Goal: Task Accomplishment & Management: Manage account settings

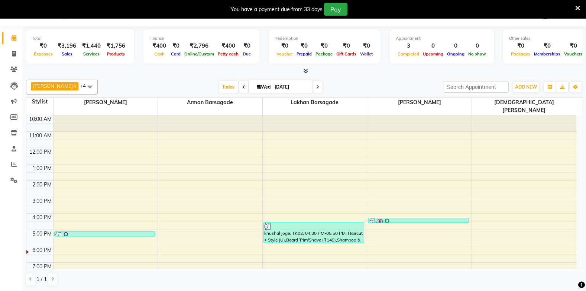
scroll to position [19, 0]
click at [191, 243] on div "10:00 AM 11:00 AM 12:00 PM 1:00 PM 2:00 PM 3:00 PM 4:00 PM 5:00 PM 6:00 PM 7:00…" at bounding box center [301, 205] width 550 height 180
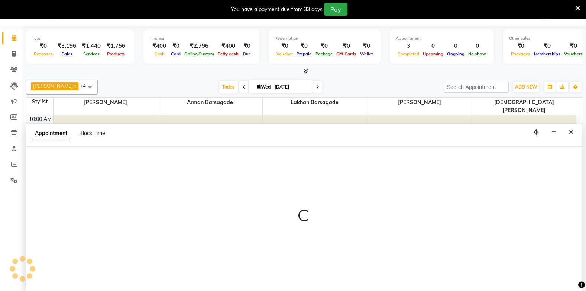
select select "87815"
select select "tentative"
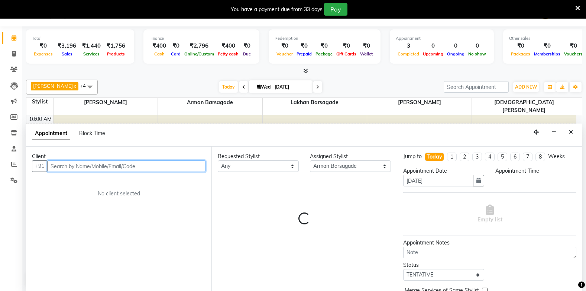
select select "1080"
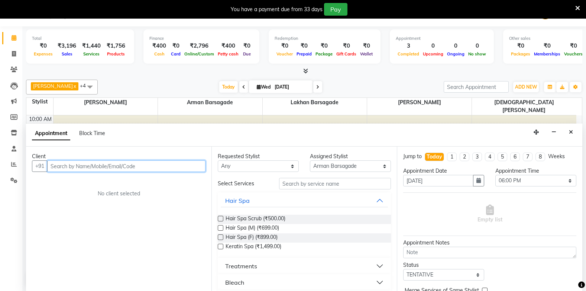
click at [59, 167] on input "text" at bounding box center [126, 166] width 158 height 12
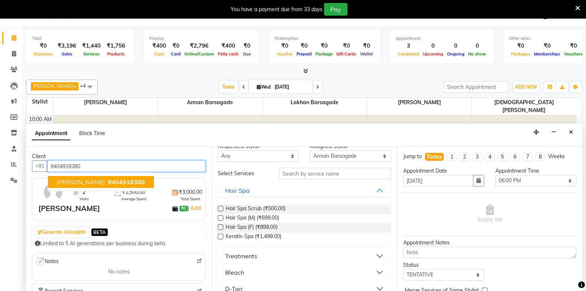
scroll to position [0, 0]
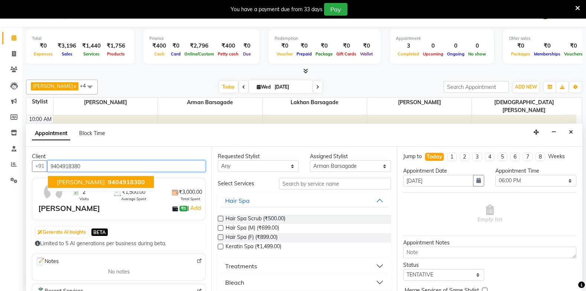
type input "9404918380"
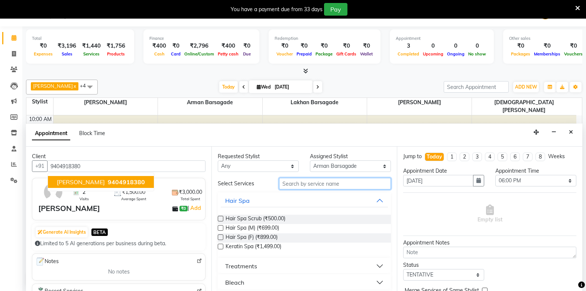
click at [312, 181] on input "text" at bounding box center [335, 184] width 112 height 12
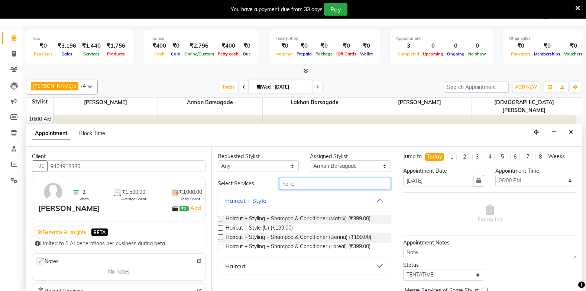
type input "hairc"
click at [219, 227] on label at bounding box center [221, 228] width 6 height 6
click at [219, 227] on input "checkbox" at bounding box center [220, 228] width 5 height 5
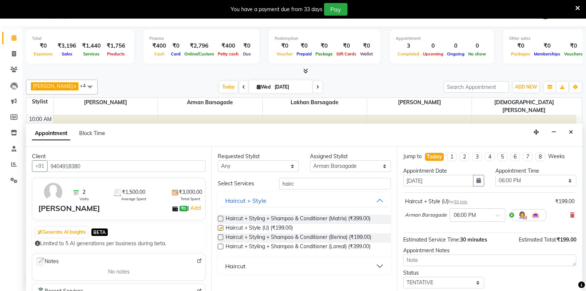
checkbox input "false"
click at [465, 215] on input "text" at bounding box center [470, 214] width 33 height 8
click at [462, 254] on div "06:30 PM" at bounding box center [477, 256] width 55 height 14
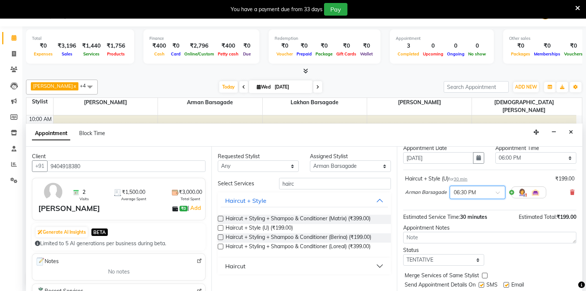
scroll to position [44, 0]
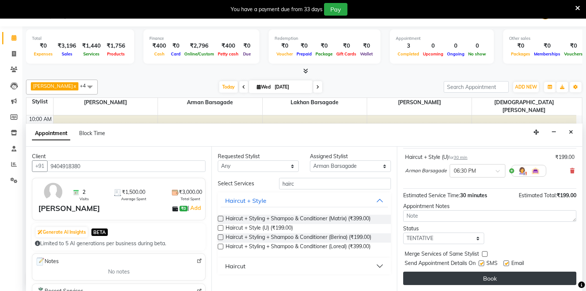
click at [464, 276] on button "Book" at bounding box center [489, 277] width 173 height 13
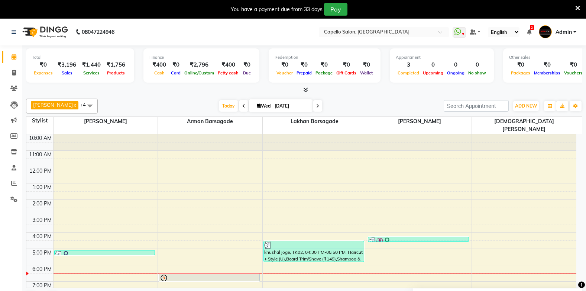
scroll to position [19, 0]
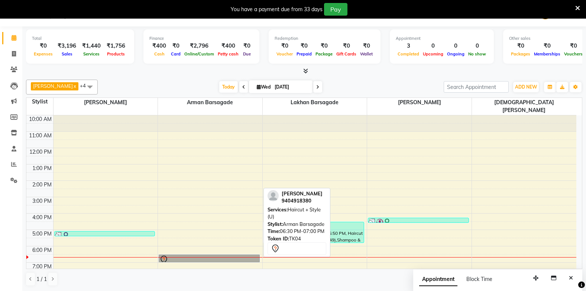
drag, startPoint x: 216, startPoint y: 249, endPoint x: 215, endPoint y: 237, distance: 12.7
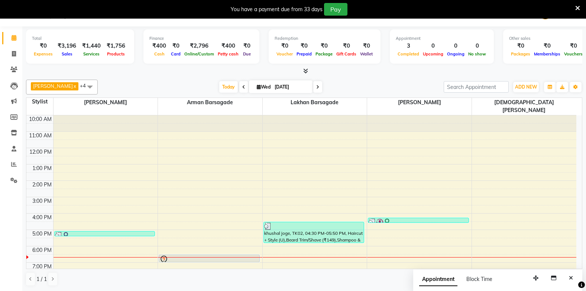
drag, startPoint x: 215, startPoint y: 237, endPoint x: 142, endPoint y: 75, distance: 177.5
click at [142, 75] on div "Total ₹0 Expenses ₹3,196 Sales ₹1,440 Services ₹1,756 Products Finance ₹400 Cas…" at bounding box center [304, 158] width 564 height 264
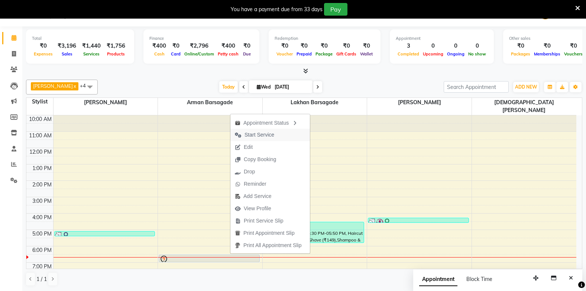
click at [253, 132] on span "Start Service" at bounding box center [260, 135] width 30 height 8
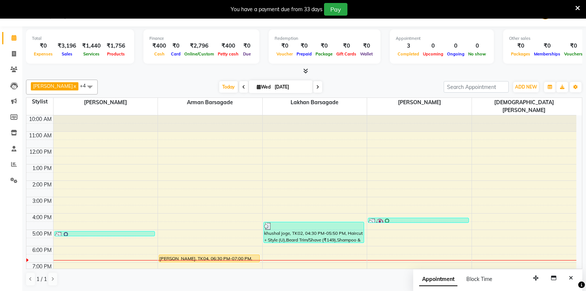
click at [137, 91] on div "BHARTI SAHARE x Sahil Mendhulkar x Lakhan barsagade x Arman Barsagade x Vaishna…" at bounding box center [304, 87] width 556 height 15
click at [137, 90] on div "Today Wed 03-09-2025" at bounding box center [270, 86] width 339 height 11
click at [136, 90] on div "Today Wed 03-09-2025" at bounding box center [270, 86] width 339 height 11
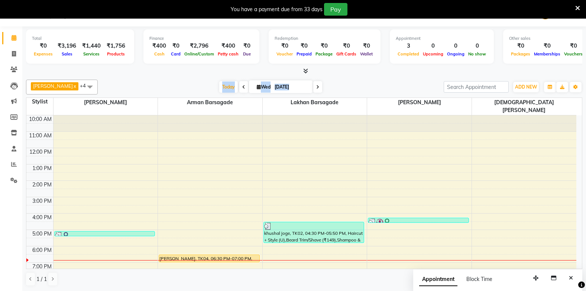
scroll to position [4, 0]
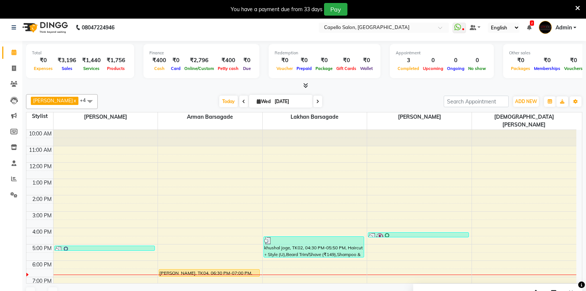
click at [585, 161] on div "Total ₹0 Expenses ₹3,196 Sales ₹1,440 Services ₹1,756 Products Finance ₹400 Cas…" at bounding box center [304, 173] width 564 height 264
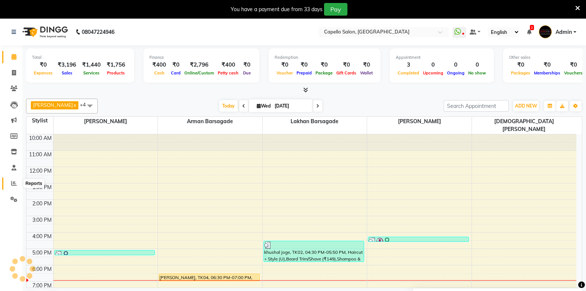
click at [15, 183] on icon at bounding box center [14, 183] width 6 height 6
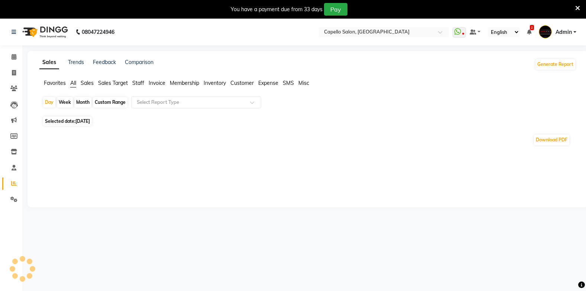
click at [134, 86] on li "Staff" at bounding box center [138, 83] width 12 height 8
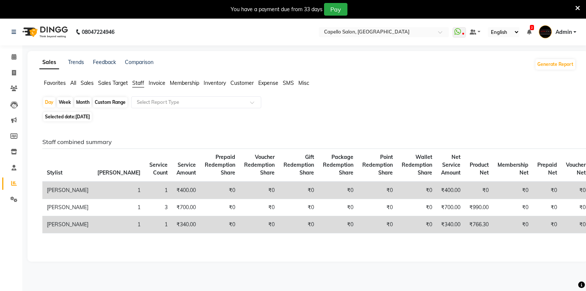
click at [138, 83] on span "Staff" at bounding box center [138, 83] width 12 height 7
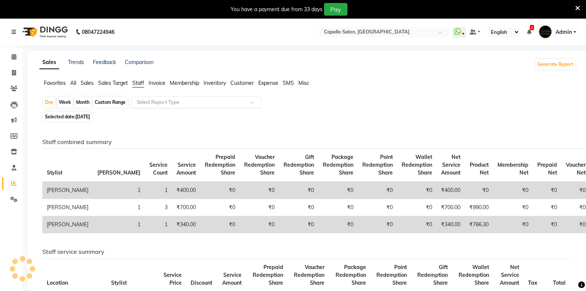
click at [163, 104] on input "text" at bounding box center [188, 102] width 107 height 7
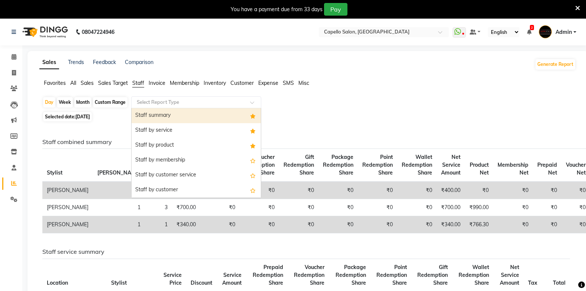
click at [230, 114] on div "Staff summary" at bounding box center [196, 115] width 129 height 15
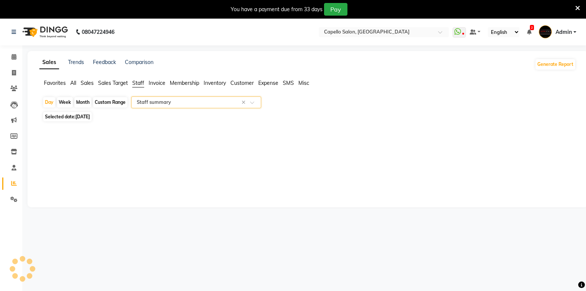
select select "full_report"
select select "csv"
click at [87, 103] on div "Month" at bounding box center [82, 102] width 17 height 10
select select "9"
select select "2025"
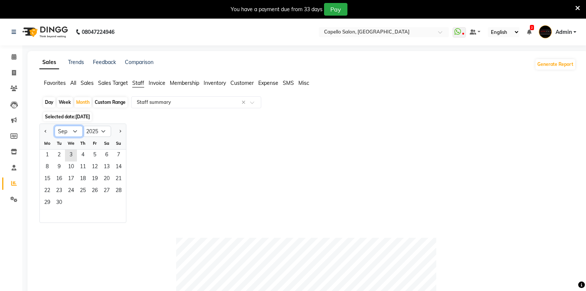
click at [73, 130] on select "Jan Feb Mar Apr May Jun Jul Aug Sep Oct Nov Dec" at bounding box center [69, 131] width 28 height 11
select select "8"
click at [55, 126] on select "Jan Feb Mar Apr May Jun Jul Aug Sep Oct Nov Dec" at bounding box center [69, 131] width 28 height 11
click at [116, 206] on span "31" at bounding box center [119, 203] width 12 height 12
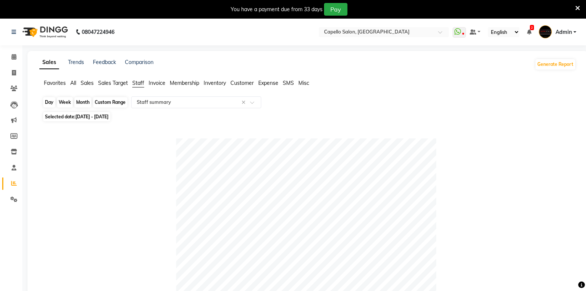
click at [86, 103] on div "Month" at bounding box center [82, 102] width 17 height 10
select select "8"
select select "2025"
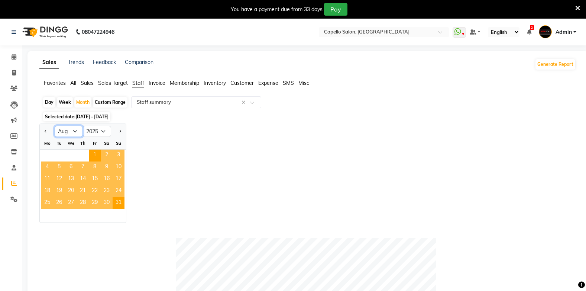
click at [77, 130] on select "Jan Feb Mar Apr May Jun Jul Aug Sep Oct Nov Dec" at bounding box center [69, 131] width 28 height 11
select select "9"
click at [55, 126] on select "Jan Feb Mar Apr May Jun Jul Aug Sep Oct Nov Dec" at bounding box center [69, 131] width 28 height 11
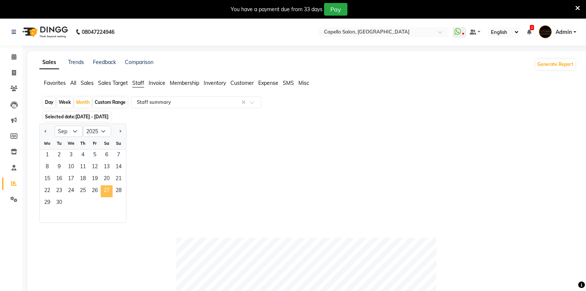
click at [109, 195] on span "27" at bounding box center [107, 191] width 12 height 12
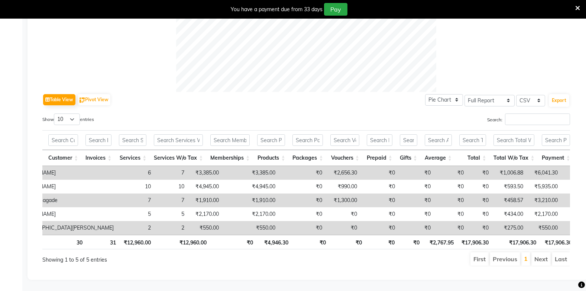
scroll to position [0, 128]
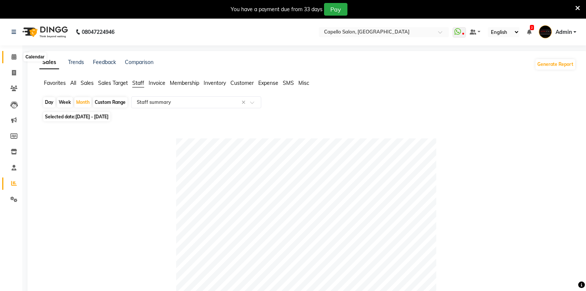
click at [11, 54] on span at bounding box center [13, 57] width 13 height 9
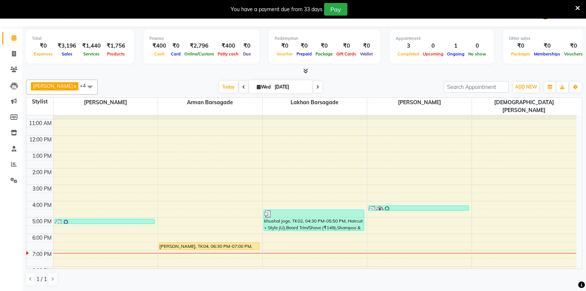
scroll to position [19, 0]
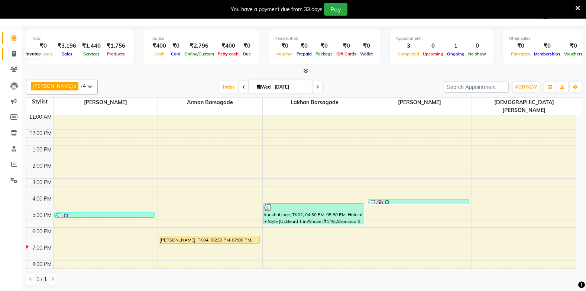
click at [14, 52] on icon at bounding box center [14, 54] width 4 height 6
select select "service"
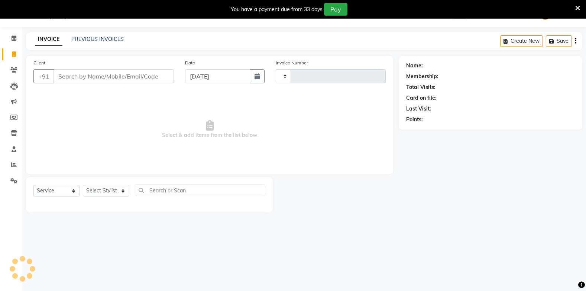
scroll to position [19, 0]
type input "1836"
select select "810"
click at [104, 193] on select "Select Stylist" at bounding box center [106, 191] width 46 height 12
click at [87, 77] on input "Client" at bounding box center [114, 76] width 120 height 14
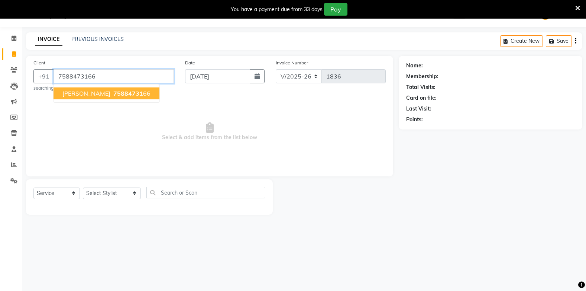
type input "7588473166"
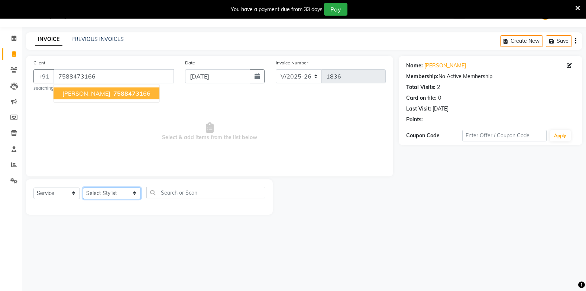
click at [107, 190] on select "Select Stylist Admin Arman Barsagade BHARTI SAHARE Capello Gadhchiroli Lakhan b…" at bounding box center [112, 193] width 58 height 12
select select "24875"
click at [83, 187] on select "Select Stylist Admin Arman Barsagade BHARTI SAHARE Capello Gadhchiroli Lakhan b…" at bounding box center [112, 193] width 58 height 12
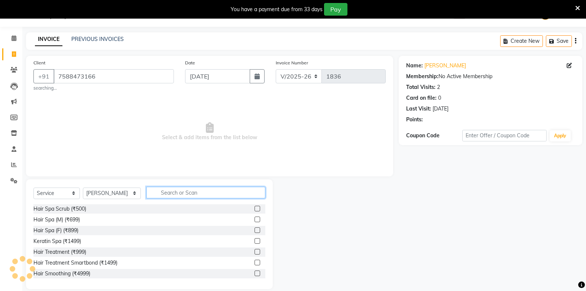
click at [185, 193] on input "text" at bounding box center [205, 193] width 119 height 12
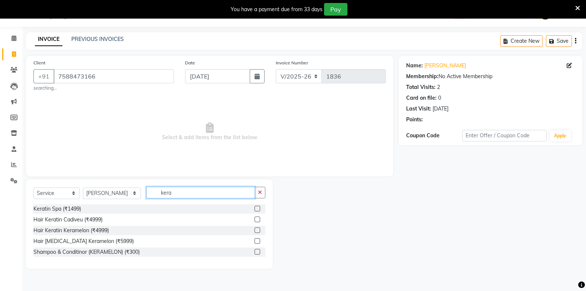
type input "kera"
click at [256, 207] on label at bounding box center [258, 209] width 6 height 6
click at [256, 207] on input "checkbox" at bounding box center [257, 208] width 5 height 5
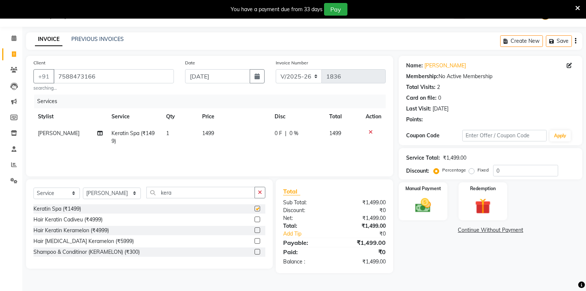
checkbox input "false"
click at [221, 133] on td "1499" at bounding box center [234, 137] width 72 height 25
select select "24875"
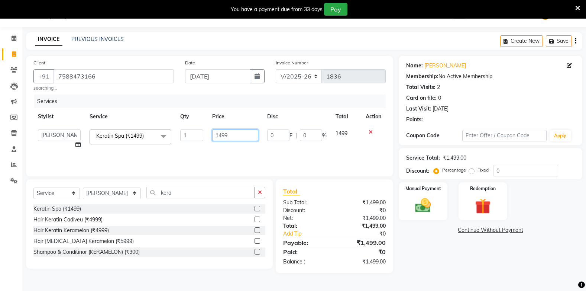
drag, startPoint x: 229, startPoint y: 134, endPoint x: 203, endPoint y: 138, distance: 26.3
click at [203, 138] on tr "Admin Arman Barsagade BHARTI SAHARE Capello Gadhchiroli Lakhan barsagade Pratik…" at bounding box center [209, 139] width 352 height 28
type input "1500"
click at [204, 149] on tr "Admin Arman Barsagade BHARTI SAHARE Capello Gadhchiroli Lakhan barsagade Pratik…" at bounding box center [209, 139] width 352 height 28
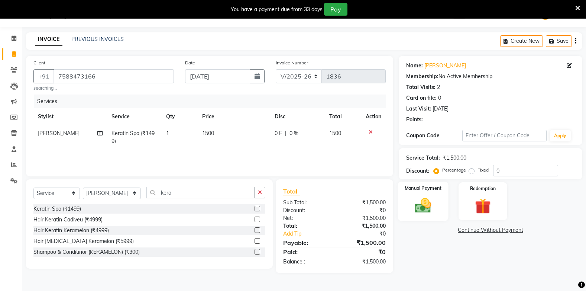
click at [419, 197] on img at bounding box center [423, 205] width 26 height 19
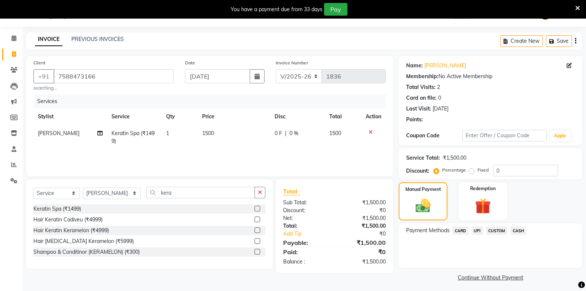
scroll to position [22, 0]
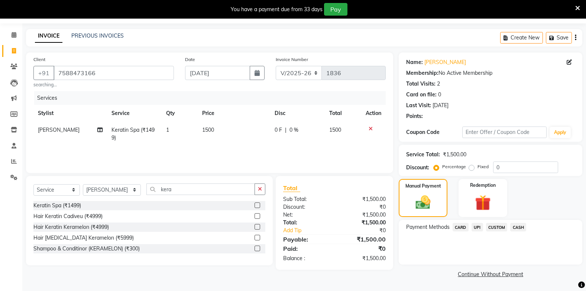
click at [523, 226] on span "CASH" at bounding box center [518, 227] width 16 height 9
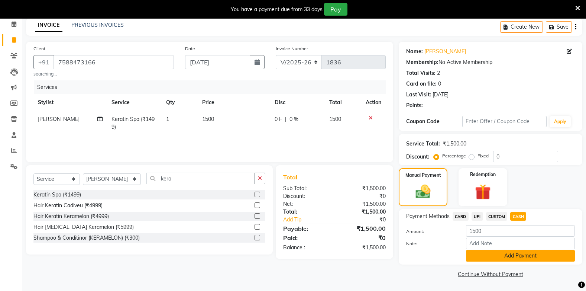
click at [522, 259] on button "Add Payment" at bounding box center [520, 256] width 109 height 12
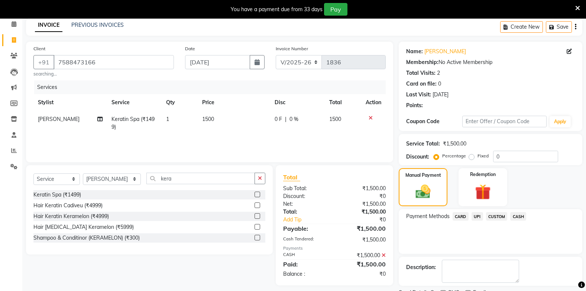
scroll to position [64, 0]
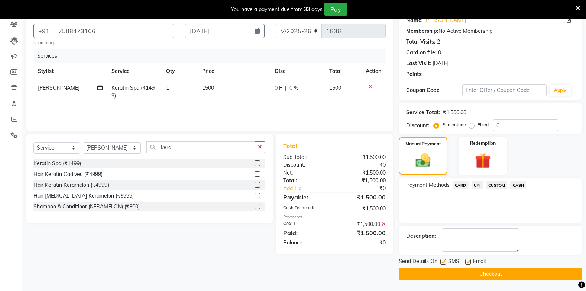
click at [506, 274] on button "Checkout" at bounding box center [491, 274] width 184 height 12
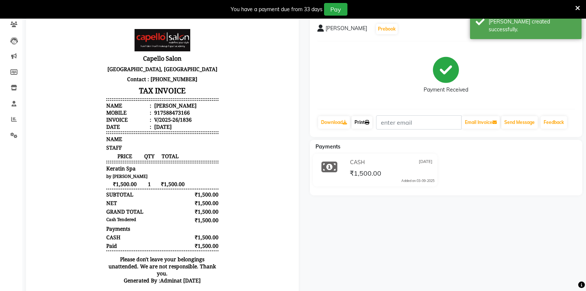
click at [358, 123] on link "Print" at bounding box center [362, 122] width 21 height 13
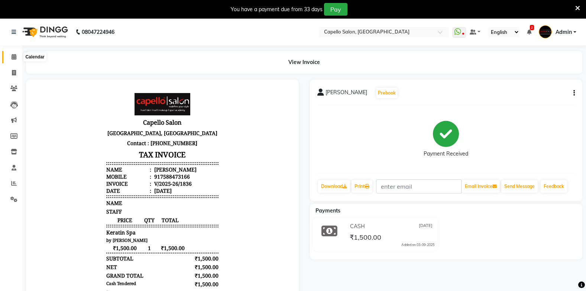
click at [15, 57] on icon at bounding box center [14, 57] width 5 height 6
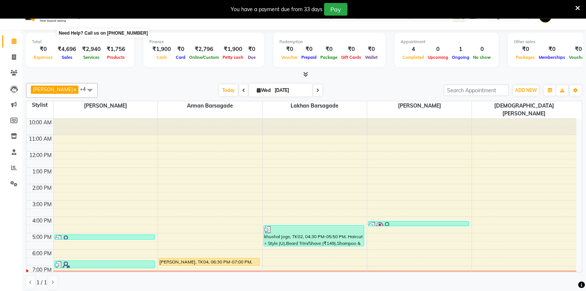
scroll to position [19, 0]
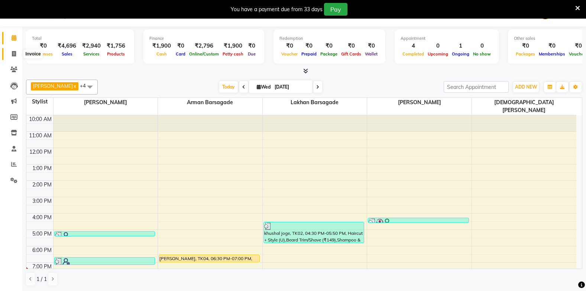
drag, startPoint x: 16, startPoint y: 51, endPoint x: 11, endPoint y: 49, distance: 5.3
click at [16, 51] on icon at bounding box center [14, 54] width 4 height 6
select select "service"
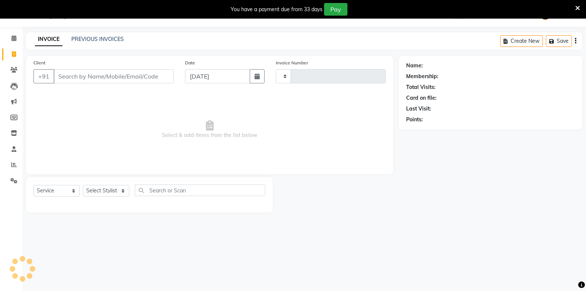
scroll to position [19, 0]
type input "1837"
select select "810"
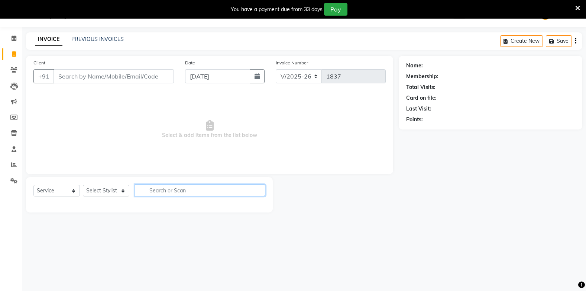
click at [168, 191] on input "text" at bounding box center [200, 190] width 130 height 12
type input "kerati"
click at [93, 186] on select "Select Stylist Admin Arman Barsagade BHARTI SAHARE Capello Gadhchiroli Lakhan b…" at bounding box center [112, 191] width 58 height 12
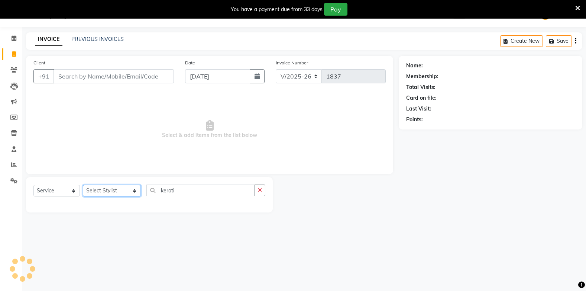
select select "35790"
click at [83, 185] on select "Select Stylist Admin Arman Barsagade BHARTI SAHARE Capello Gadhchiroli Lakhan b…" at bounding box center [112, 191] width 58 height 12
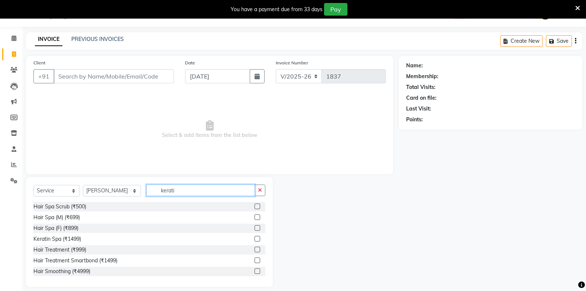
click at [177, 191] on input "kerati" at bounding box center [200, 190] width 108 height 12
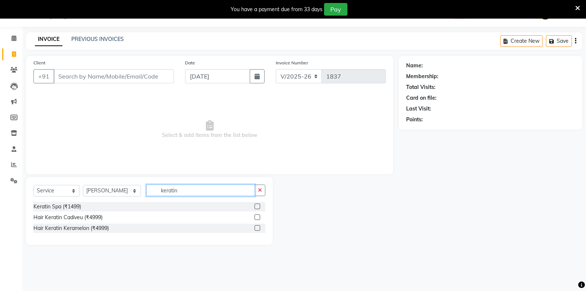
type input "keratin"
click at [258, 204] on label at bounding box center [258, 206] width 6 height 6
click at [258, 204] on input "checkbox" at bounding box center [257, 206] width 5 height 5
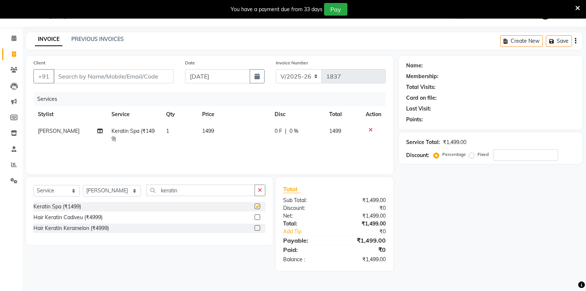
checkbox input "false"
click at [118, 186] on select "Select Stylist Admin Arman Barsagade BHARTI SAHARE Capello Gadhchiroli Lakhan b…" at bounding box center [112, 191] width 58 height 12
select select "87815"
click at [83, 185] on select "Select Stylist Admin Arman Barsagade BHARTI SAHARE Capello Gadhchiroli Lakhan b…" at bounding box center [112, 191] width 58 height 12
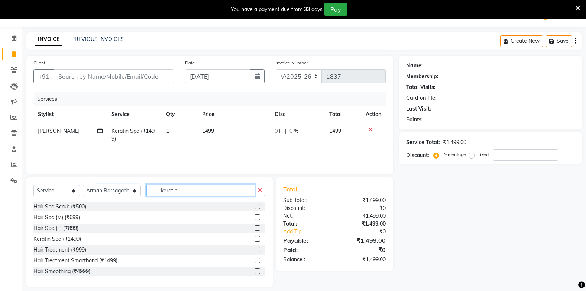
click at [175, 187] on input "keratin" at bounding box center [200, 190] width 108 height 12
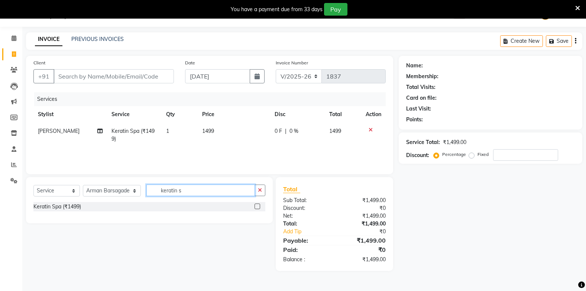
type input "keratin s"
click at [258, 205] on label at bounding box center [258, 206] width 6 height 6
click at [258, 205] on input "checkbox" at bounding box center [257, 206] width 5 height 5
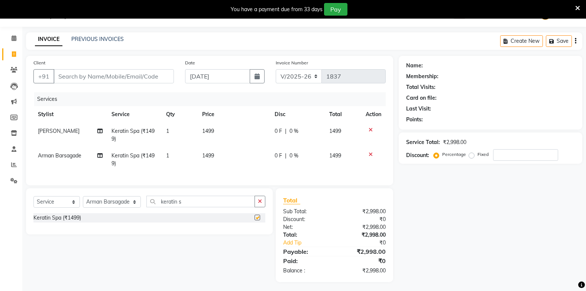
checkbox input "false"
drag, startPoint x: 175, startPoint y: 206, endPoint x: 171, endPoint y: 204, distance: 4.4
click at [174, 206] on input "keratin s" at bounding box center [200, 202] width 108 height 12
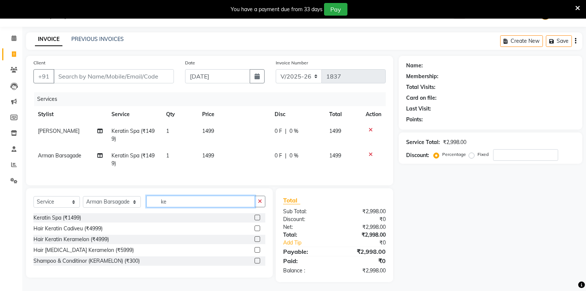
type input "k"
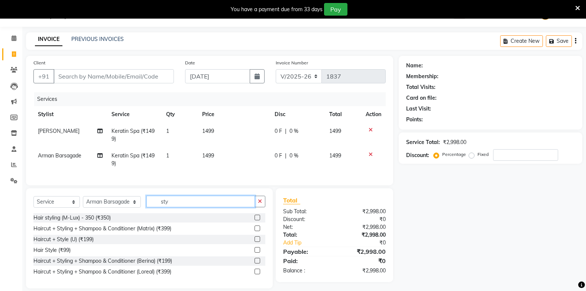
type input "sty"
click at [259, 252] on label at bounding box center [258, 250] width 6 height 6
click at [259, 252] on input "checkbox" at bounding box center [257, 250] width 5 height 5
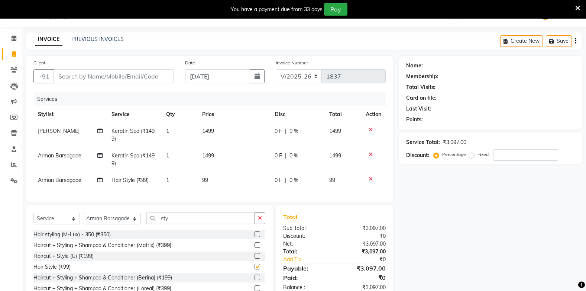
checkbox input "false"
click at [218, 224] on input "sty" at bounding box center [200, 218] width 108 height 12
type input "s"
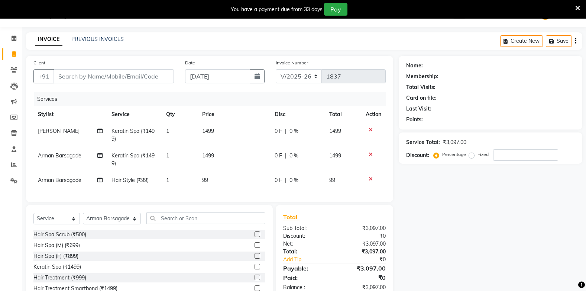
click at [51, 179] on span "Arman Barsagade" at bounding box center [59, 180] width 43 height 7
select select "87815"
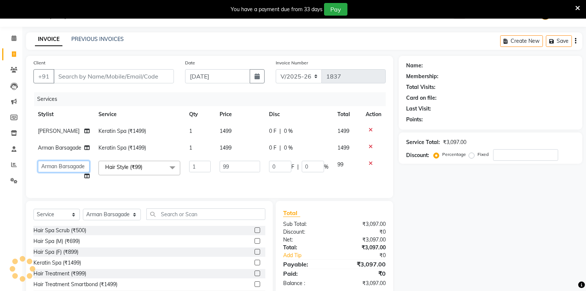
click at [76, 172] on select "Admin Arman Barsagade BHARTI SAHARE Capello Gadhchiroli Lakhan barsagade Pratik…" at bounding box center [64, 167] width 52 height 12
select select "35790"
click at [100, 220] on select "Select Stylist Admin Arman Barsagade BHARTI SAHARE Capello Gadhchiroli Lakhan b…" at bounding box center [112, 215] width 58 height 12
select select "87526"
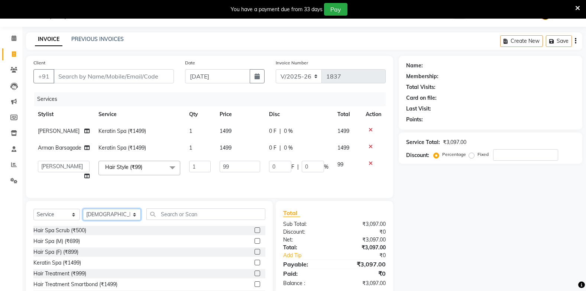
click at [83, 220] on select "Select Stylist Admin Arman Barsagade BHARTI SAHARE Capello Gadhchiroli Lakhan b…" at bounding box center [112, 215] width 58 height 12
click at [158, 220] on input "text" at bounding box center [205, 214] width 119 height 12
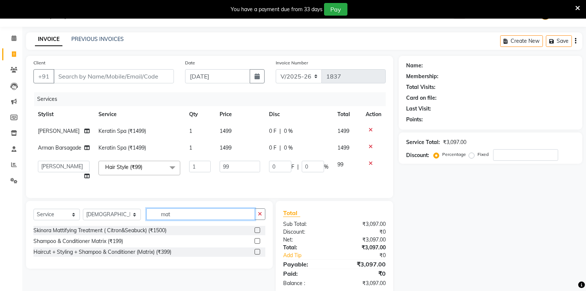
type input "mat"
click at [258, 233] on label at bounding box center [258, 230] width 6 height 6
click at [258, 233] on input "checkbox" at bounding box center [257, 230] width 5 height 5
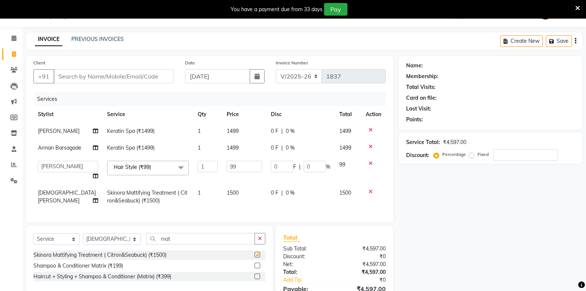
checkbox input "false"
click at [227, 196] on span "1500" at bounding box center [233, 192] width 12 height 7
select select "87526"
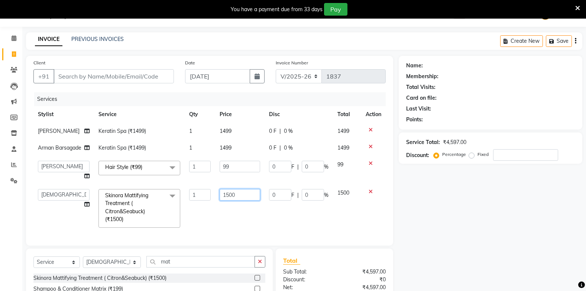
click at [244, 200] on input "1500" at bounding box center [240, 195] width 41 height 12
type input "1"
type input "2000"
drag, startPoint x: 219, startPoint y: 243, endPoint x: 221, endPoint y: 219, distance: 24.2
click at [220, 236] on div "Services Stylist Service Qty Price Disc Total Action Sahil Mendhulkar Keratin S…" at bounding box center [209, 165] width 352 height 146
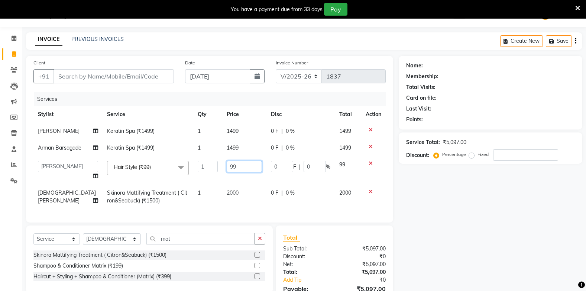
click at [227, 172] on input "99" at bounding box center [244, 167] width 35 height 12
type input "9"
type input "200"
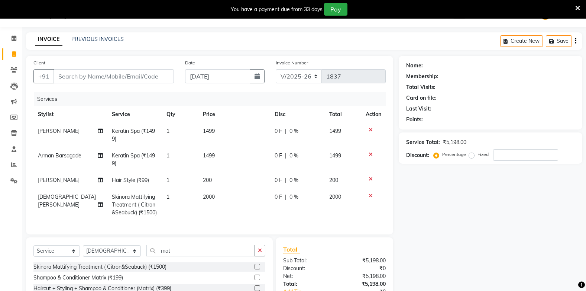
click at [226, 154] on td "1499" at bounding box center [234, 159] width 72 height 25
select select "87815"
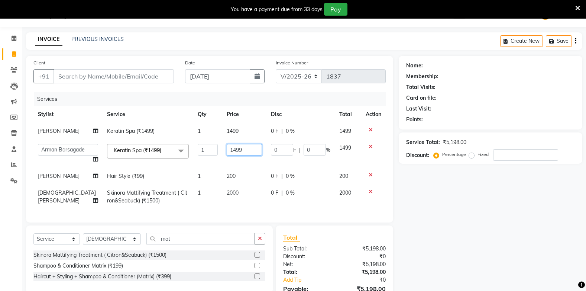
click at [233, 155] on input "1499" at bounding box center [244, 150] width 35 height 12
type input "1"
type input "1500"
click at [238, 168] on td "1500" at bounding box center [244, 153] width 44 height 28
select select "87815"
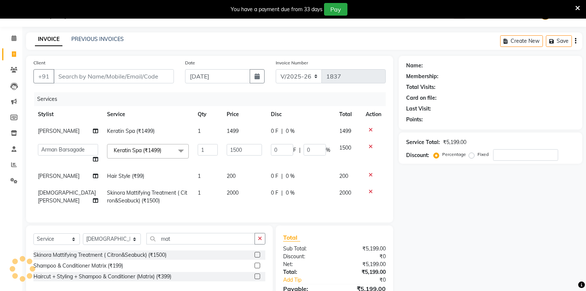
click at [238, 129] on td "1499" at bounding box center [244, 131] width 44 height 17
select select "35790"
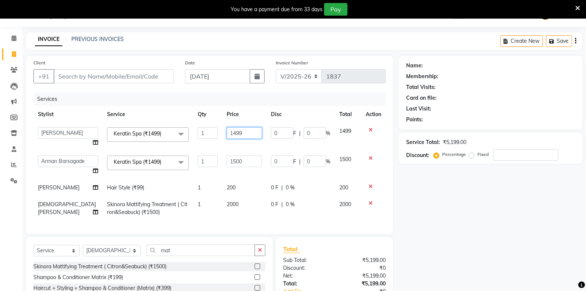
click at [246, 131] on input "1499" at bounding box center [244, 133] width 35 height 12
type input "1500"
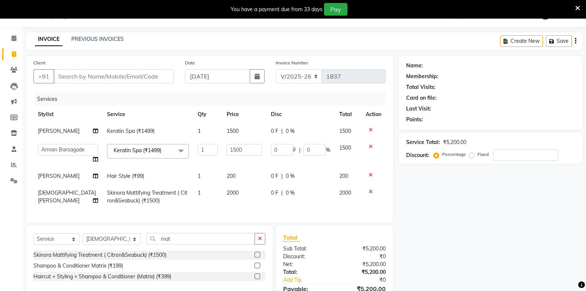
drag, startPoint x: 250, startPoint y: 143, endPoint x: 246, endPoint y: 139, distance: 5.5
click at [250, 139] on td "1500" at bounding box center [244, 131] width 44 height 17
select select "35790"
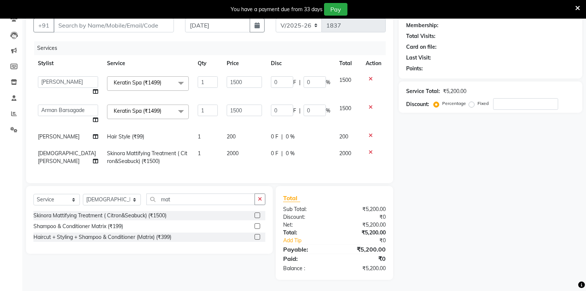
scroll to position [0, 0]
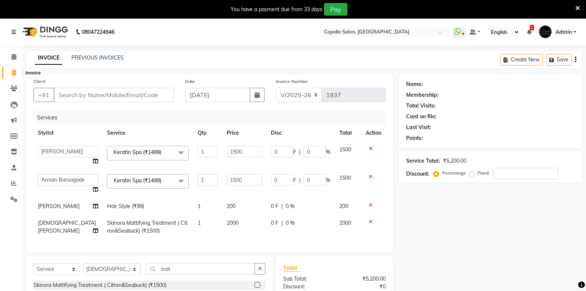
click at [11, 70] on span at bounding box center [13, 73] width 13 height 9
select select "service"
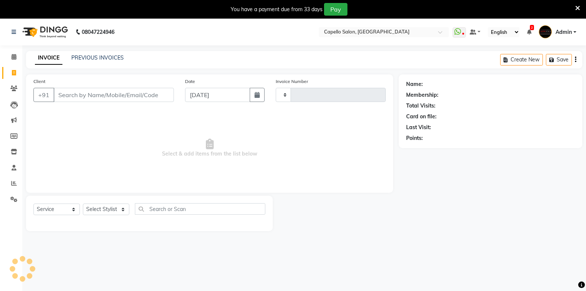
scroll to position [19, 0]
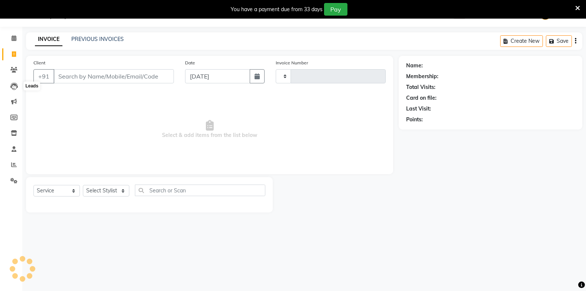
type input "1837"
select select "810"
click at [14, 52] on icon at bounding box center [14, 54] width 4 height 6
select select "service"
click at [77, 78] on input "Client" at bounding box center [114, 76] width 120 height 14
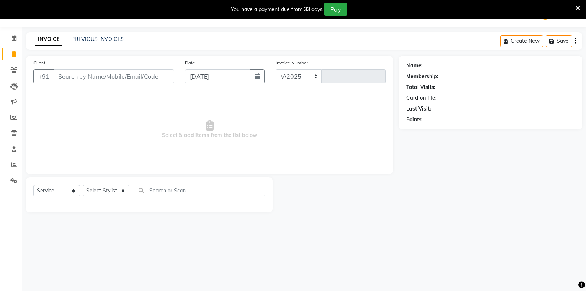
select select "810"
type input "1837"
type input "7499002199"
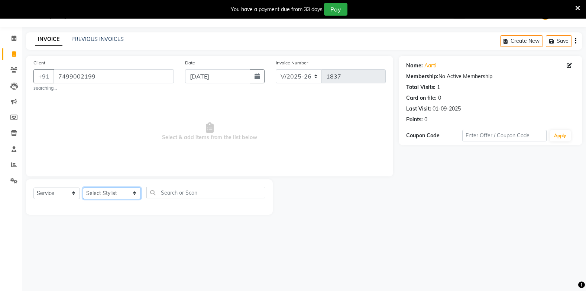
drag, startPoint x: 113, startPoint y: 193, endPoint x: 109, endPoint y: 197, distance: 5.8
click at [111, 195] on select "Select Stylist Admin Arman Barsagade BHARTI SAHARE Capello Gadhchiroli Lakhan b…" at bounding box center [112, 193] width 58 height 12
select select "24875"
click at [83, 187] on select "Select Stylist Admin Arman Barsagade BHARTI SAHARE Capello Gadhchiroli Lakhan b…" at bounding box center [112, 193] width 58 height 12
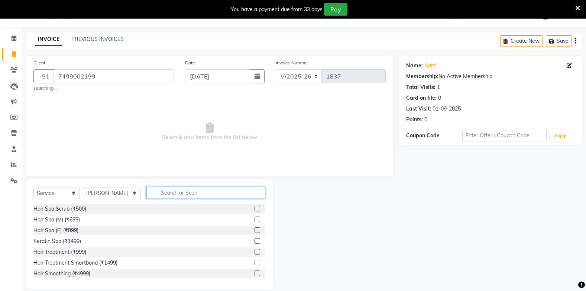
click at [168, 197] on input "text" at bounding box center [205, 193] width 119 height 12
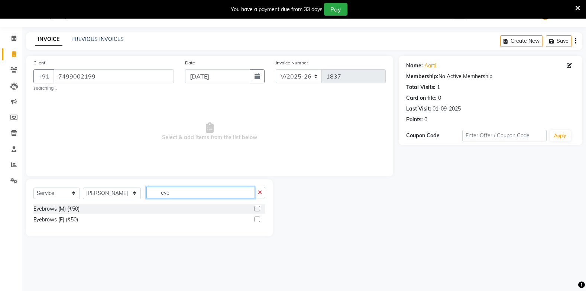
type input "eye"
click at [257, 219] on label at bounding box center [258, 219] width 6 height 6
click at [257, 219] on input "checkbox" at bounding box center [257, 219] width 5 height 5
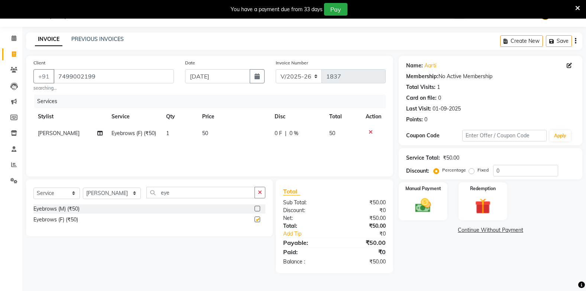
checkbox input "false"
click at [427, 201] on img at bounding box center [423, 205] width 26 height 19
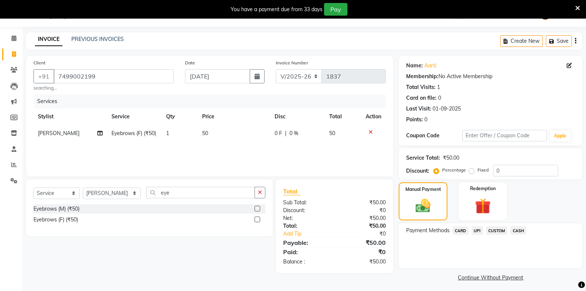
scroll to position [22, 0]
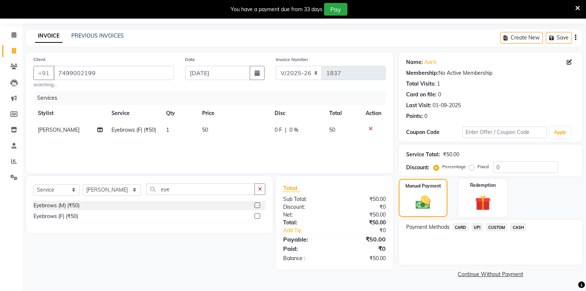
click at [481, 230] on span "UPI" at bounding box center [478, 227] width 12 height 9
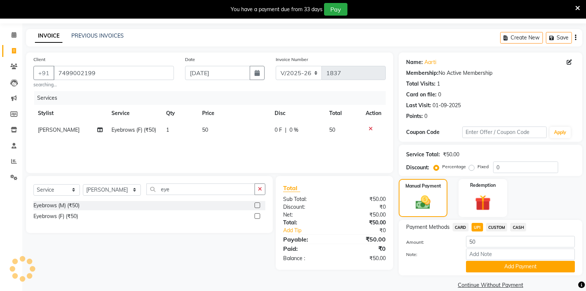
scroll to position [33, 0]
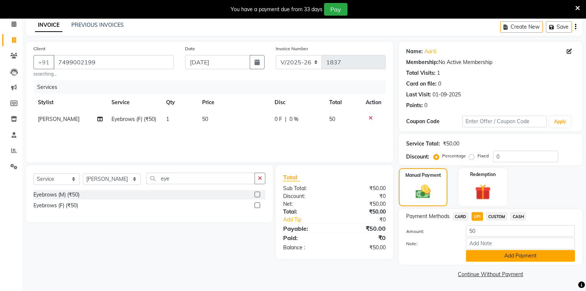
click at [483, 254] on button "Add Payment" at bounding box center [520, 256] width 109 height 12
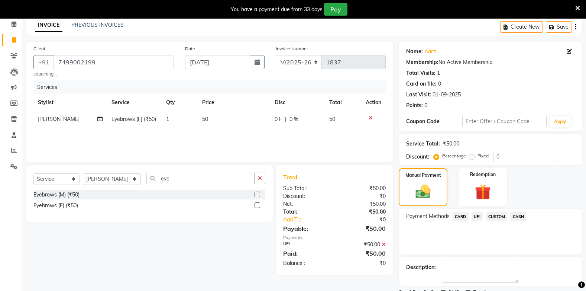
scroll to position [64, 0]
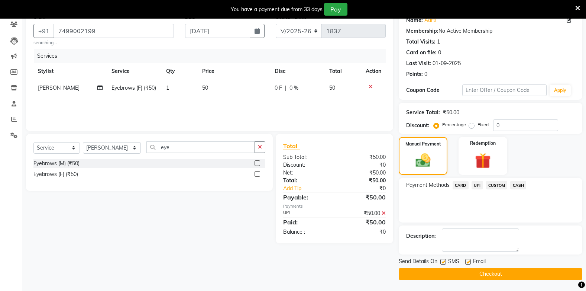
click at [481, 271] on button "Checkout" at bounding box center [491, 274] width 184 height 12
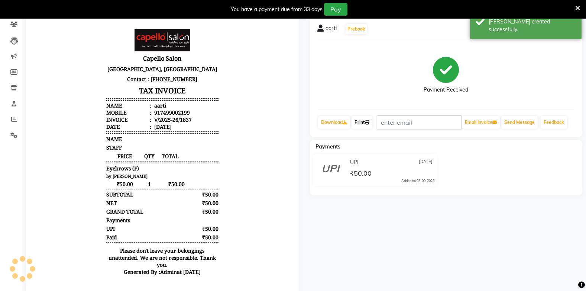
click at [363, 122] on link "Print" at bounding box center [362, 122] width 21 height 13
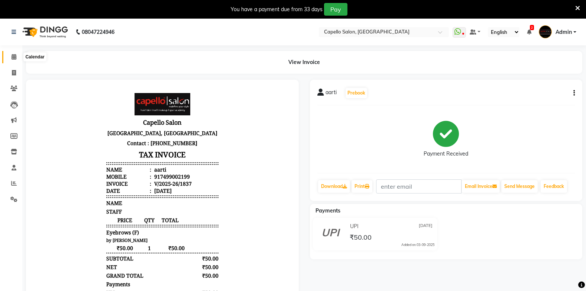
click at [12, 60] on span at bounding box center [13, 57] width 13 height 9
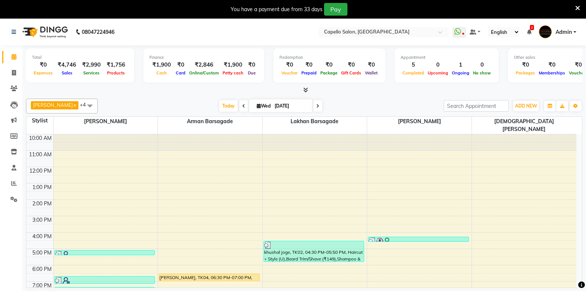
click at [241, 109] on span at bounding box center [243, 106] width 9 height 12
type input "02-09-2025"
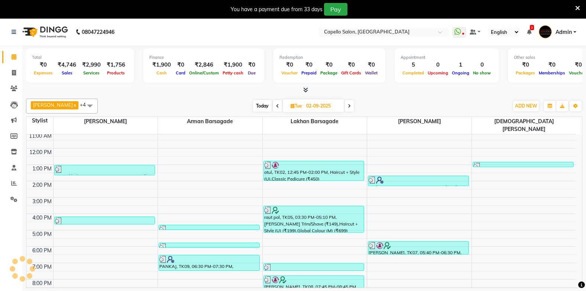
scroll to position [19, 0]
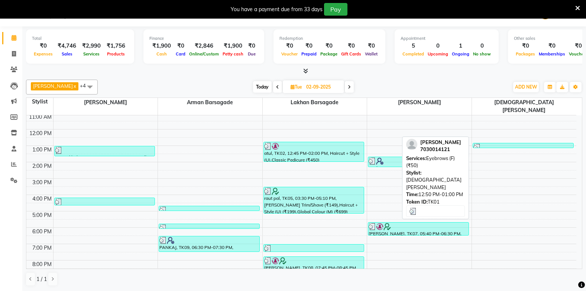
click at [496, 143] on div "amrita khoke, TK01, 12:50 PM-01:00 PM, Eyebrows (F) (₹50)" at bounding box center [523, 146] width 101 height 6
click at [484, 143] on div at bounding box center [524, 146] width 100 height 7
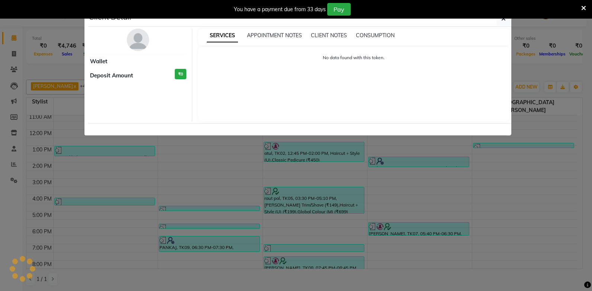
select select "3"
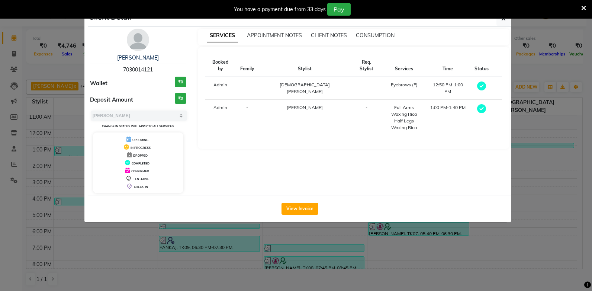
click at [20, 32] on ngb-modal-window "Client Detail amrita khoke 7030014121 Wallet ₹0 Deposit Amount ₹0 Select MARK D…" at bounding box center [296, 145] width 592 height 291
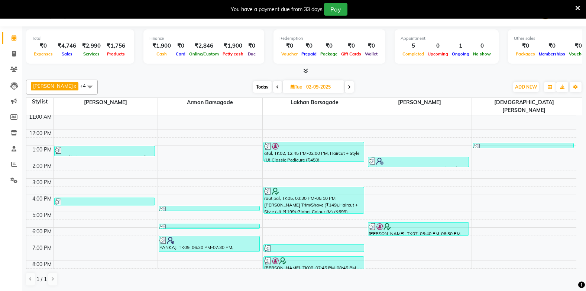
scroll to position [0, 0]
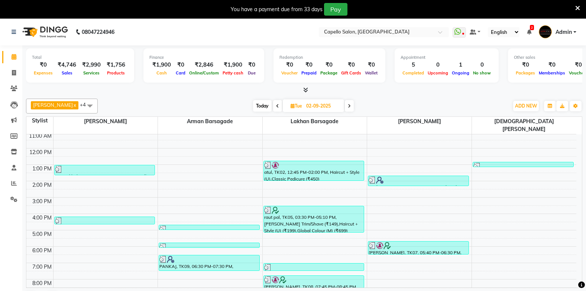
click at [350, 108] on span at bounding box center [349, 106] width 9 height 12
type input "[DATE]"
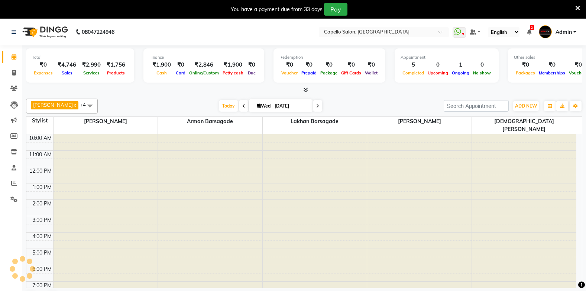
scroll to position [19, 0]
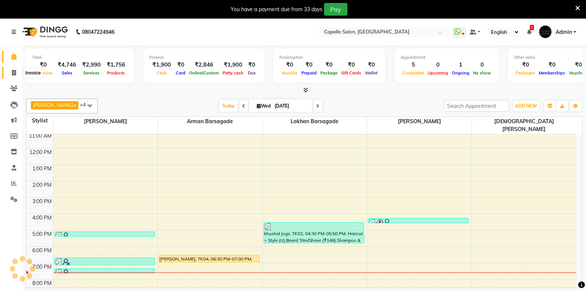
click at [14, 73] on icon at bounding box center [14, 73] width 4 height 6
select select "service"
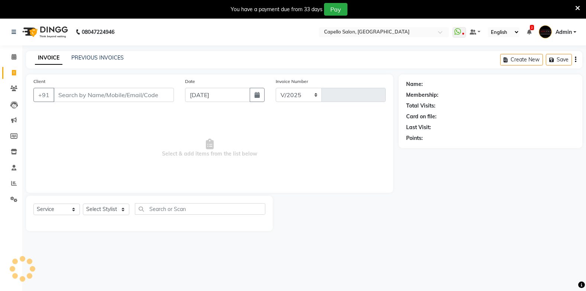
select select "810"
type input "1838"
click at [70, 95] on input "Client" at bounding box center [114, 95] width 120 height 14
click at [17, 57] on span at bounding box center [13, 57] width 13 height 9
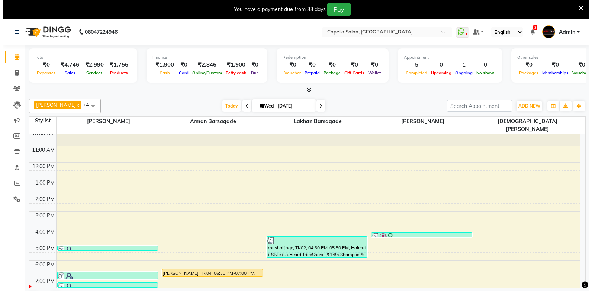
scroll to position [19, 0]
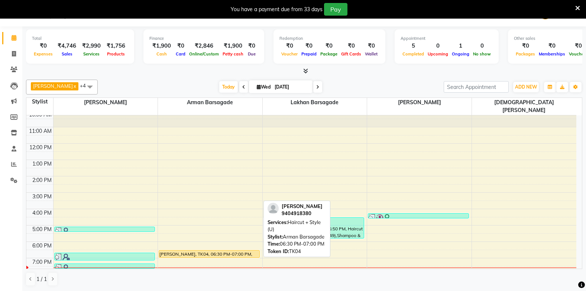
click at [196, 250] on div "sumit karmarkar, TK04, 06:30 PM-07:00 PM, Haircut + Style (U)" at bounding box center [209, 253] width 100 height 7
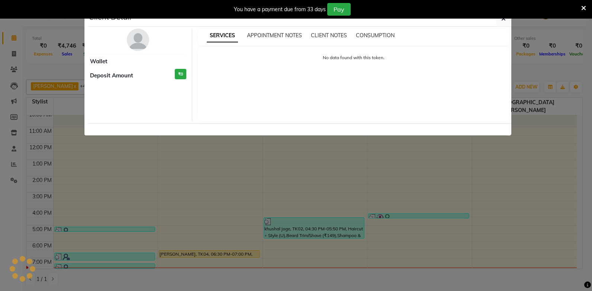
select select "1"
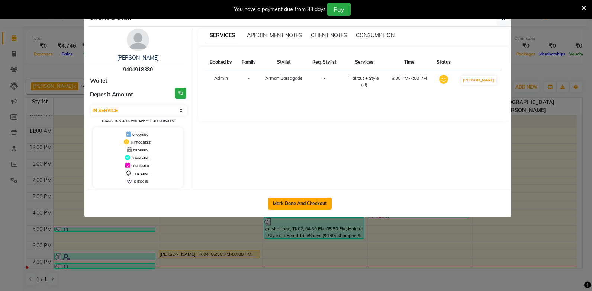
click at [296, 205] on button "Mark Done And Checkout" at bounding box center [300, 203] width 64 height 12
select select "service"
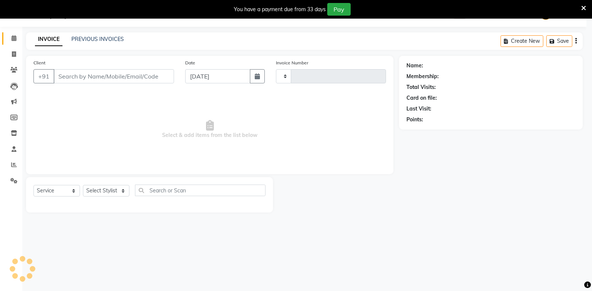
type input "1838"
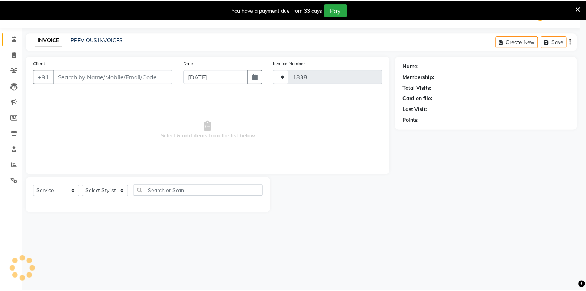
scroll to position [19, 0]
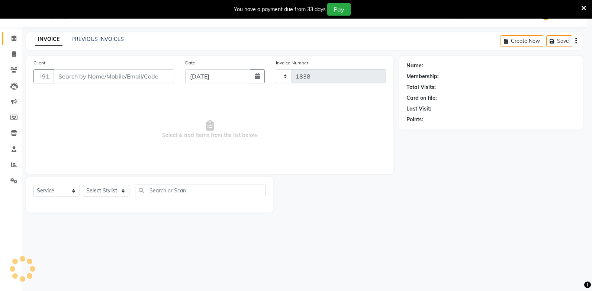
select select "810"
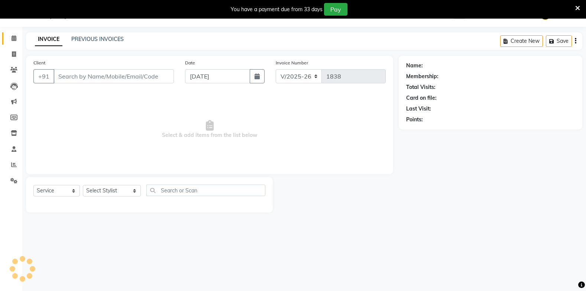
type input "9404918380"
select select "87815"
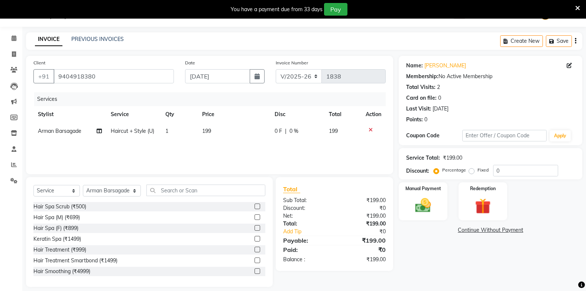
click at [212, 133] on td "199" at bounding box center [234, 131] width 72 height 17
select select "87815"
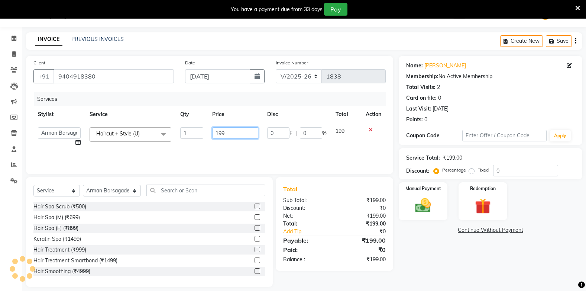
click at [231, 134] on input "199" at bounding box center [235, 133] width 46 height 12
type input "1"
type input "200"
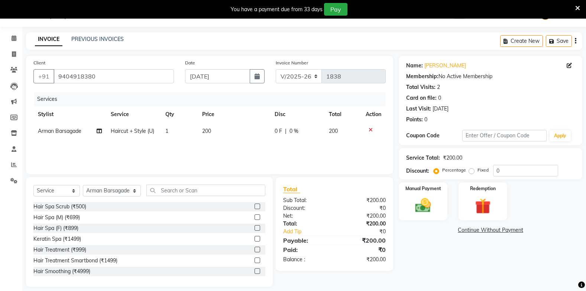
drag, startPoint x: 179, startPoint y: 143, endPoint x: 175, endPoint y: 171, distance: 27.8
click at [179, 146] on div "Services Stylist Service Qty Price Disc Total Action Arman Barsagade Haircut + …" at bounding box center [209, 129] width 352 height 74
click at [173, 192] on input "text" at bounding box center [205, 190] width 119 height 12
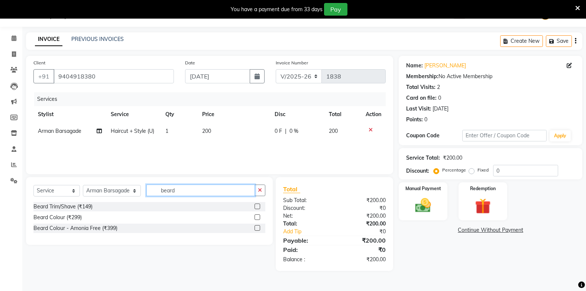
type input "beard"
click at [258, 209] on label at bounding box center [258, 206] width 6 height 6
click at [258, 209] on input "checkbox" at bounding box center [257, 206] width 5 height 5
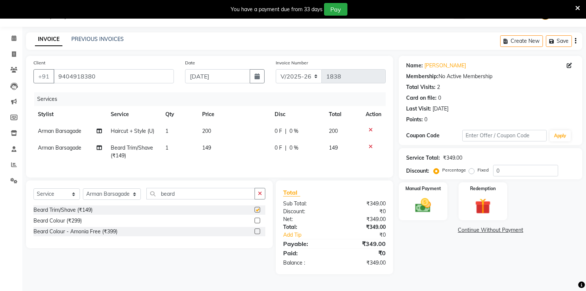
checkbox input "false"
click at [214, 147] on td "149" at bounding box center [234, 151] width 72 height 25
select select "87815"
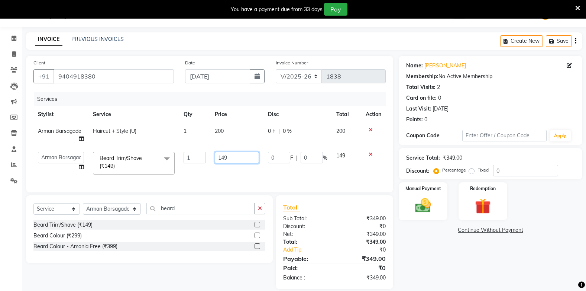
click at [232, 155] on input "149" at bounding box center [237, 158] width 44 height 12
type input "1"
type input "200"
click at [219, 174] on div "Services Stylist Service Qty Price Disc Total Action Arman Barsagade Haircut + …" at bounding box center [209, 138] width 352 height 93
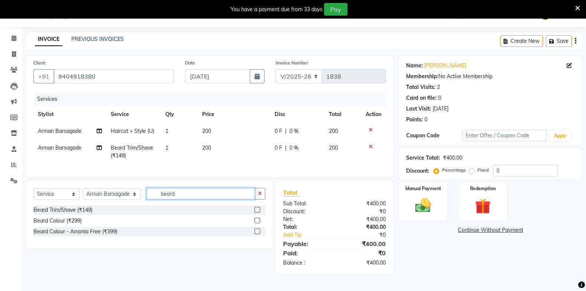
click at [168, 196] on input "beard" at bounding box center [200, 194] width 108 height 12
type input "b"
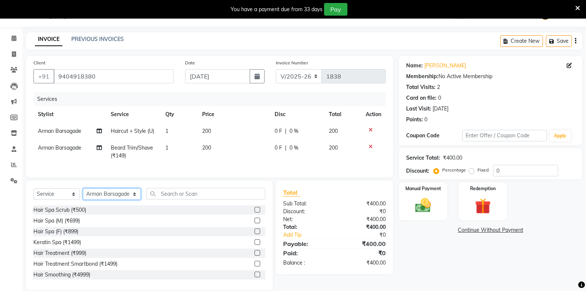
click at [94, 200] on select "Select Stylist Admin Arman Barsagade BHARTI SAHARE Capello Gadhchiroli Lakhan b…" at bounding box center [112, 194] width 58 height 12
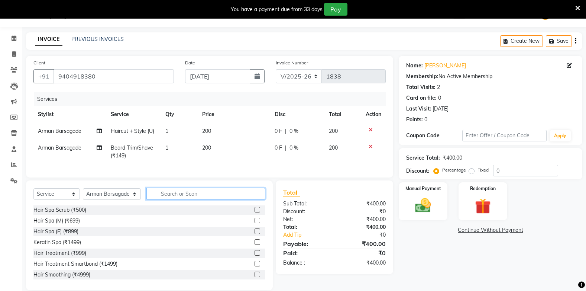
click at [178, 199] on input "text" at bounding box center [205, 194] width 119 height 12
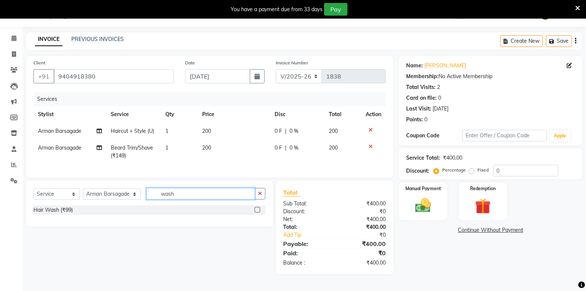
type input "wash"
click at [260, 212] on label at bounding box center [258, 210] width 6 height 6
click at [259, 212] on input "checkbox" at bounding box center [257, 209] width 5 height 5
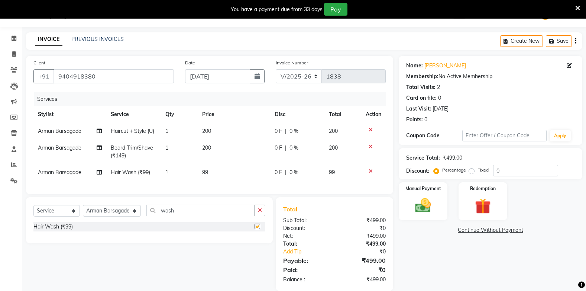
checkbox input "false"
click at [102, 214] on select "Select Stylist Admin Arman Barsagade BHARTI SAHARE Capello Gadhchiroli Lakhan b…" at bounding box center [112, 211] width 58 height 12
select select "87526"
click at [83, 210] on select "Select Stylist Admin Arman Barsagade BHARTI SAHARE Capello Gadhchiroli Lakhan b…" at bounding box center [112, 211] width 58 height 12
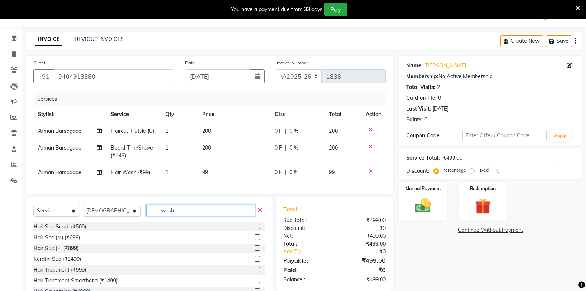
click at [162, 214] on input "wash" at bounding box center [200, 210] width 108 height 12
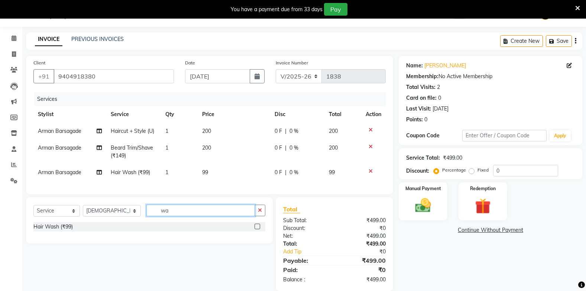
type input "w"
type input "clean"
click at [259, 229] on label at bounding box center [258, 226] width 6 height 6
click at [259, 229] on input "checkbox" at bounding box center [257, 226] width 5 height 5
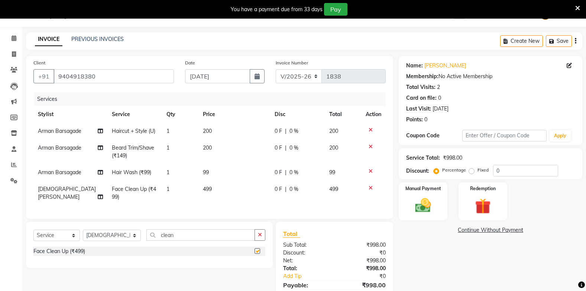
checkbox input "false"
click at [194, 236] on input "clean" at bounding box center [200, 235] width 108 height 12
type input "c"
type input "eye"
click at [256, 264] on label at bounding box center [258, 262] width 6 height 6
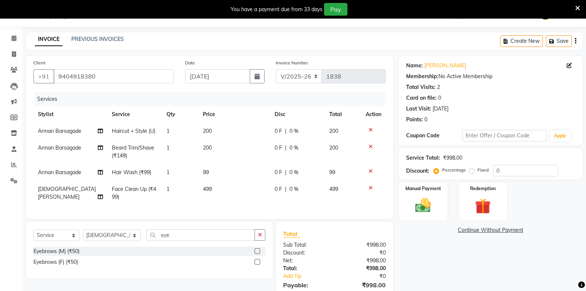
click at [256, 264] on input "checkbox" at bounding box center [257, 261] width 5 height 5
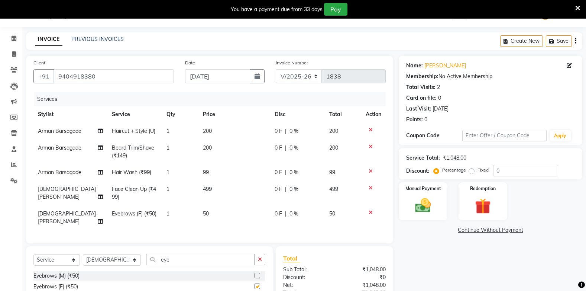
checkbox input "false"
click at [221, 265] on div "Select Service Product Membership Package Voucher Prepaid Gift Card Select Styl…" at bounding box center [149, 262] width 232 height 17
drag, startPoint x: 191, startPoint y: 256, endPoint x: 192, endPoint y: 249, distance: 7.1
click at [192, 250] on div "Select Service Product Membership Package Voucher Prepaid Gift Card Select Styl…" at bounding box center [149, 274] width 247 height 57
type input "e"
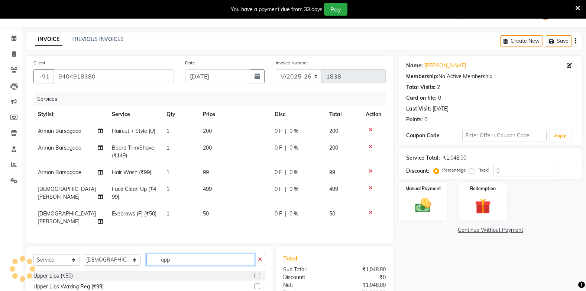
scroll to position [77, 0]
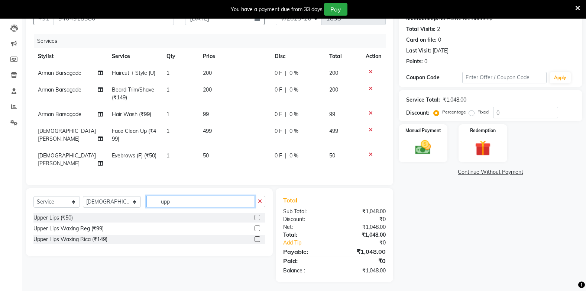
type input "upp"
click at [256, 214] on label at bounding box center [258, 217] width 6 height 6
click at [256, 215] on input "checkbox" at bounding box center [257, 217] width 5 height 5
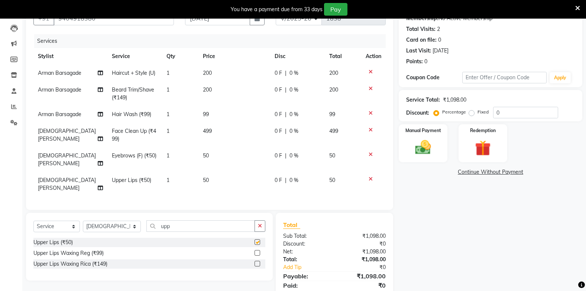
checkbox input "false"
click at [218, 116] on td "99" at bounding box center [234, 114] width 72 height 17
select select "87815"
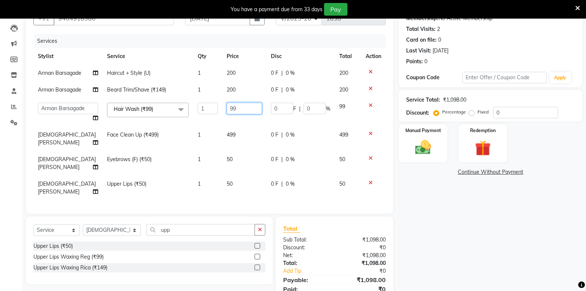
click at [237, 114] on input "99" at bounding box center [244, 109] width 35 height 12
type input "9"
type input "20"
click at [204, 134] on tbody "Arman Barsagade Haircut + Style (U) 1 200 0 F | 0 % 200 Arman Barsagade Beard T…" at bounding box center [209, 132] width 352 height 135
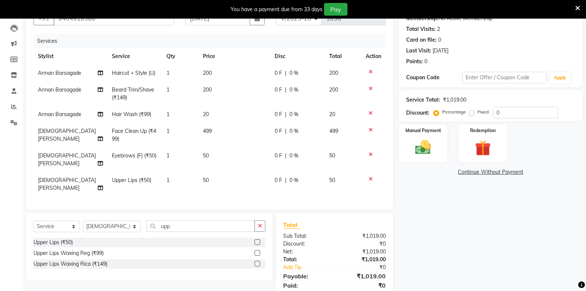
click at [212, 114] on td "20" at bounding box center [234, 114] width 72 height 17
select select "87815"
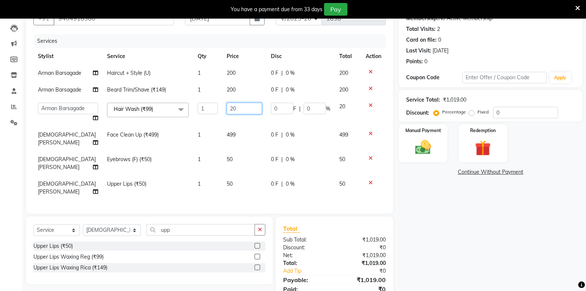
click at [227, 114] on input "20" at bounding box center [244, 109] width 35 height 12
type input "2"
type input "200"
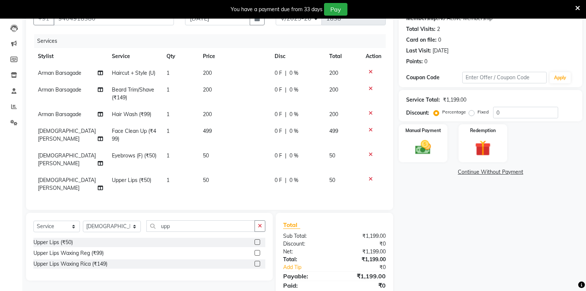
click at [190, 138] on tbody "Arman Barsagade Haircut + Style (U) 1 200 0 F | 0 % 200 Arman Barsagade Beard T…" at bounding box center [209, 131] width 352 height 132
click at [209, 128] on span "499" at bounding box center [207, 131] width 9 height 7
select select "87526"
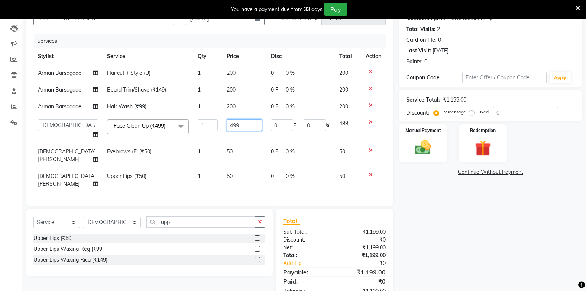
click at [239, 131] on input "499" at bounding box center [244, 125] width 35 height 12
type input "4"
type input "800"
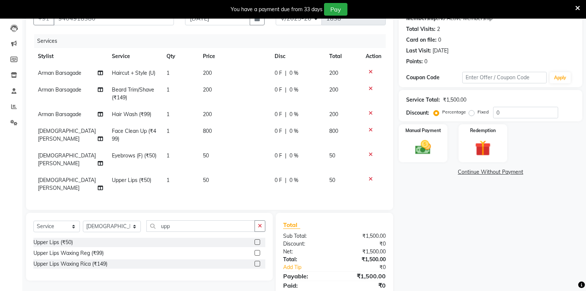
click at [205, 168] on tbody "Arman Barsagade Haircut + Style (U) 1 200 0 F | 0 % 200 Arman Barsagade Beard T…" at bounding box center [209, 131] width 352 height 132
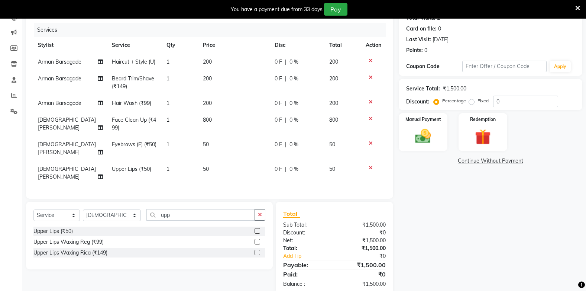
drag, startPoint x: 178, startPoint y: 205, endPoint x: 178, endPoint y: 200, distance: 5.6
click at [178, 209] on div "Select Service Product Membership Package Voucher Prepaid Gift Card Select Styl…" at bounding box center [149, 217] width 232 height 17
click at [177, 209] on input "upp" at bounding box center [200, 215] width 108 height 12
type input "u"
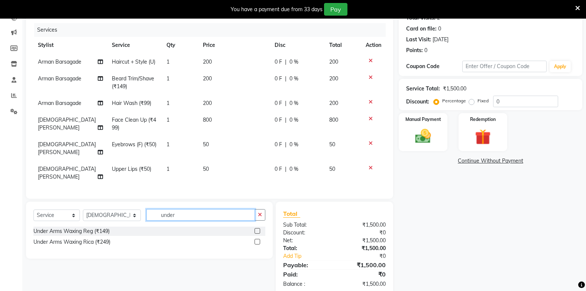
type input "under"
click at [257, 239] on label at bounding box center [258, 242] width 6 height 6
click at [257, 239] on input "checkbox" at bounding box center [257, 241] width 5 height 5
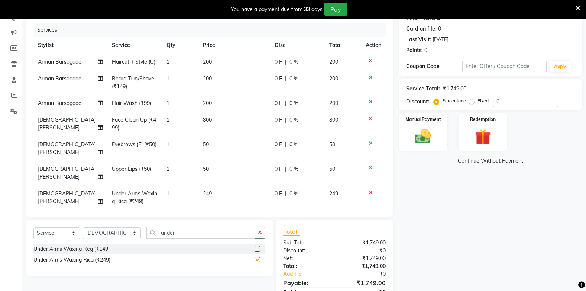
checkbox input "false"
click at [214, 185] on td "249" at bounding box center [234, 197] width 72 height 25
select select "87526"
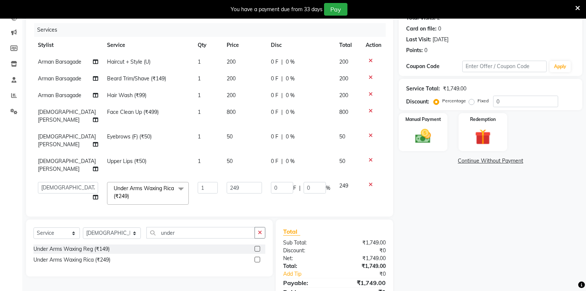
click at [258, 249] on label at bounding box center [258, 249] width 6 height 6
click at [258, 249] on input "checkbox" at bounding box center [257, 248] width 5 height 5
checkbox input "false"
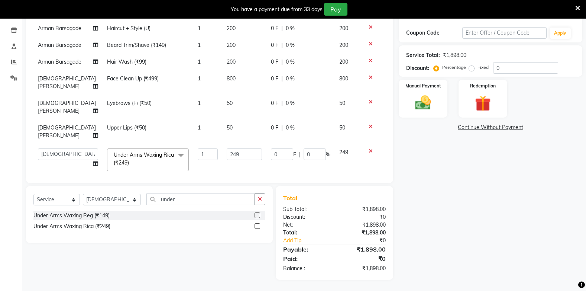
click at [258, 224] on label at bounding box center [258, 226] width 6 height 6
click at [258, 224] on input "checkbox" at bounding box center [257, 226] width 5 height 5
click at [258, 224] on label at bounding box center [258, 226] width 6 height 6
click at [258, 224] on input "checkbox" at bounding box center [257, 226] width 5 height 5
checkbox input "false"
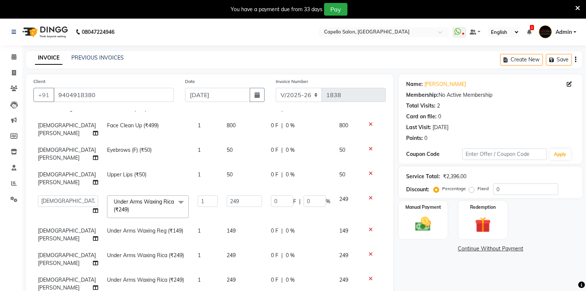
scroll to position [109, 0]
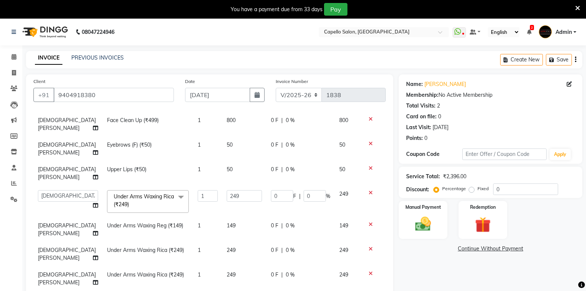
click at [369, 222] on icon at bounding box center [371, 224] width 4 height 5
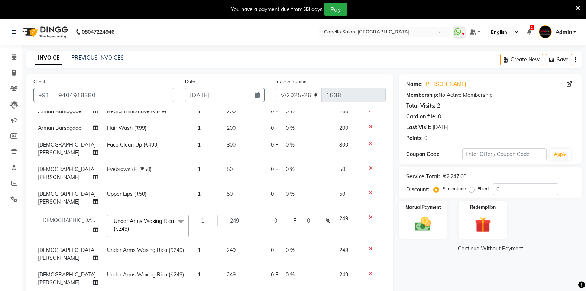
click at [369, 246] on icon at bounding box center [371, 248] width 4 height 5
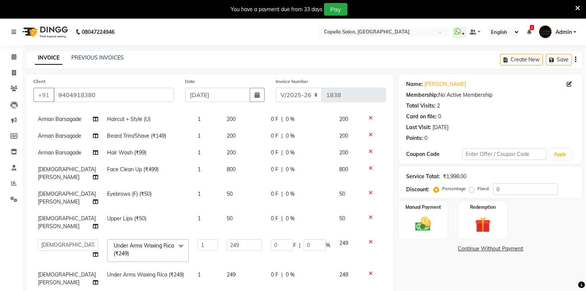
scroll to position [112, 0]
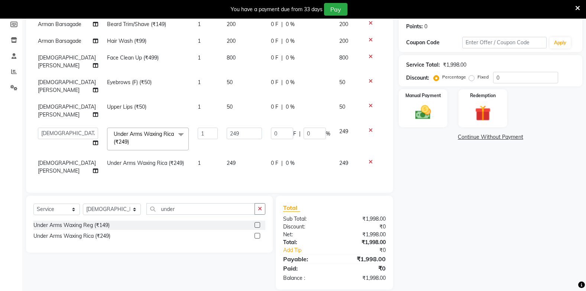
drag, startPoint x: 226, startPoint y: 144, endPoint x: 226, endPoint y: 149, distance: 4.8
click at [226, 148] on td "249" at bounding box center [244, 139] width 44 height 32
click at [222, 156] on td "249" at bounding box center [244, 167] width 44 height 25
select select "87526"
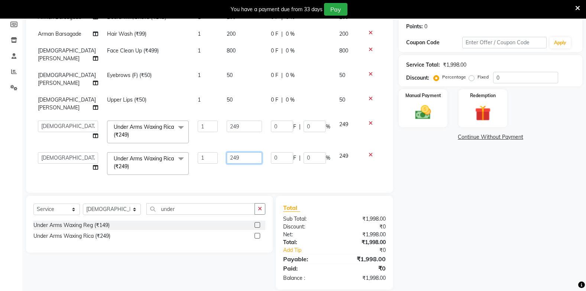
click at [242, 152] on input "249" at bounding box center [244, 158] width 35 height 12
type input "2"
type input "200"
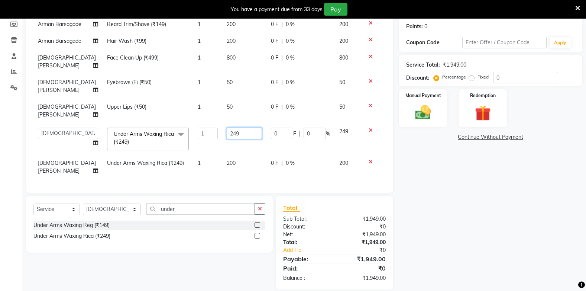
click at [229, 123] on td "249" at bounding box center [244, 139] width 44 height 32
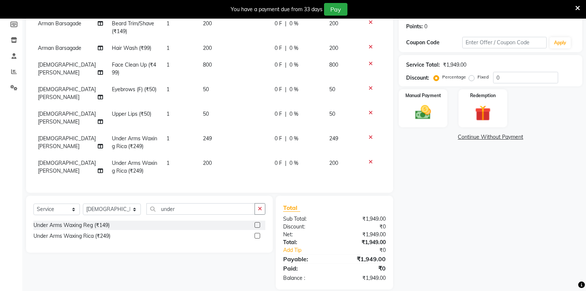
scroll to position [29, 0]
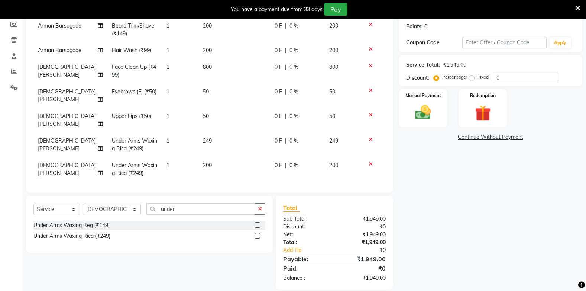
click at [365, 132] on td at bounding box center [373, 144] width 25 height 25
click at [369, 137] on icon at bounding box center [371, 139] width 4 height 5
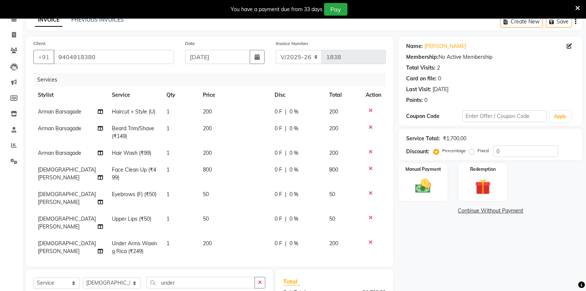
scroll to position [112, 0]
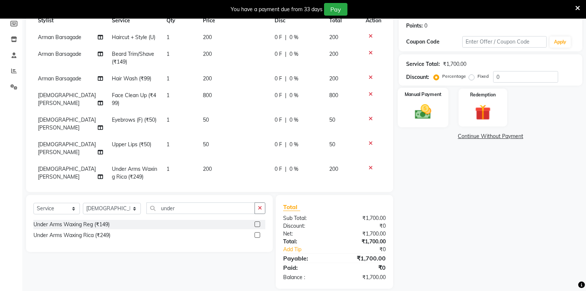
click at [436, 103] on div "Manual Payment" at bounding box center [423, 107] width 51 height 39
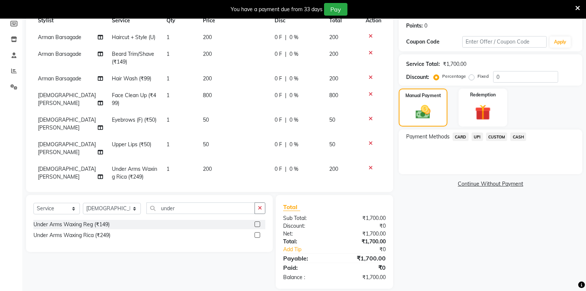
click at [474, 136] on span "UPI" at bounding box center [478, 136] width 12 height 9
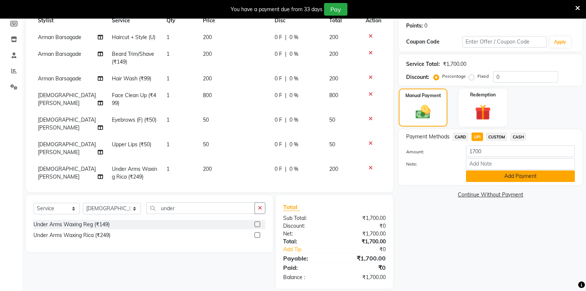
click at [482, 181] on button "Add Payment" at bounding box center [520, 176] width 109 height 12
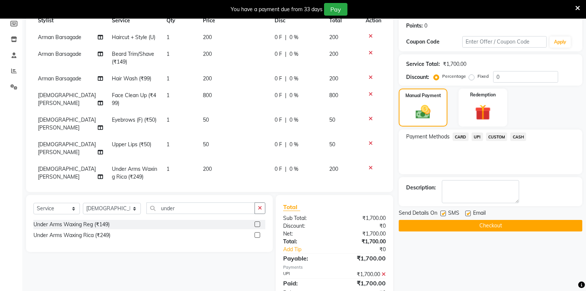
scroll to position [128, 0]
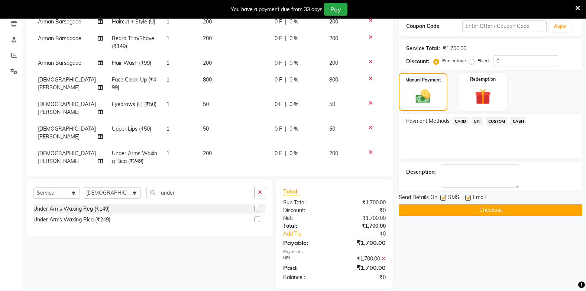
click at [484, 210] on button "Checkout" at bounding box center [491, 210] width 184 height 12
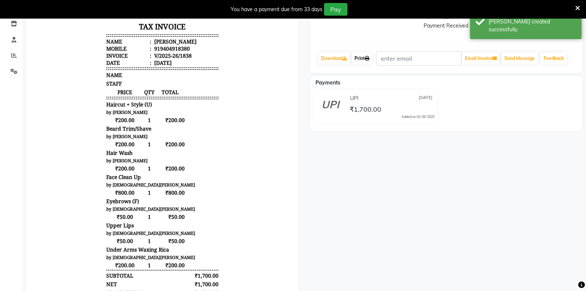
click at [360, 53] on link "Print" at bounding box center [362, 58] width 21 height 13
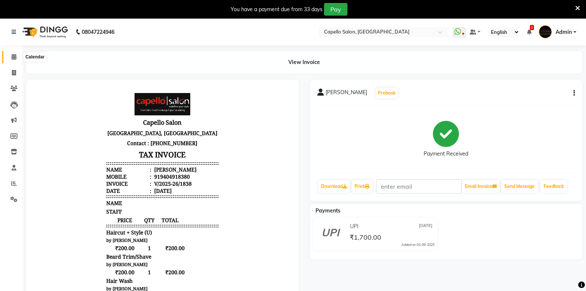
click at [11, 53] on span at bounding box center [13, 57] width 13 height 9
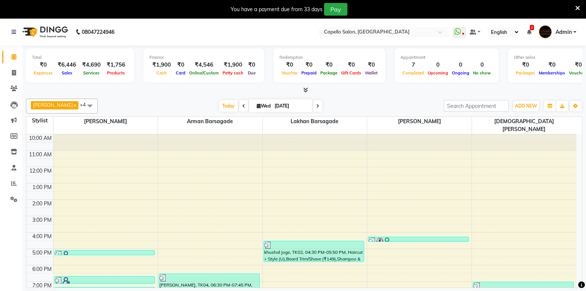
scroll to position [19, 0]
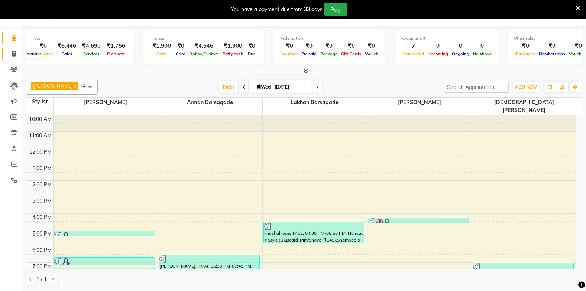
click at [10, 53] on span at bounding box center [13, 54] width 13 height 9
select select "810"
select select "service"
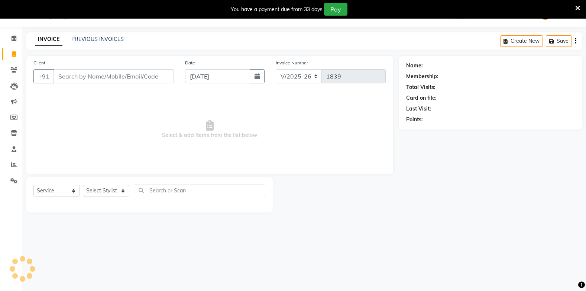
scroll to position [19, 0]
click at [96, 78] on input "Client" at bounding box center [114, 76] width 120 height 14
click at [64, 79] on input "Client" at bounding box center [114, 76] width 120 height 14
click at [74, 76] on input "Client" at bounding box center [114, 76] width 120 height 14
type input "7977708115"
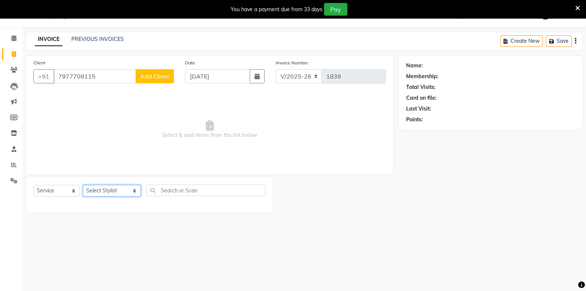
click at [97, 190] on select "Select Stylist Admin Arman Barsagade BHARTI SAHARE Capello Gadhchiroli Lakhan b…" at bounding box center [112, 191] width 58 height 12
select select "87815"
click at [83, 185] on select "Select Stylist Admin Arman Barsagade BHARTI SAHARE Capello Gadhchiroli Lakhan b…" at bounding box center [112, 191] width 58 height 12
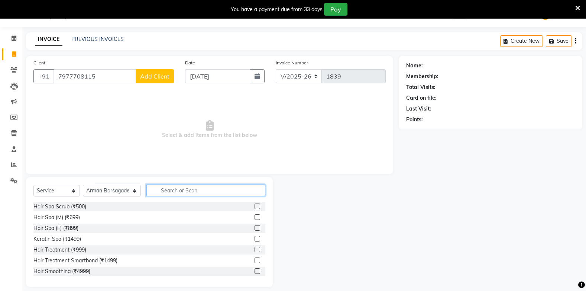
click at [172, 189] on input "text" at bounding box center [205, 190] width 119 height 12
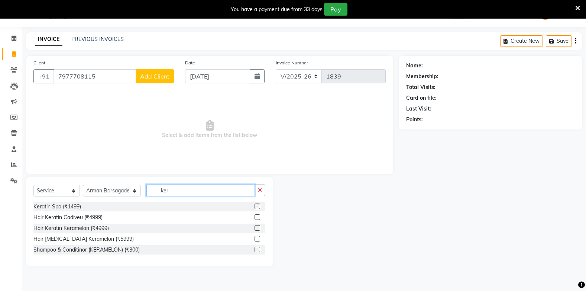
type input "ker"
click at [255, 204] on label at bounding box center [258, 206] width 6 height 6
click at [255, 204] on input "checkbox" at bounding box center [257, 206] width 5 height 5
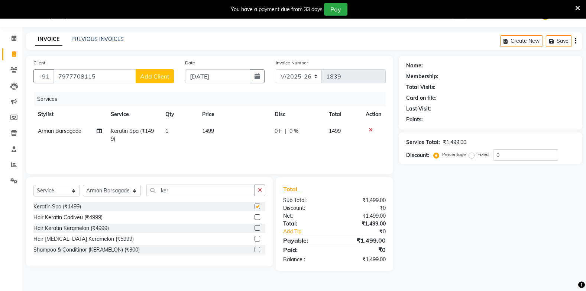
checkbox input "false"
click at [100, 189] on select "Select Stylist Admin Arman Barsagade BHARTI SAHARE Capello Gadhchiroli Lakhan b…" at bounding box center [112, 191] width 58 height 12
select select "35790"
click at [83, 185] on select "Select Stylist Admin Arman Barsagade BHARTI SAHARE Capello Gadhchiroli Lakhan b…" at bounding box center [112, 191] width 58 height 12
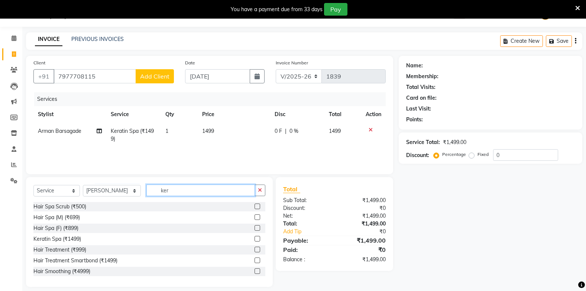
click at [173, 190] on input "ker" at bounding box center [200, 190] width 108 height 12
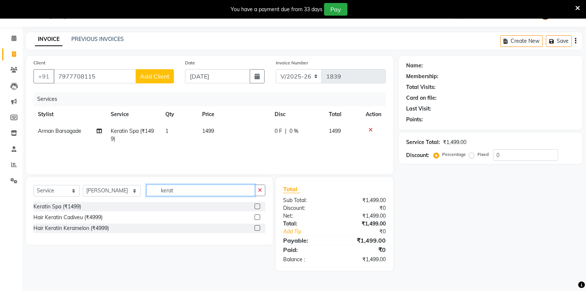
type input "kerat"
click at [256, 204] on label at bounding box center [258, 206] width 6 height 6
click at [256, 204] on input "checkbox" at bounding box center [257, 206] width 5 height 5
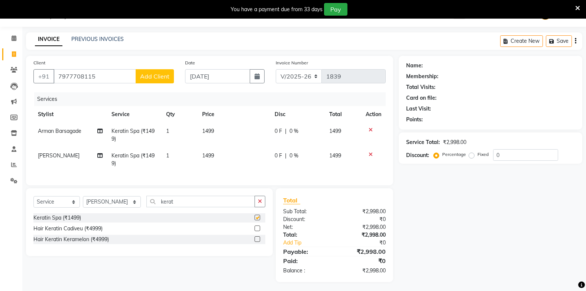
checkbox input "false"
click at [190, 206] on input "kerat" at bounding box center [200, 202] width 108 height 12
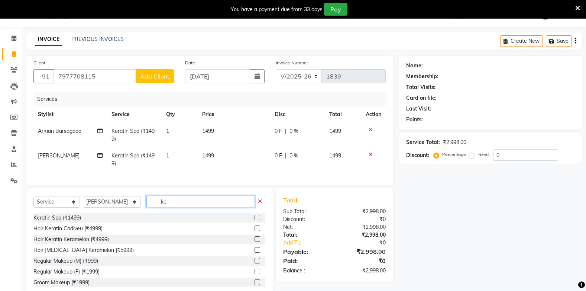
type input "k"
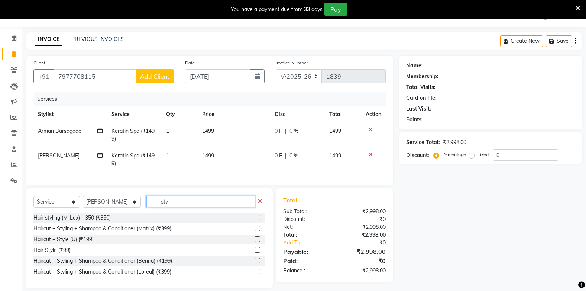
type input "sty"
click at [256, 252] on label at bounding box center [258, 250] width 6 height 6
click at [256, 252] on input "checkbox" at bounding box center [257, 250] width 5 height 5
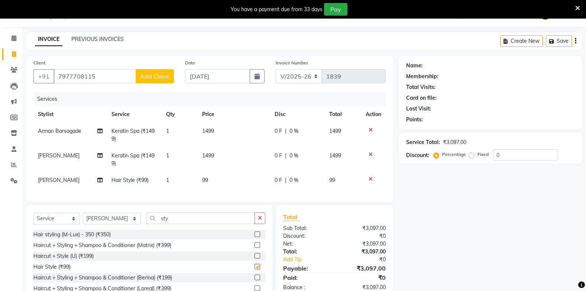
checkbox input "false"
click at [181, 222] on input "sty" at bounding box center [200, 218] width 108 height 12
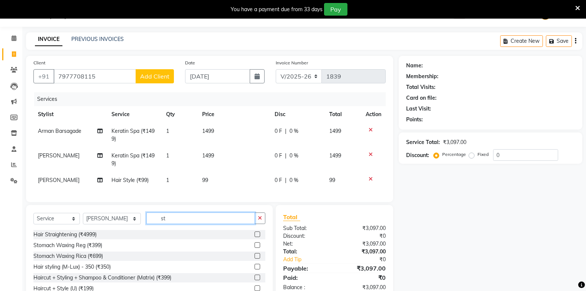
type input "s"
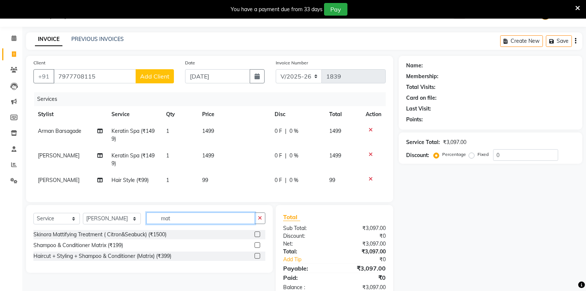
type input "mat"
click at [259, 237] on label at bounding box center [258, 234] width 6 height 6
click at [259, 237] on input "checkbox" at bounding box center [257, 234] width 5 height 5
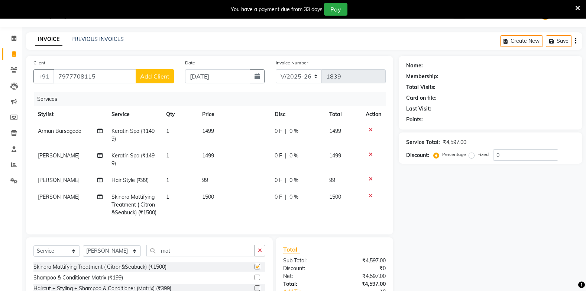
checkbox input "false"
click at [204, 193] on td "1500" at bounding box center [234, 204] width 72 height 32
select select "35790"
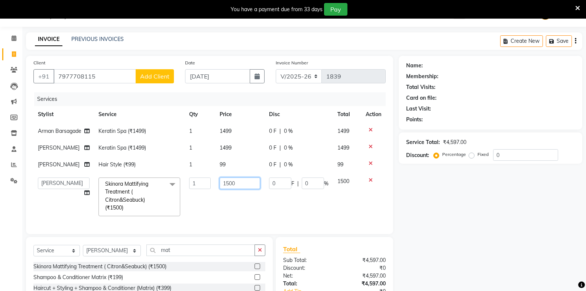
drag, startPoint x: 243, startPoint y: 206, endPoint x: 247, endPoint y: 205, distance: 4.2
click at [246, 189] on input "1500" at bounding box center [240, 183] width 41 height 12
type input "1"
type input "2000"
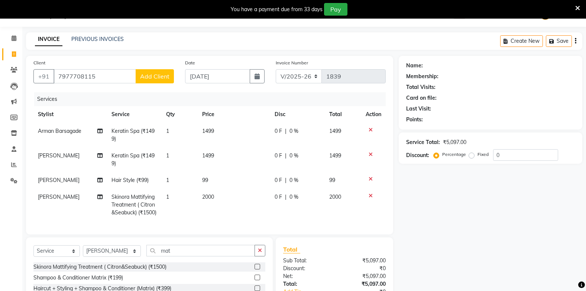
click at [228, 181] on td "99" at bounding box center [234, 180] width 72 height 17
select select "35790"
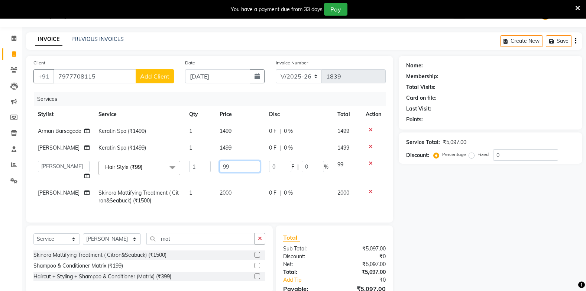
click at [235, 172] on input "99" at bounding box center [240, 167] width 41 height 12
type input "9"
type input "200"
click at [230, 151] on td "1499" at bounding box center [239, 147] width 49 height 17
select select "35790"
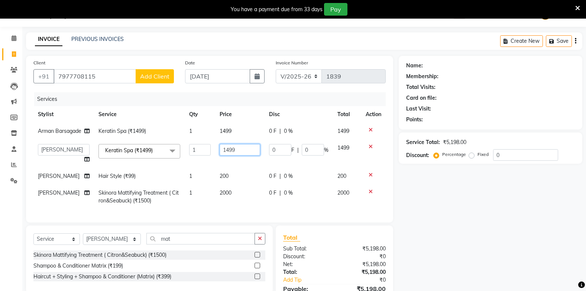
click at [235, 155] on input "1499" at bounding box center [240, 150] width 41 height 12
type input "1"
type input "1500"
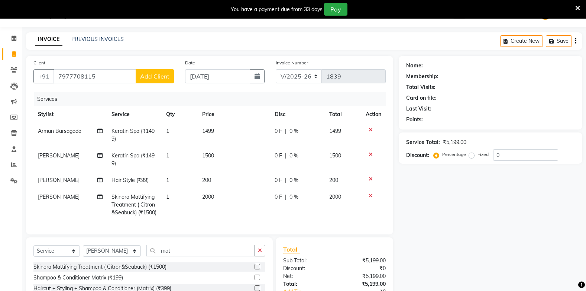
click at [235, 126] on td "1499" at bounding box center [234, 135] width 72 height 25
select select "87815"
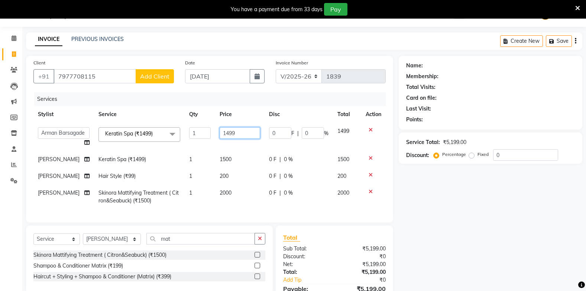
click at [243, 130] on input "1499" at bounding box center [240, 133] width 41 height 12
type input "1500"
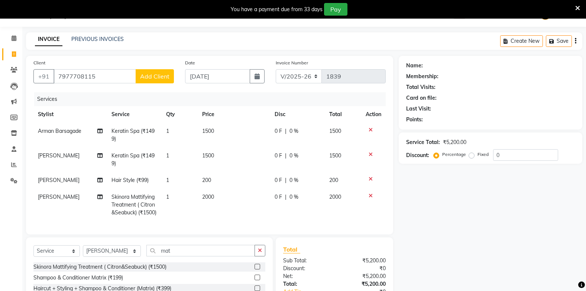
click at [230, 151] on td "1500" at bounding box center [234, 159] width 72 height 25
select select "35790"
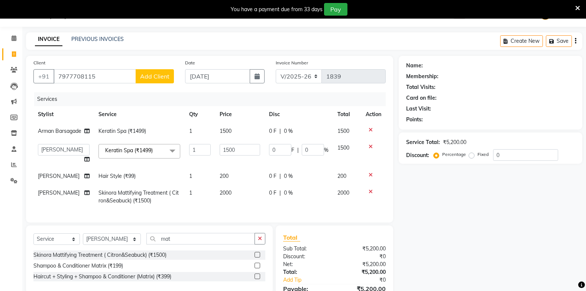
click at [230, 139] on td "1500" at bounding box center [239, 131] width 49 height 17
select select "87815"
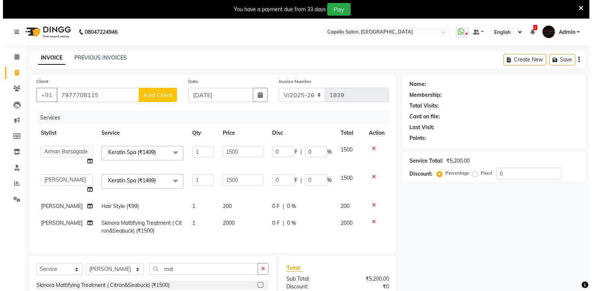
scroll to position [37, 0]
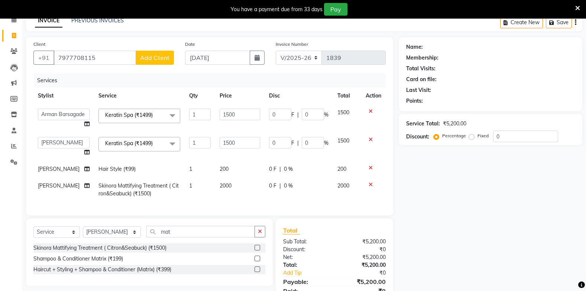
click at [154, 59] on span "Add Client" at bounding box center [154, 57] width 29 height 7
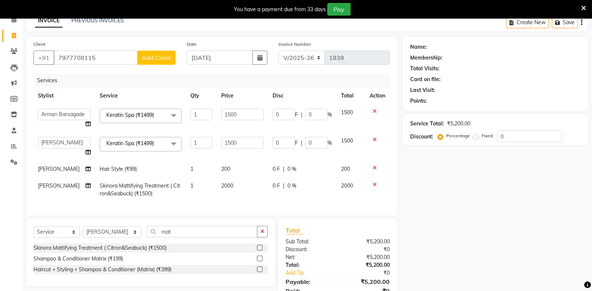
select select "22"
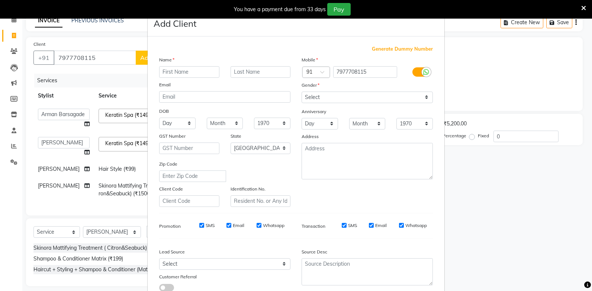
click at [172, 69] on input "text" at bounding box center [189, 72] width 60 height 12
type input "lata"
click at [385, 100] on select "Select Male Female Other Prefer Not To Say" at bounding box center [366, 97] width 131 height 12
select select "female"
click at [301, 91] on select "Select Male Female Other Prefer Not To Say" at bounding box center [366, 97] width 131 height 12
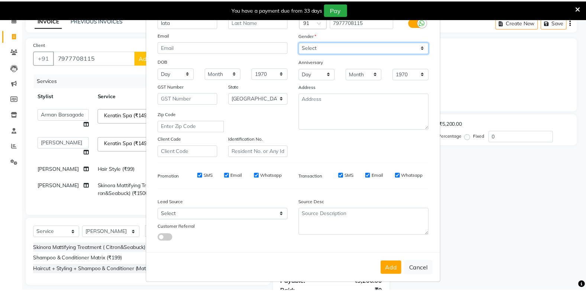
scroll to position [52, 0]
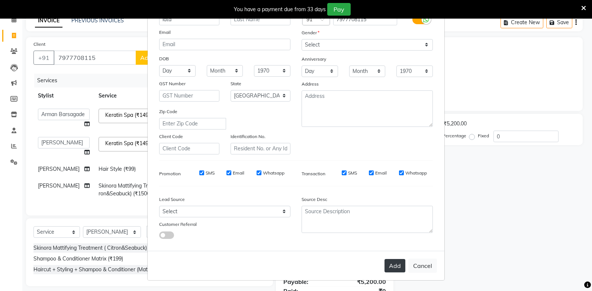
click at [398, 264] on button "Add" at bounding box center [394, 265] width 21 height 13
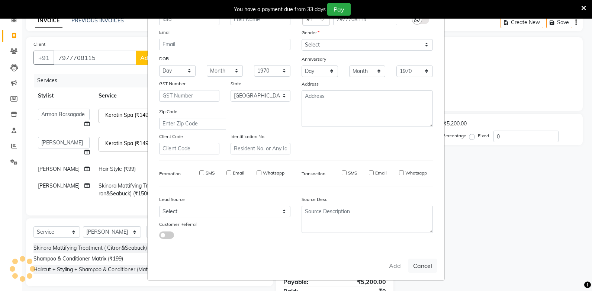
select select
select select "null"
select select
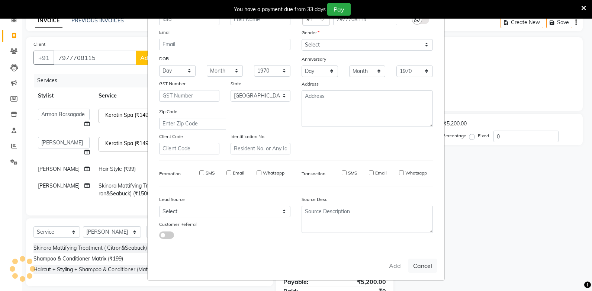
select select
checkbox input "false"
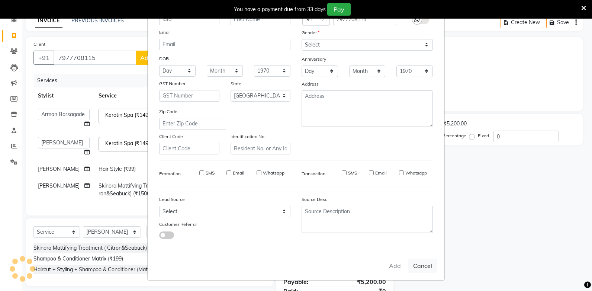
checkbox input "false"
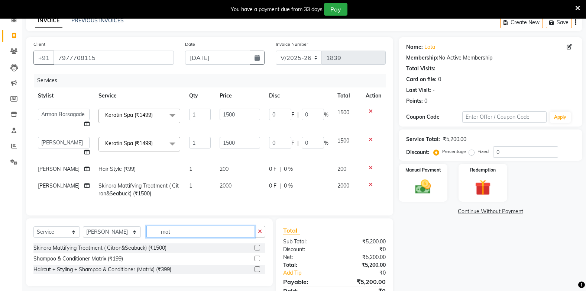
click at [187, 237] on input "mat" at bounding box center [200, 232] width 108 height 12
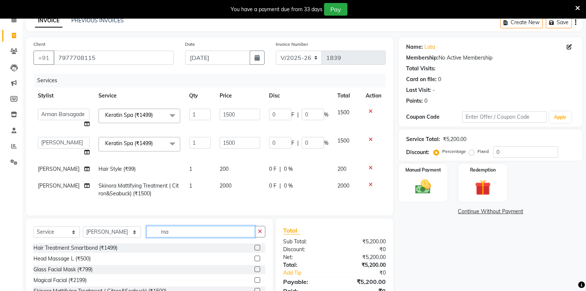
type input "m"
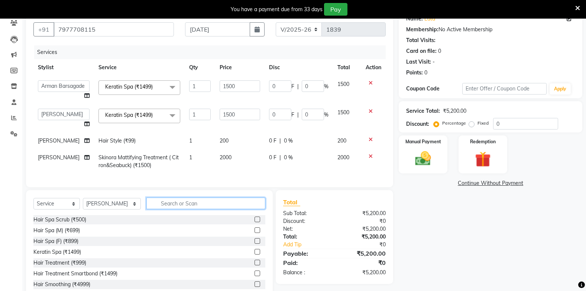
scroll to position [99, 0]
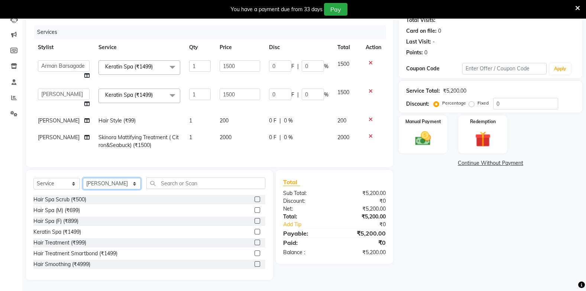
click at [113, 179] on select "Select Stylist Admin Arman Barsagade BHARTI SAHARE Capello Gadhchiroli Lakhan b…" at bounding box center [112, 184] width 58 height 12
select select "87815"
click at [83, 178] on select "Select Stylist Admin Arman Barsagade BHARTI SAHARE Capello Gadhchiroli Lakhan b…" at bounding box center [112, 184] width 58 height 12
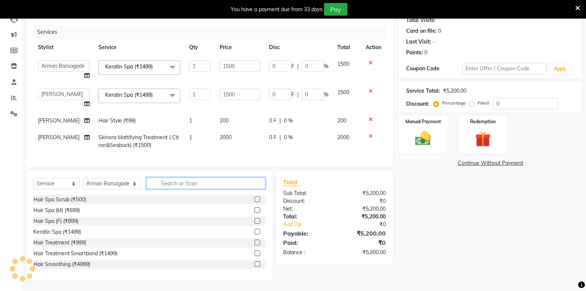
click at [178, 178] on input "text" at bounding box center [205, 183] width 119 height 12
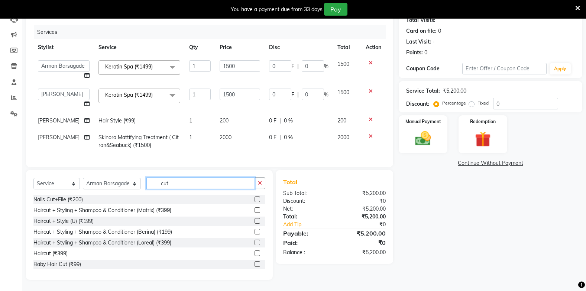
type input "cut"
click at [255, 220] on label at bounding box center [258, 221] width 6 height 6
click at [255, 220] on input "checkbox" at bounding box center [257, 221] width 5 height 5
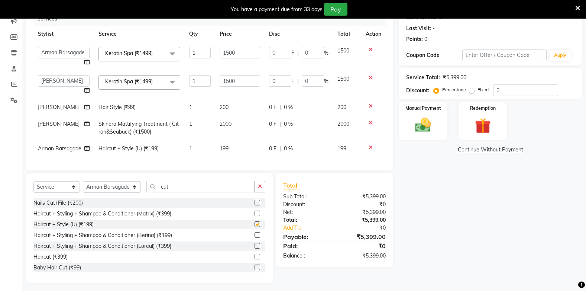
checkbox input "false"
click at [225, 148] on td "199" at bounding box center [239, 148] width 49 height 17
select select "87815"
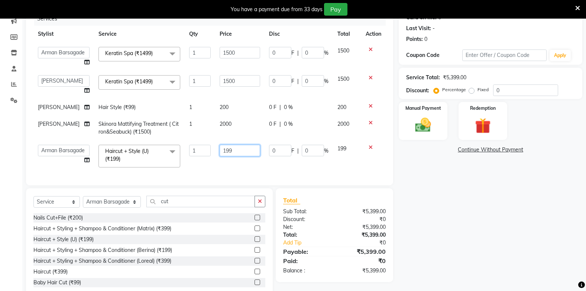
click at [235, 156] on input "199" at bounding box center [240, 151] width 41 height 12
type input "1"
type input "200"
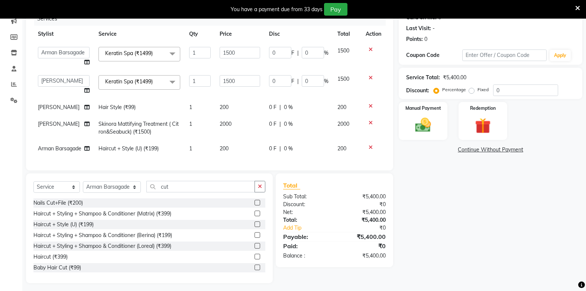
click at [222, 163] on div "Services Stylist Service Qty Price Disc Total Action Admin Arman Barsagade BHAR…" at bounding box center [209, 87] width 352 height 151
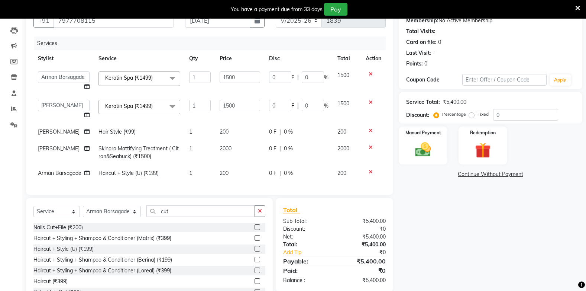
scroll to position [123, 0]
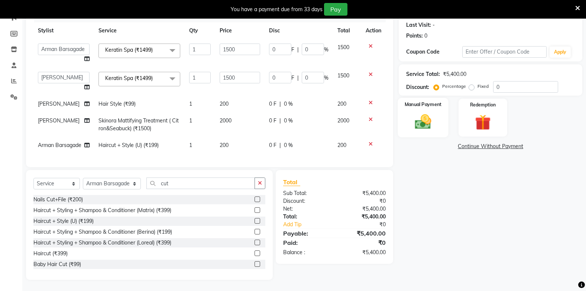
click at [424, 112] on img at bounding box center [423, 121] width 26 height 19
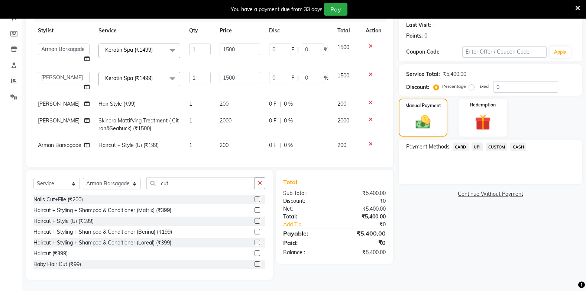
click at [478, 142] on span "UPI" at bounding box center [478, 146] width 12 height 9
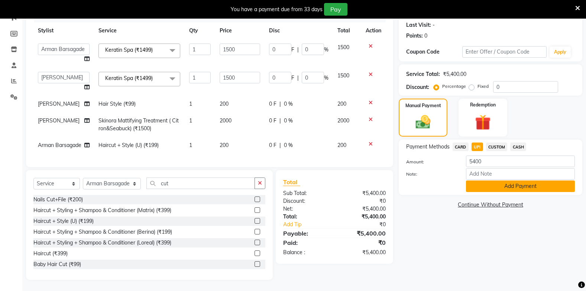
click at [472, 180] on button "Add Payment" at bounding box center [520, 186] width 109 height 12
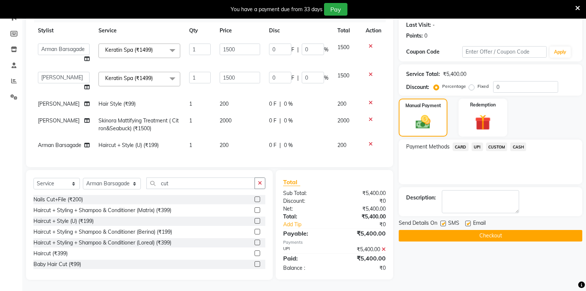
click at [469, 230] on button "Checkout" at bounding box center [491, 236] width 184 height 12
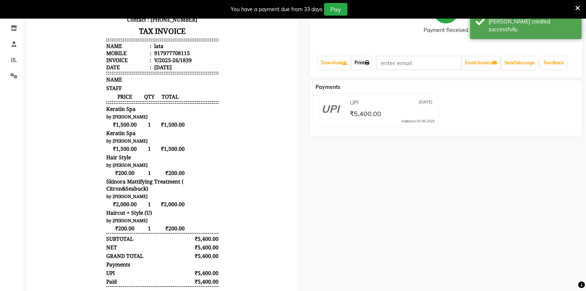
click at [365, 61] on link "Print" at bounding box center [362, 63] width 21 height 13
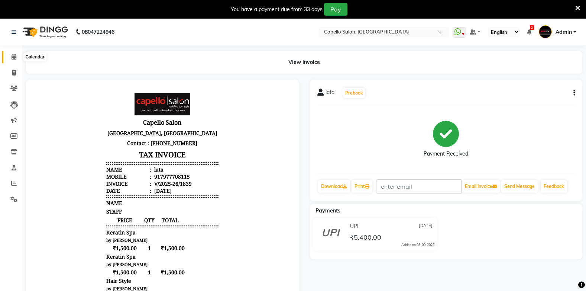
drag, startPoint x: 11, startPoint y: 60, endPoint x: 14, endPoint y: 55, distance: 5.9
click at [11, 60] on span at bounding box center [13, 57] width 13 height 9
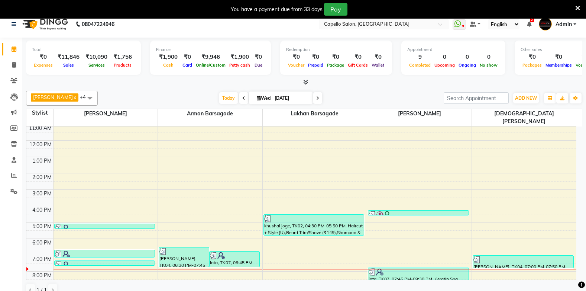
scroll to position [19, 0]
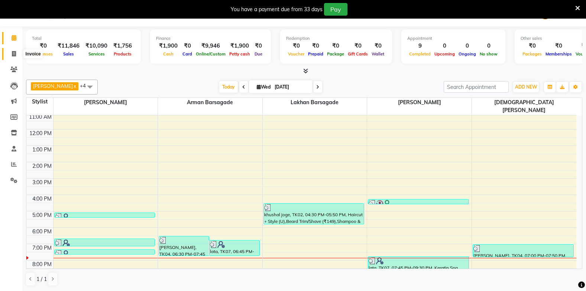
click at [14, 53] on icon at bounding box center [14, 54] width 4 height 6
select select "service"
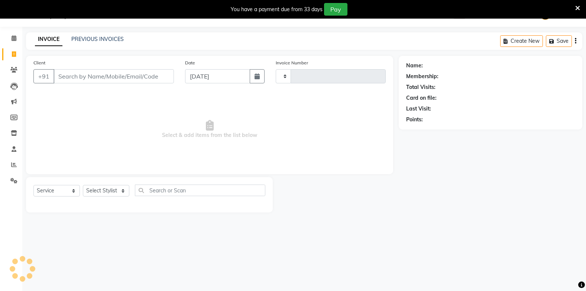
scroll to position [19, 0]
type input "1840"
select select "810"
drag, startPoint x: 100, startPoint y: 72, endPoint x: 104, endPoint y: 72, distance: 3.7
click at [101, 72] on input "Client" at bounding box center [114, 76] width 120 height 14
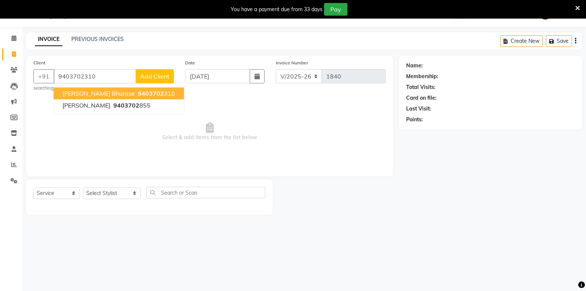
type input "9403702310"
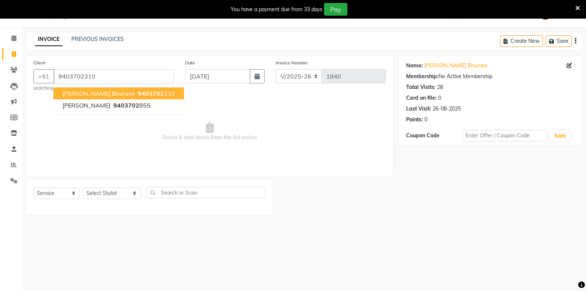
click at [138, 96] on span "9403702" at bounding box center [151, 93] width 26 height 7
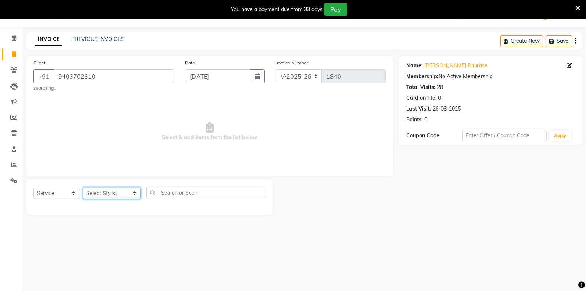
click at [96, 193] on select "Select Stylist Admin [PERSON_NAME] BHARTI [PERSON_NAME] [PERSON_NAME] Gadhchiro…" at bounding box center [112, 193] width 58 height 12
click at [83, 187] on select "Select Stylist Admin [PERSON_NAME] BHARTI [PERSON_NAME] [PERSON_NAME] Gadhchiro…" at bounding box center [112, 193] width 58 height 12
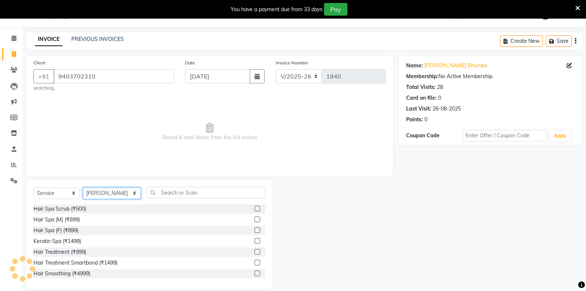
click at [106, 191] on select "Select Stylist Admin [PERSON_NAME] BHARTI [PERSON_NAME] [PERSON_NAME] Gadhchiro…" at bounding box center [112, 193] width 58 height 12
select select "40719"
click at [83, 187] on select "Select Stylist Admin [PERSON_NAME] BHARTI [PERSON_NAME] [PERSON_NAME] Gadhchiro…" at bounding box center [112, 193] width 58 height 12
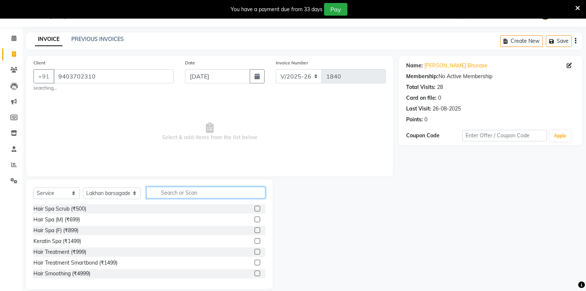
click at [154, 196] on input "text" at bounding box center [205, 193] width 119 height 12
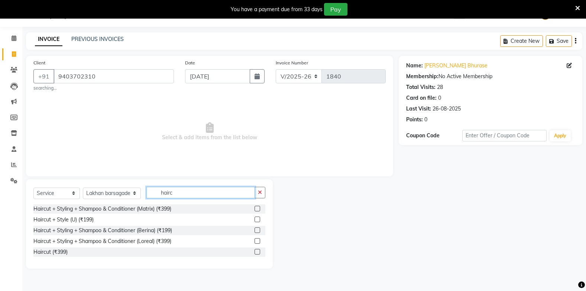
type input "hairc"
click at [259, 217] on label at bounding box center [258, 219] width 6 height 6
click at [259, 217] on input "checkbox" at bounding box center [257, 219] width 5 height 5
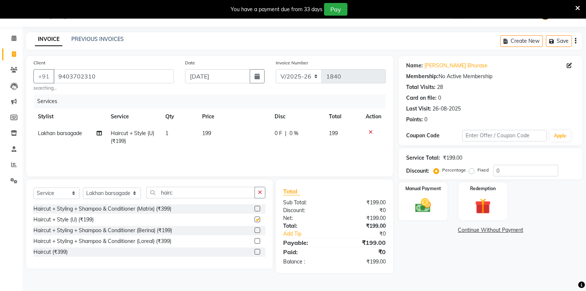
checkbox input "false"
click at [187, 190] on input "hairc" at bounding box center [200, 193] width 108 height 12
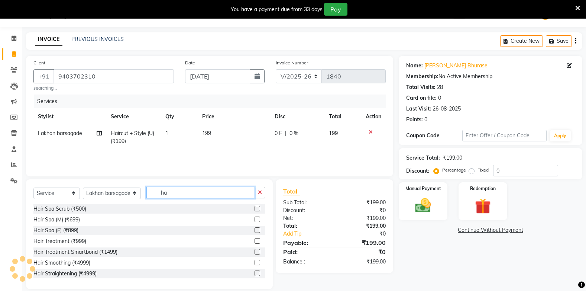
type input "h"
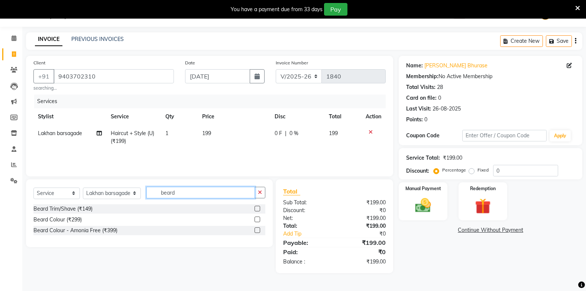
type input "beard"
click at [258, 208] on label at bounding box center [258, 209] width 6 height 6
click at [258, 208] on input "checkbox" at bounding box center [257, 208] width 5 height 5
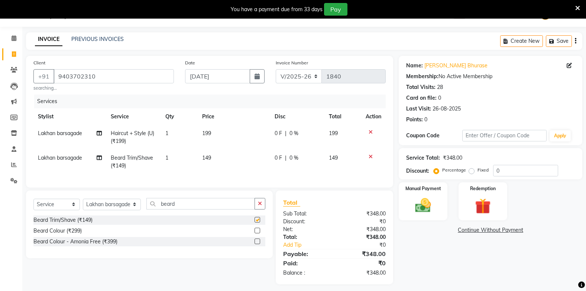
checkbox input "false"
click at [208, 133] on span "199" at bounding box center [206, 133] width 9 height 7
select select "40719"
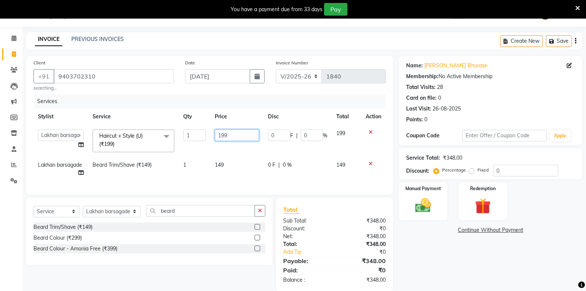
click at [230, 134] on input "199" at bounding box center [237, 135] width 44 height 12
type input "1"
type input "200"
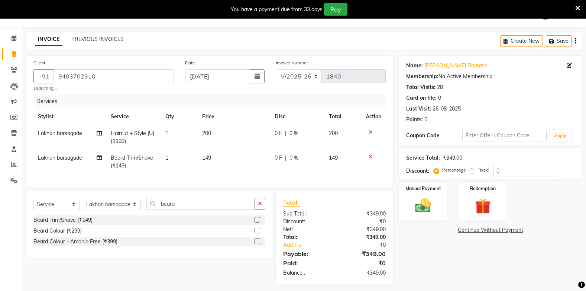
click at [221, 149] on td "200" at bounding box center [234, 137] width 72 height 25
select select "40719"
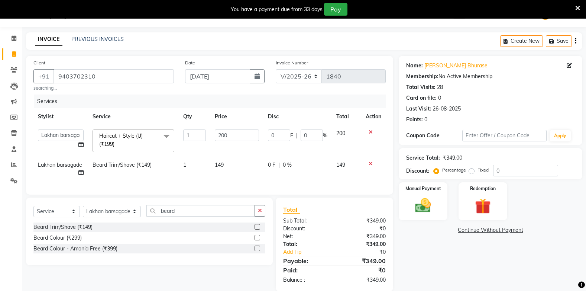
click at [239, 167] on td "149" at bounding box center [236, 168] width 53 height 25
select select "40719"
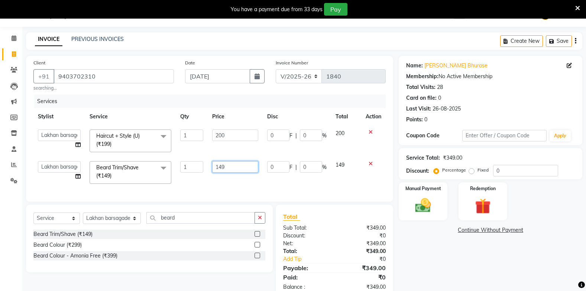
click at [237, 166] on input "149" at bounding box center [235, 167] width 46 height 12
type input "1"
type input "200"
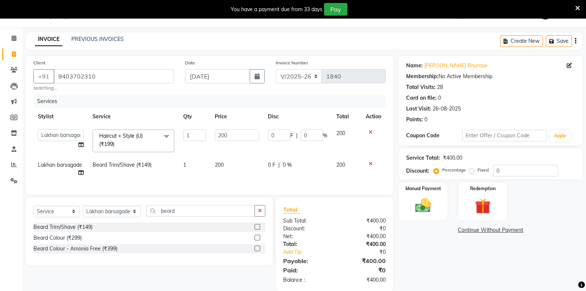
click at [212, 184] on div "Services Stylist Service Qty Price Disc Total Action Admin Arman Barsagade BHAR…" at bounding box center [209, 140] width 352 height 93
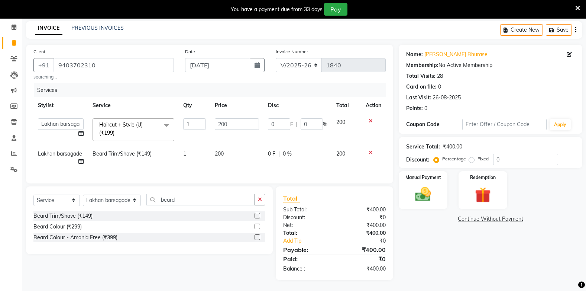
scroll to position [36, 0]
click at [424, 185] on img at bounding box center [423, 193] width 26 height 19
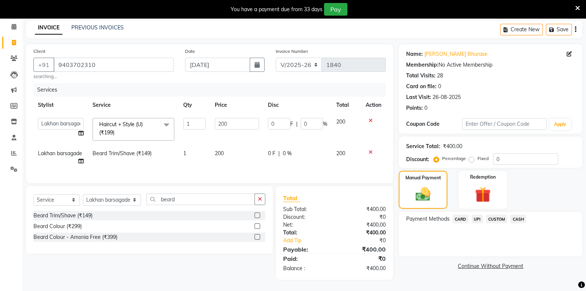
click at [517, 214] on span "CASH" at bounding box center [518, 218] width 16 height 9
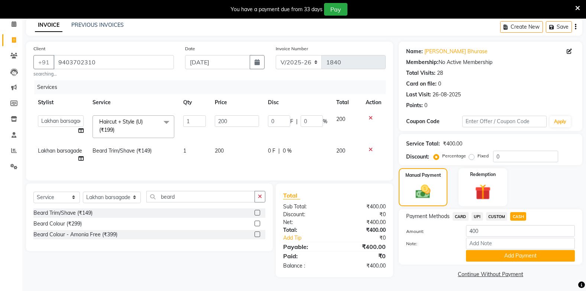
click at [532, 250] on button "Add Payment" at bounding box center [520, 256] width 109 height 12
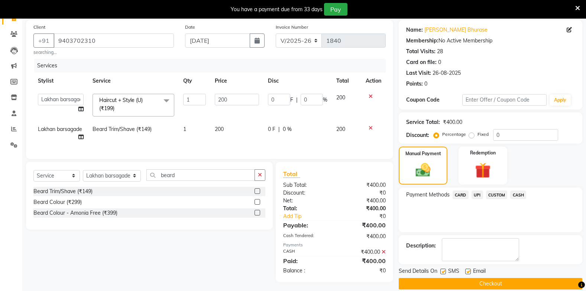
scroll to position [64, 0]
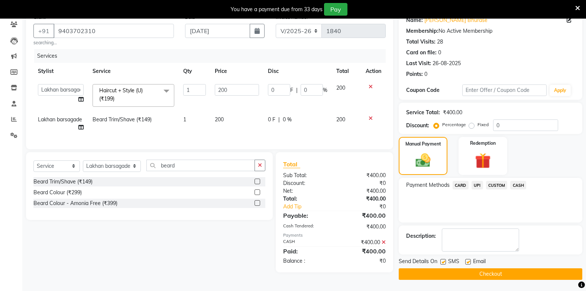
click at [530, 267] on div "Send Details On SMS Email" at bounding box center [491, 261] width 184 height 9
drag, startPoint x: 530, startPoint y: 274, endPoint x: 533, endPoint y: 268, distance: 6.4
click at [531, 274] on button "Checkout" at bounding box center [491, 274] width 184 height 12
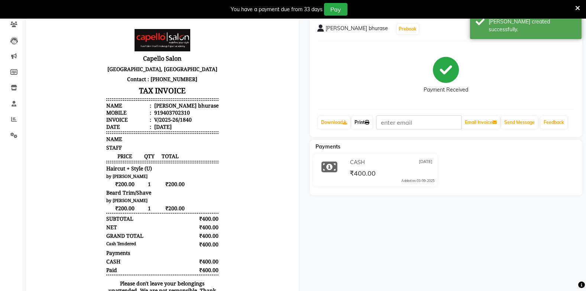
click at [360, 119] on link "Print" at bounding box center [362, 122] width 21 height 13
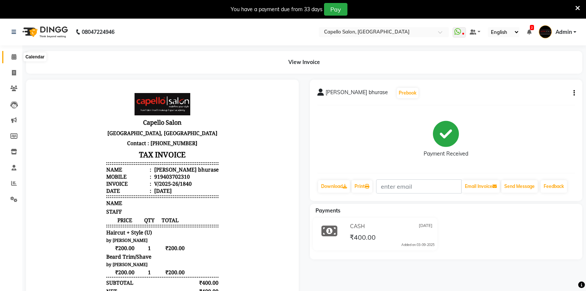
click at [13, 59] on icon at bounding box center [14, 57] width 5 height 6
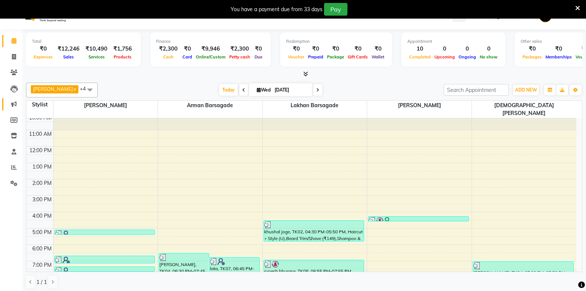
scroll to position [19, 0]
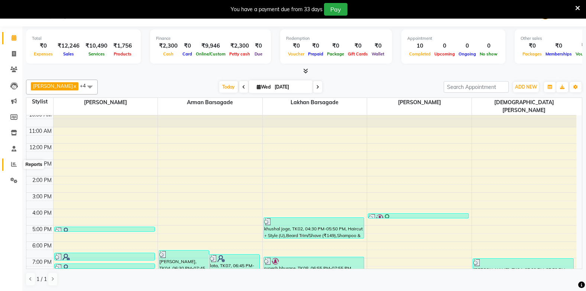
click at [12, 161] on span at bounding box center [13, 164] width 13 height 9
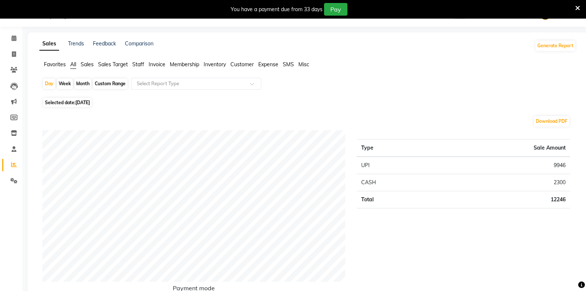
scroll to position [19, 0]
click at [57, 69] on div "Favorites All Sales Sales Target Staff Invoice Membership Inventory Customer Ex…" at bounding box center [308, 67] width 548 height 14
click at [57, 68] on ul "Favorites All Sales Sales Target Staff Invoice Membership Inventory Customer Ex…" at bounding box center [307, 64] width 537 height 8
click at [59, 64] on span "Favorites" at bounding box center [55, 64] width 22 height 7
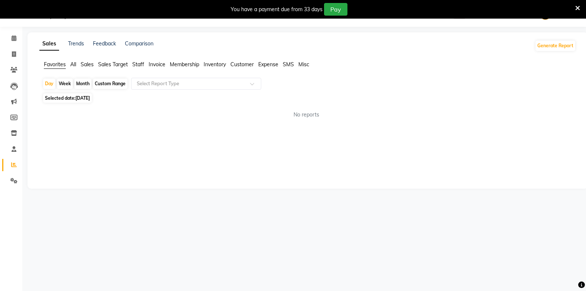
scroll to position [19, 0]
click at [154, 84] on input "text" at bounding box center [188, 83] width 107 height 7
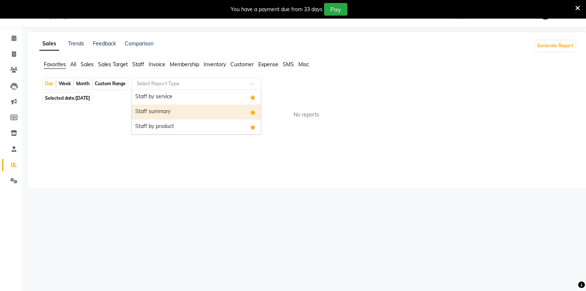
click at [160, 110] on div "Staff summary" at bounding box center [196, 111] width 129 height 15
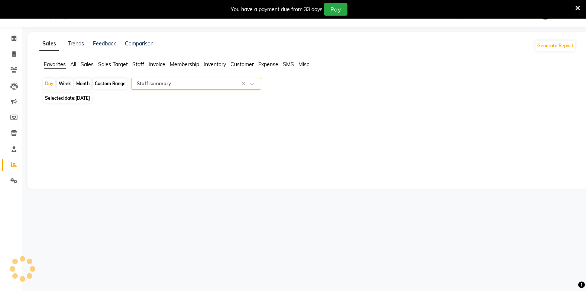
select select "full_report"
select select "csv"
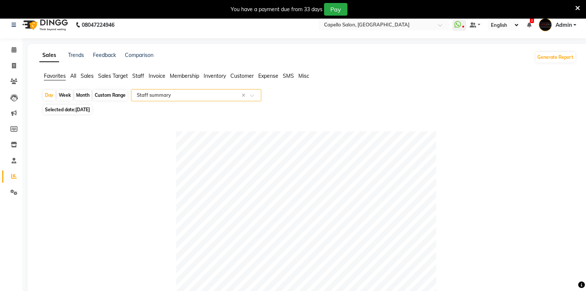
scroll to position [0, 0]
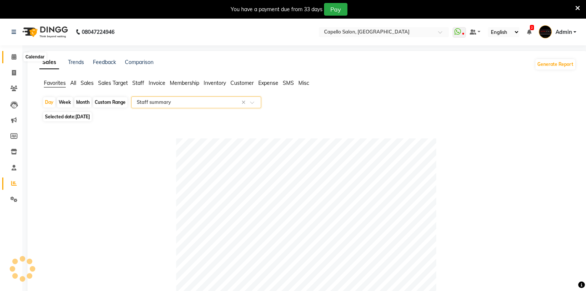
click at [13, 59] on span at bounding box center [13, 57] width 13 height 9
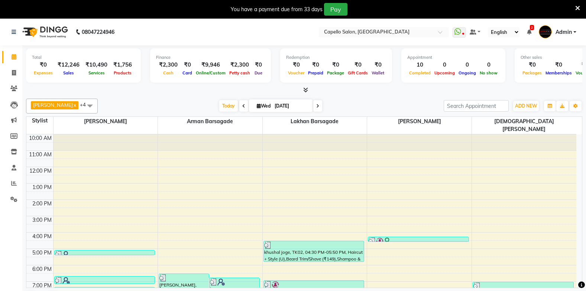
scroll to position [19, 0]
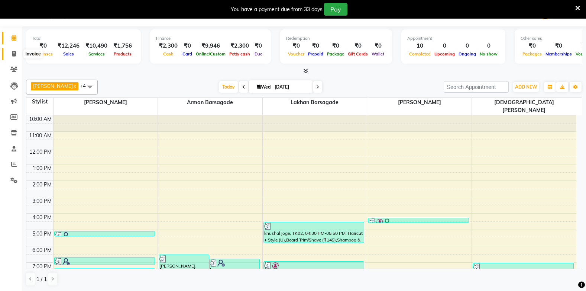
click at [14, 52] on icon at bounding box center [14, 54] width 4 height 6
select select "service"
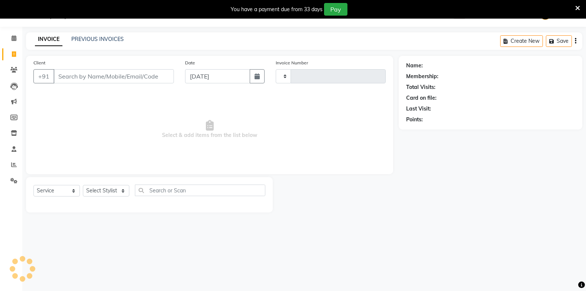
scroll to position [19, 0]
select select "810"
type input "1841"
click at [103, 39] on link "PREVIOUS INVOICES" at bounding box center [97, 39] width 52 height 7
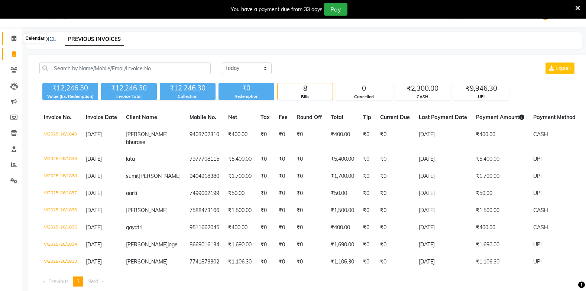
click at [16, 37] on icon at bounding box center [14, 38] width 5 height 6
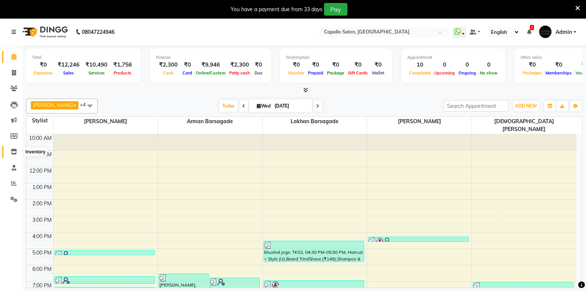
click at [14, 149] on icon at bounding box center [14, 152] width 6 height 6
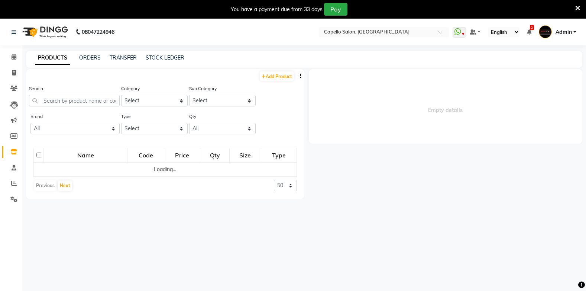
select select
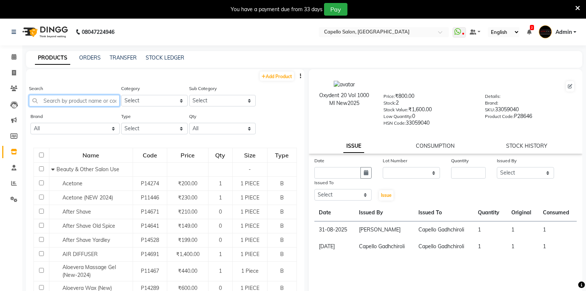
click at [79, 100] on input "text" at bounding box center [74, 101] width 91 height 12
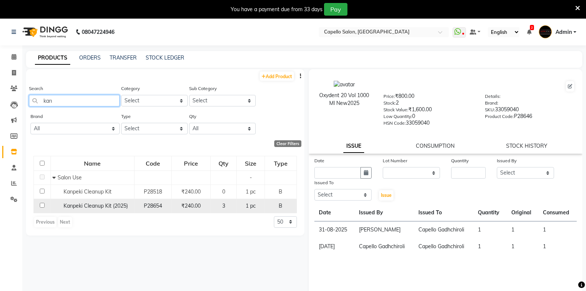
type input "kan"
click at [41, 205] on input "checkbox" at bounding box center [42, 205] width 5 height 5
checkbox input "true"
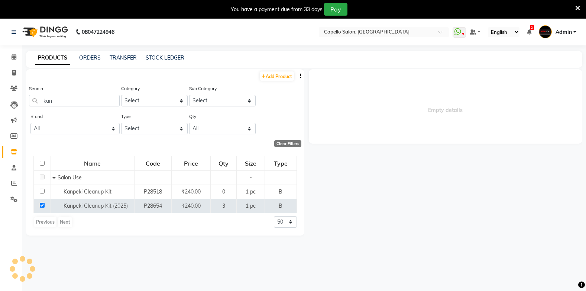
select select
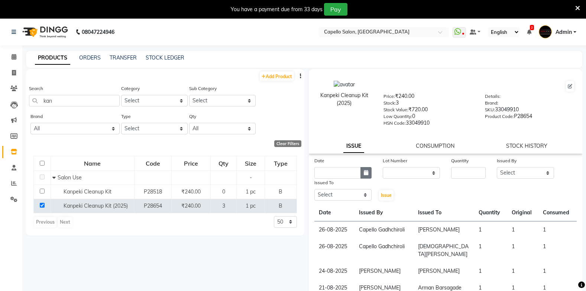
click at [365, 174] on icon "button" at bounding box center [366, 172] width 4 height 5
select select "9"
select select "2025"
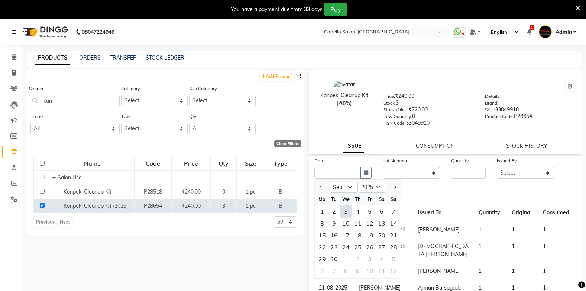
click at [341, 213] on div "3" at bounding box center [346, 211] width 12 height 12
type input "[DATE]"
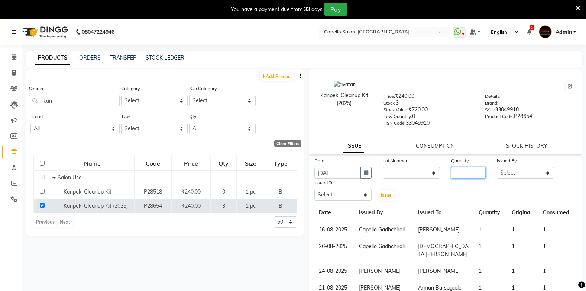
click at [461, 173] on input "number" at bounding box center [468, 173] width 35 height 12
type input "1"
click at [523, 176] on select "Select Admin Arman Barsagade BHARTI SAHARE Capello Gadhchiroli Lakhan barsagade…" at bounding box center [525, 173] width 57 height 12
select select "88893"
click at [497, 167] on select "Select Admin Arman Barsagade BHARTI SAHARE Capello Gadhchiroli Lakhan barsagade…" at bounding box center [525, 173] width 57 height 12
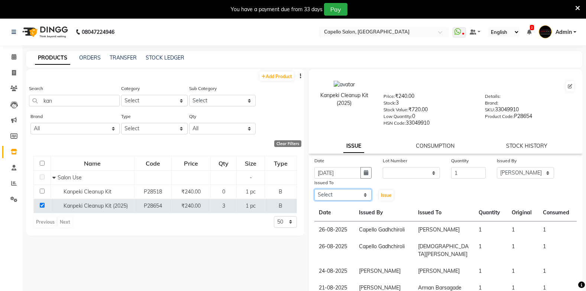
click at [337, 195] on select "Select Admin Arman Barsagade BHARTI SAHARE Capello Gadhchiroli Lakhan barsagade…" at bounding box center [342, 195] width 57 height 12
select select "87526"
click at [314, 189] on select "Select Admin Arman Barsagade BHARTI SAHARE Capello Gadhchiroli Lakhan barsagade…" at bounding box center [342, 195] width 57 height 12
click at [383, 195] on span "Issue" at bounding box center [386, 195] width 11 height 6
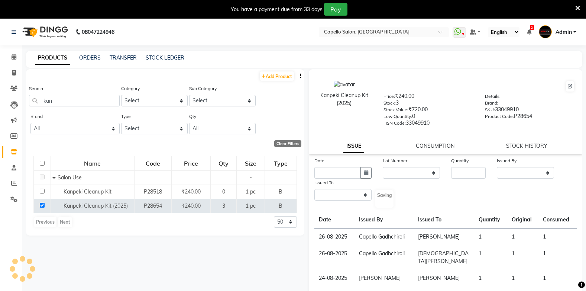
select select
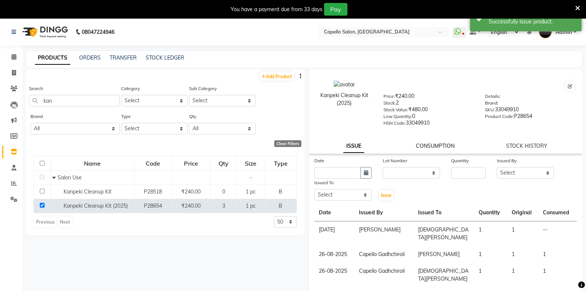
click at [432, 142] on link "CONSUMPTION" at bounding box center [435, 145] width 39 height 7
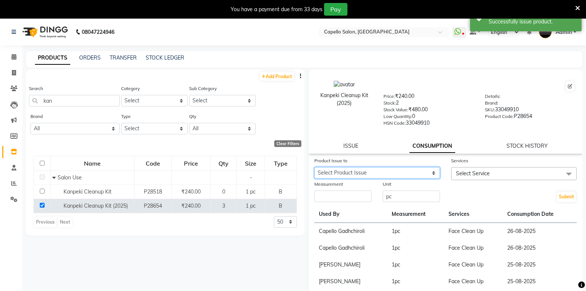
click at [395, 170] on select "Select Product Issue 2025-09-03, Issued to: Vaishnavi Barsagade, Balance: 1" at bounding box center [377, 173] width 126 height 12
select select "1203254"
click at [314, 167] on select "Select Product Issue 2025-09-03, Issued to: Vaishnavi Barsagade, Balance: 1" at bounding box center [377, 173] width 126 height 12
click at [463, 170] on span "Select Service" at bounding box center [473, 173] width 34 height 7
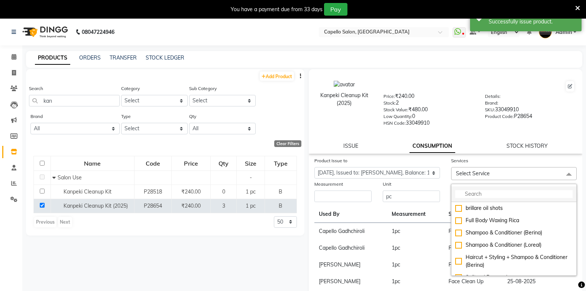
click at [465, 192] on input "multiselect-search" at bounding box center [513, 194] width 117 height 8
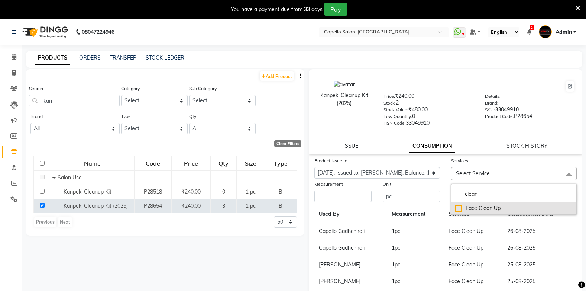
type input "clean"
click at [456, 205] on div "Face Clean Up" at bounding box center [513, 208] width 117 height 8
checkbox input "true"
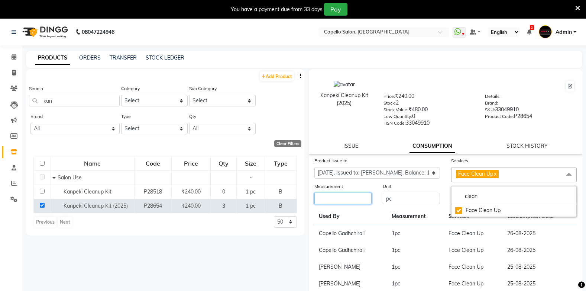
click at [358, 198] on input "number" at bounding box center [342, 199] width 57 height 12
type input "1"
click at [567, 195] on button "Submit" at bounding box center [566, 199] width 19 height 10
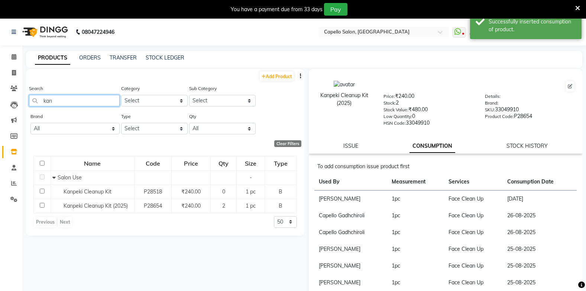
click at [72, 96] on input "kan" at bounding box center [74, 101] width 91 height 12
type input "k"
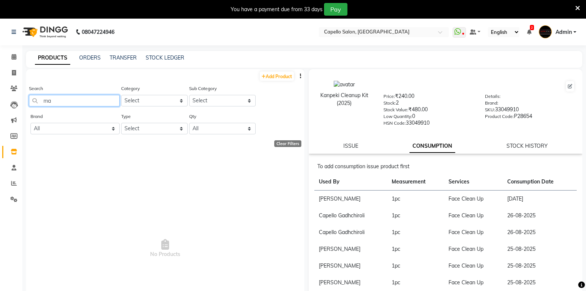
type input "m"
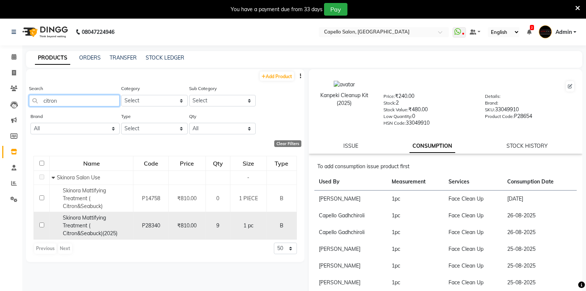
type input "citron"
click at [41, 224] on input "checkbox" at bounding box center [41, 224] width 5 height 5
checkbox input "true"
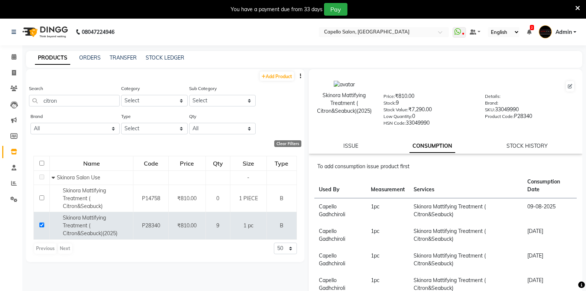
click at [358, 149] on div "ISSUE CONSUMPTION STOCK HISTORY" at bounding box center [446, 146] width 256 height 8
click at [346, 142] on div "ISSUE" at bounding box center [350, 146] width 15 height 8
click at [347, 146] on link "ISSUE" at bounding box center [350, 145] width 15 height 7
select select
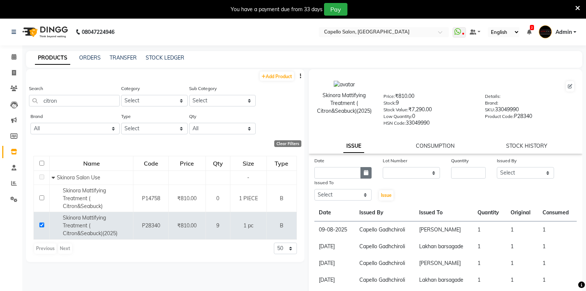
click at [364, 175] on button "button" at bounding box center [366, 173] width 11 height 12
select select "9"
select select "2025"
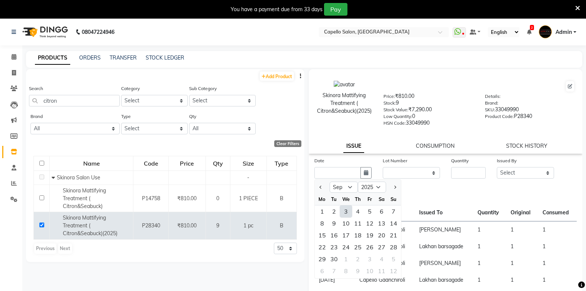
click at [348, 211] on div "3" at bounding box center [346, 211] width 12 height 12
type input "[DATE]"
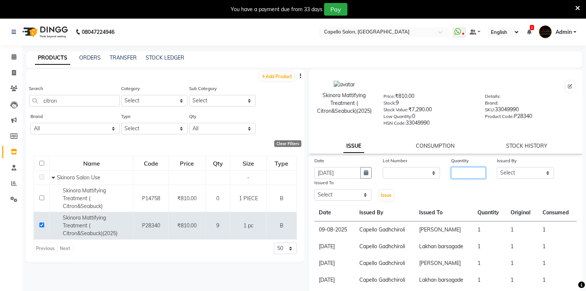
drag, startPoint x: 467, startPoint y: 168, endPoint x: 479, endPoint y: 163, distance: 13.3
click at [478, 167] on div "Quantity" at bounding box center [469, 167] width 46 height 22
type input "1"
click at [537, 170] on select "Select Admin Arman Barsagade BHARTI SAHARE Capello Gadhchiroli Lakhan barsagade…" at bounding box center [525, 173] width 57 height 12
select select "88893"
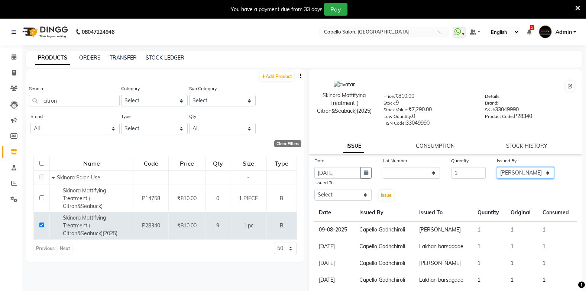
click at [497, 167] on select "Select Admin Arman Barsagade BHARTI SAHARE Capello Gadhchiroli Lakhan barsagade…" at bounding box center [525, 173] width 57 height 12
click at [338, 193] on select "Select Admin Arman Barsagade BHARTI SAHARE Capello Gadhchiroli Lakhan barsagade…" at bounding box center [342, 195] width 57 height 12
select select "87526"
click at [314, 189] on select "Select Admin Arman Barsagade BHARTI SAHARE Capello Gadhchiroli Lakhan barsagade…" at bounding box center [342, 195] width 57 height 12
click at [387, 190] on button "Issue" at bounding box center [386, 195] width 14 height 10
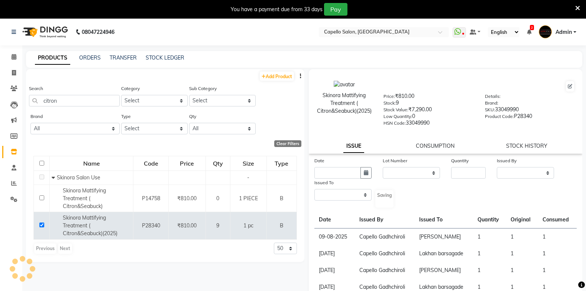
select select
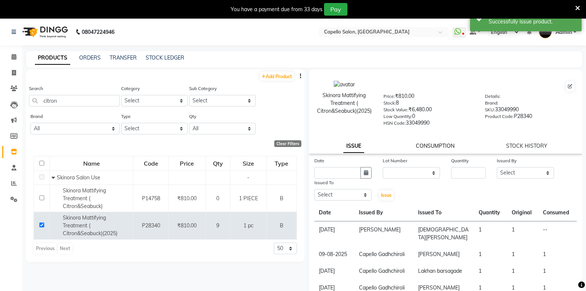
click at [420, 147] on link "CONSUMPTION" at bounding box center [435, 145] width 39 height 7
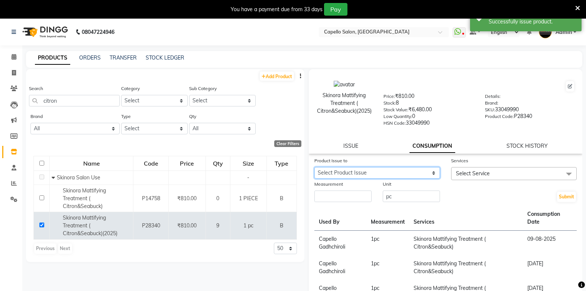
click at [359, 174] on select "Select Product Issue 2025-09-03, Issued to: Vaishnavi Barsagade, Balance: 1" at bounding box center [377, 173] width 126 height 12
select select "1203259"
click at [314, 167] on select "Select Product Issue 2025-09-03, Issued to: Vaishnavi Barsagade, Balance: 1" at bounding box center [377, 173] width 126 height 12
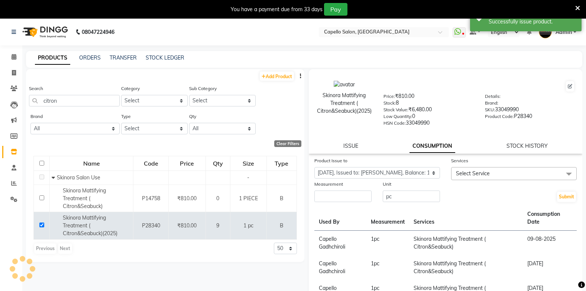
click at [551, 172] on span "Select Service" at bounding box center [514, 173] width 126 height 13
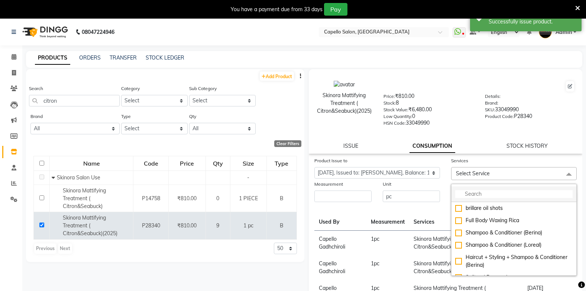
click at [509, 196] on input "multiselect-search" at bounding box center [513, 194] width 117 height 8
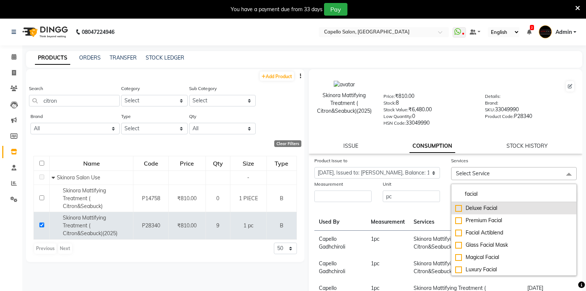
type input "facial"
click at [475, 204] on div "Deluxe Facial" at bounding box center [513, 208] width 117 height 8
checkbox input "true"
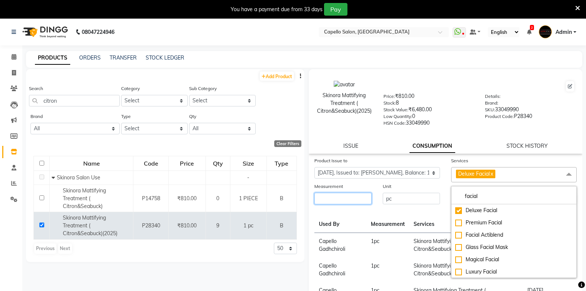
click at [348, 200] on input "number" at bounding box center [342, 199] width 57 height 12
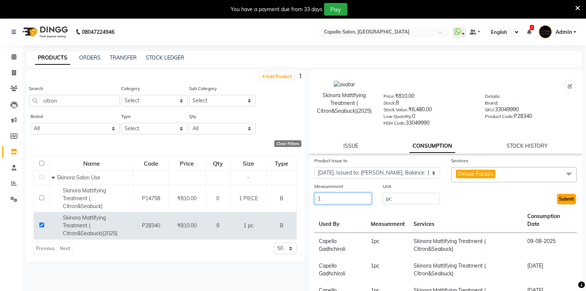
type input "1"
click at [557, 199] on button "Submit" at bounding box center [566, 199] width 19 height 10
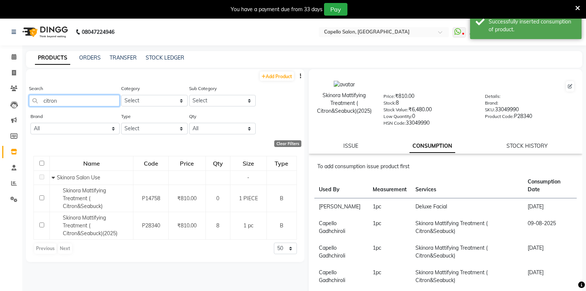
click at [67, 99] on input "citron" at bounding box center [74, 101] width 91 height 12
type input "c"
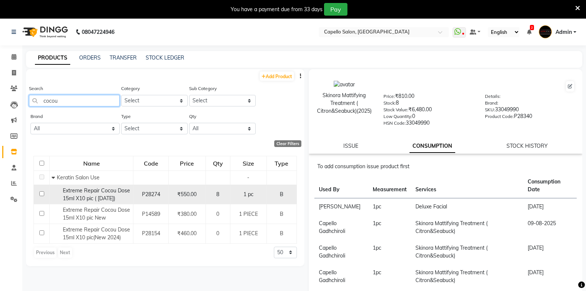
type input "cocou"
click at [42, 194] on input "checkbox" at bounding box center [41, 193] width 5 height 5
checkbox input "true"
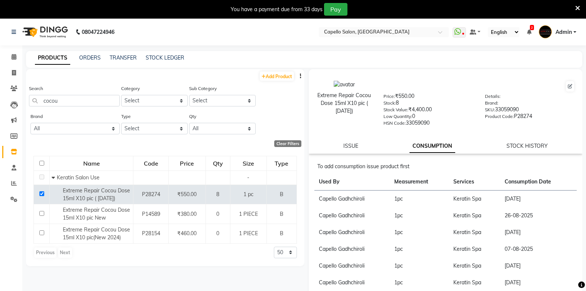
click at [341, 144] on div "ISSUE CONSUMPTION STOCK HISTORY" at bounding box center [446, 146] width 256 height 8
click at [348, 143] on link "ISSUE" at bounding box center [350, 145] width 15 height 7
select select
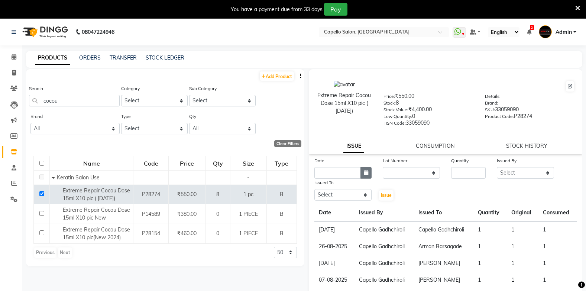
click at [364, 170] on icon "button" at bounding box center [366, 172] width 4 height 5
select select "9"
select select "2025"
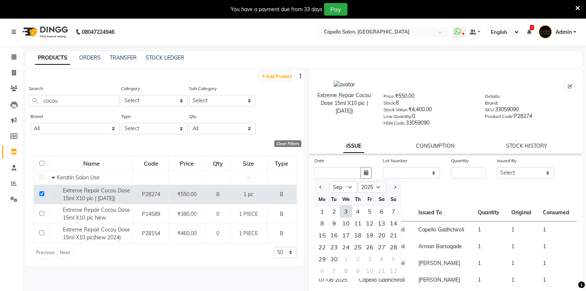
click at [342, 211] on div "3" at bounding box center [346, 211] width 12 height 12
type input "[DATE]"
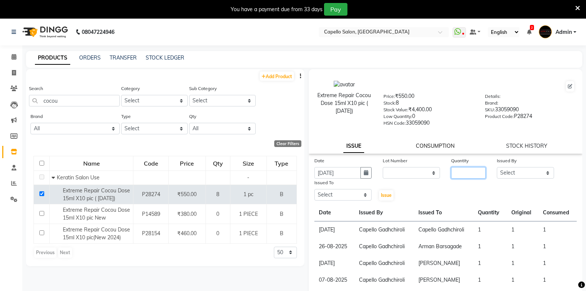
drag, startPoint x: 467, startPoint y: 174, endPoint x: 444, endPoint y: 144, distance: 37.2
click at [465, 171] on input "number" at bounding box center [468, 173] width 35 height 12
type input "3"
click at [512, 174] on select "Select Admin Arman Barsagade BHARTI SAHARE Capello Gadhchiroli Lakhan barsagade…" at bounding box center [525, 173] width 57 height 12
select select "88893"
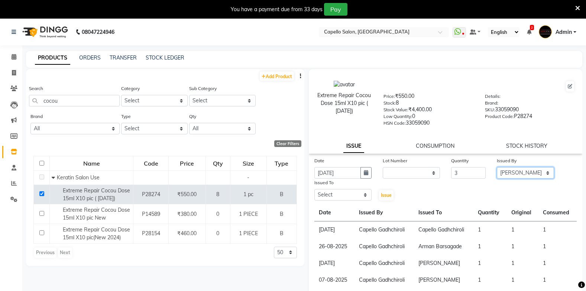
click at [497, 167] on select "Select Admin Arman Barsagade BHARTI SAHARE Capello Gadhchiroli Lakhan barsagade…" at bounding box center [525, 173] width 57 height 12
click at [341, 195] on select "Select Admin Arman Barsagade BHARTI SAHARE Capello Gadhchiroli Lakhan barsagade…" at bounding box center [342, 195] width 57 height 12
select select "14132"
click at [314, 189] on select "Select Admin Arman Barsagade BHARTI SAHARE Capello Gadhchiroli Lakhan barsagade…" at bounding box center [342, 195] width 57 height 12
click at [385, 195] on span "Issue" at bounding box center [386, 195] width 11 height 6
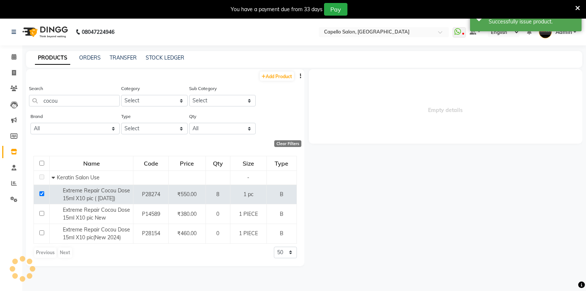
select select
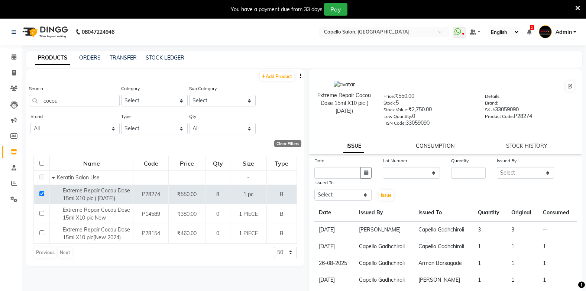
click at [425, 145] on link "CONSUMPTION" at bounding box center [435, 145] width 39 height 7
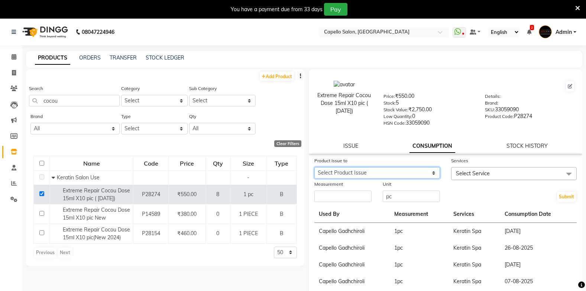
click at [410, 173] on select "Select Product Issue 2025-09-03, Issued to: Capello Gadhchiroli, Balance: 3" at bounding box center [377, 173] width 126 height 12
select select "1203266"
click at [314, 167] on select "Select Product Issue 2025-09-03, Issued to: Capello Gadhchiroli, Balance: 3" at bounding box center [377, 173] width 126 height 12
click at [488, 172] on span "Select Service" at bounding box center [514, 173] width 126 height 13
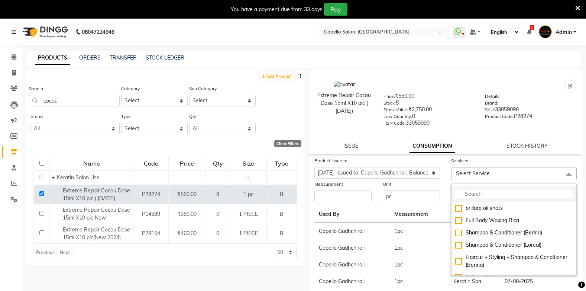
click at [487, 195] on input "multiselect-search" at bounding box center [513, 194] width 117 height 8
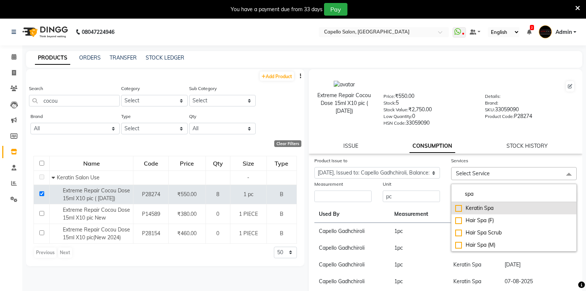
type input "spa"
click at [485, 208] on div "Keratin Spa" at bounding box center [513, 208] width 117 height 8
checkbox input "true"
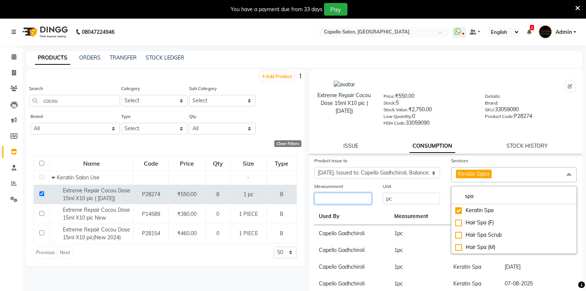
click at [343, 197] on input "number" at bounding box center [342, 199] width 57 height 12
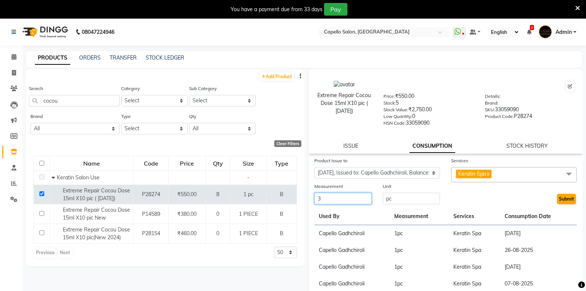
type input "3"
click at [560, 199] on button "Submit" at bounding box center [566, 199] width 19 height 10
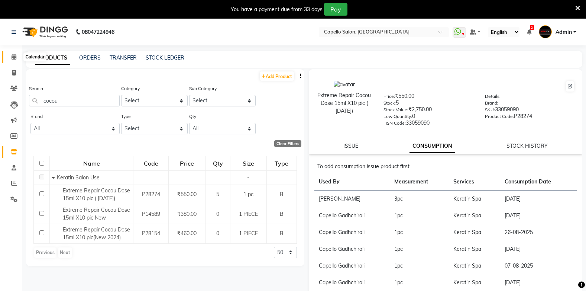
click at [15, 55] on icon at bounding box center [14, 57] width 5 height 6
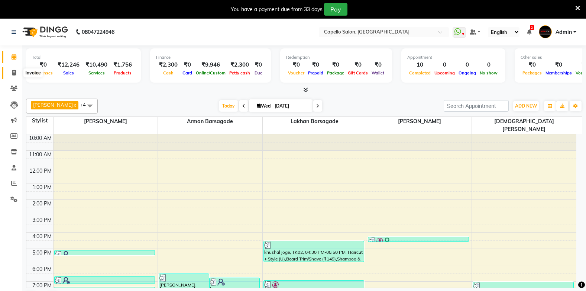
click at [14, 71] on icon at bounding box center [14, 73] width 4 height 6
select select "service"
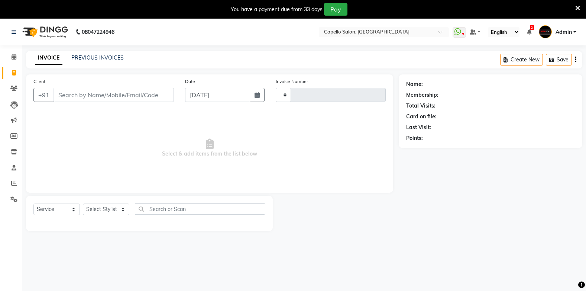
type input "1841"
select select "810"
click at [102, 211] on select "Select Stylist Admin Arman Barsagade BHARTI SAHARE Capello Gadhchiroli Lakhan b…" at bounding box center [112, 209] width 58 height 12
select select "35790"
click at [83, 203] on select "Select Stylist Admin Arman Barsagade BHARTI SAHARE Capello Gadhchiroli Lakhan b…" at bounding box center [112, 209] width 58 height 12
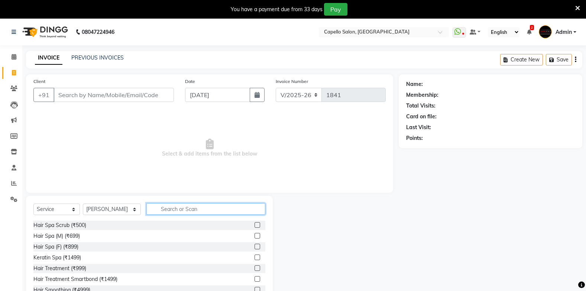
click at [169, 208] on input "text" at bounding box center [205, 209] width 119 height 12
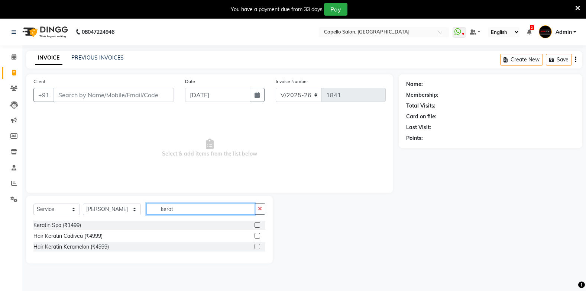
type input "kerat"
drag, startPoint x: 258, startPoint y: 223, endPoint x: 244, endPoint y: 192, distance: 34.8
click at [256, 222] on label at bounding box center [258, 225] width 6 height 6
click at [256, 223] on input "checkbox" at bounding box center [257, 225] width 5 height 5
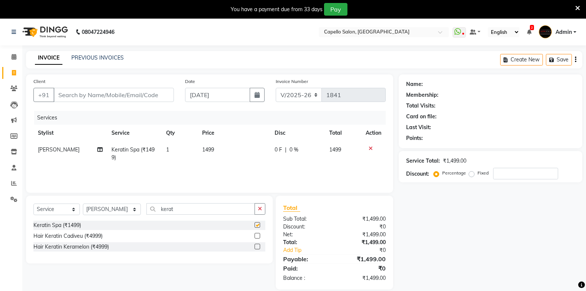
checkbox input "false"
click at [193, 151] on td "1" at bounding box center [180, 153] width 36 height 25
select select "35790"
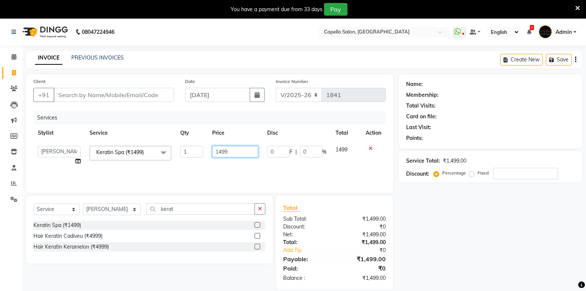
click at [233, 152] on input "1499" at bounding box center [235, 152] width 46 height 12
type input "9"
click at [232, 152] on input "9" at bounding box center [235, 152] width 46 height 12
type input "1500"
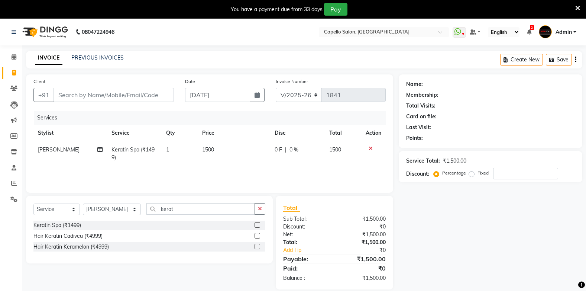
click at [219, 168] on div "Services Stylist Service Qty Price Disc Total Action Sahil Mendhulkar Keratin S…" at bounding box center [209, 148] width 352 height 74
click at [67, 94] on input "Client" at bounding box center [114, 95] width 120 height 14
click at [172, 209] on input "kerat" at bounding box center [200, 209] width 108 height 12
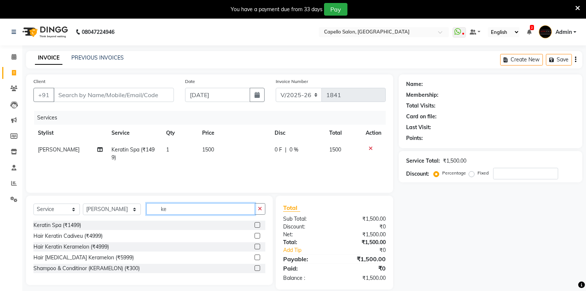
type input "k"
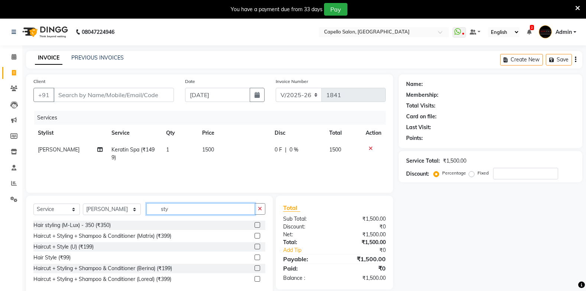
type input "sty"
click at [257, 258] on label at bounding box center [258, 257] width 6 height 6
click at [257, 258] on input "checkbox" at bounding box center [257, 257] width 5 height 5
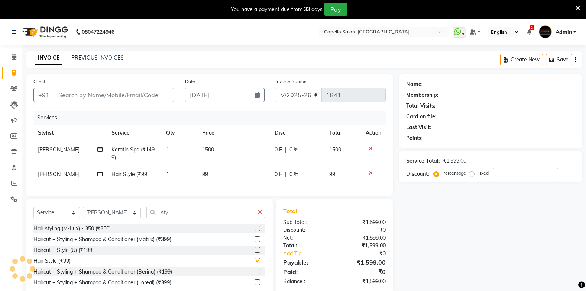
checkbox input "false"
drag, startPoint x: 205, startPoint y: 177, endPoint x: 209, endPoint y: 172, distance: 6.6
click at [209, 173] on td "99" at bounding box center [234, 174] width 72 height 17
select select "35790"
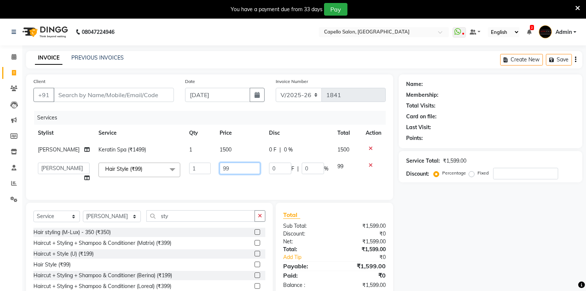
drag, startPoint x: 240, startPoint y: 181, endPoint x: 250, endPoint y: 175, distance: 12.0
click at [242, 174] on input "99" at bounding box center [240, 168] width 41 height 12
type input "9"
type input "200"
click at [234, 189] on div "Services Stylist Service Qty Price Disc Total Action Sahil Mendhulkar Keratin S…" at bounding box center [209, 151] width 352 height 81
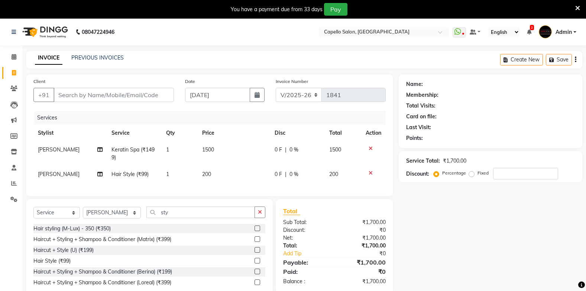
scroll to position [25, 0]
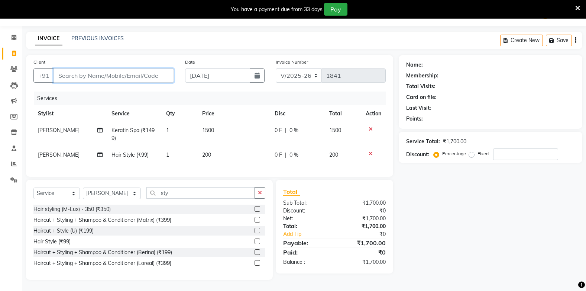
click at [68, 71] on input "Client" at bounding box center [114, 75] width 120 height 14
type input "9"
type input "0"
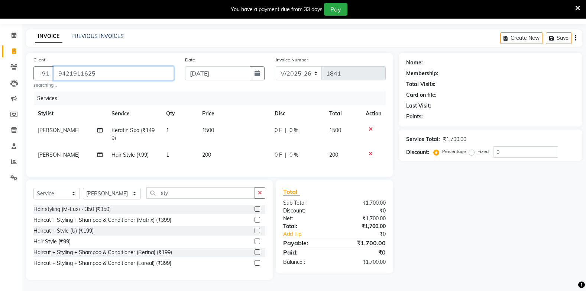
type input "9421911625"
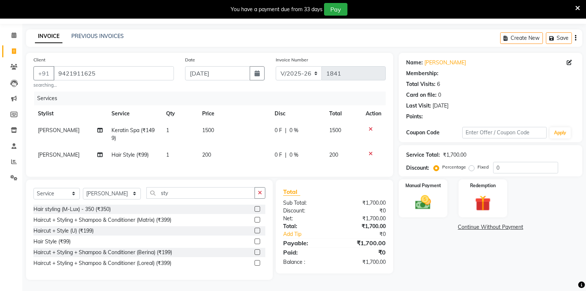
select select "1: Object"
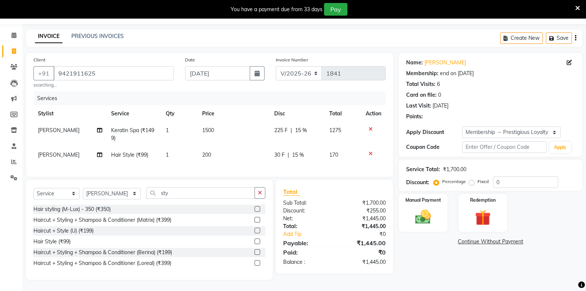
type input "15"
click at [299, 126] on span "15 %" at bounding box center [301, 130] width 12 height 8
select select "35790"
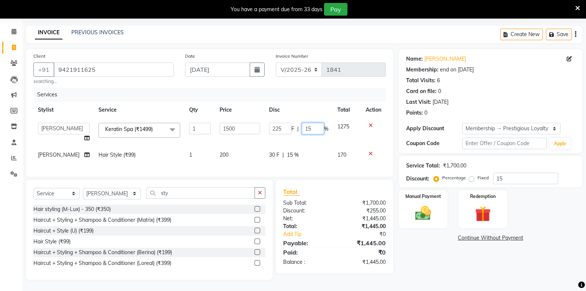
click at [310, 126] on input "15" at bounding box center [313, 129] width 22 height 12
type input "1"
click at [279, 143] on tbody "Admin Arman Barsagade BHARTI SAHARE Capello Gadhchiroli Lakhan barsagade Pratik…" at bounding box center [209, 140] width 352 height 45
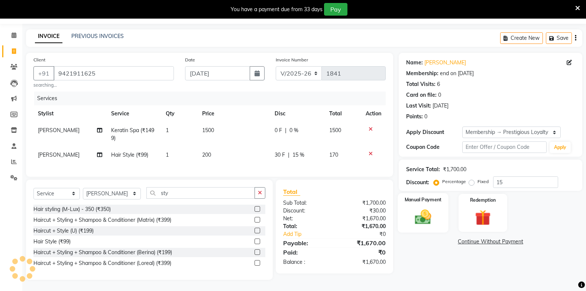
click at [415, 216] on img at bounding box center [423, 216] width 26 height 19
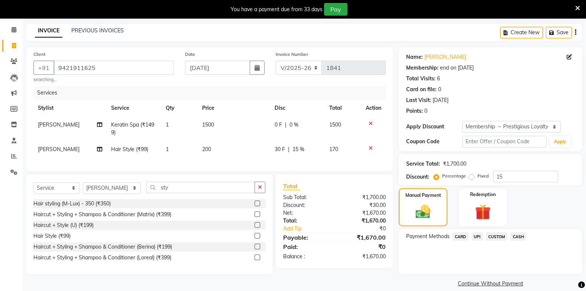
click at [475, 236] on span "UPI" at bounding box center [478, 236] width 12 height 9
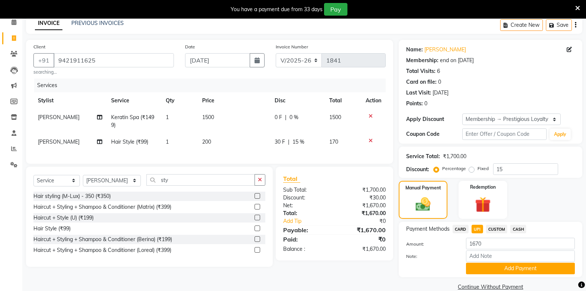
scroll to position [47, 0]
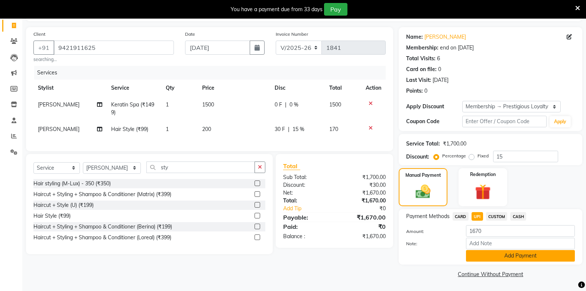
click at [482, 254] on button "Add Payment" at bounding box center [520, 256] width 109 height 12
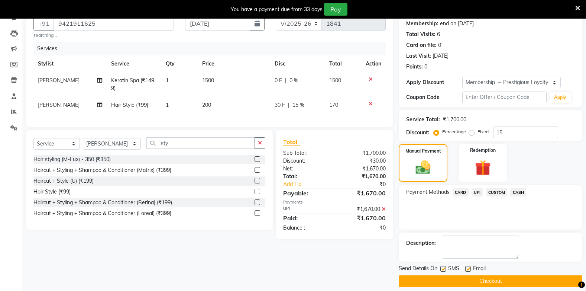
scroll to position [78, 0]
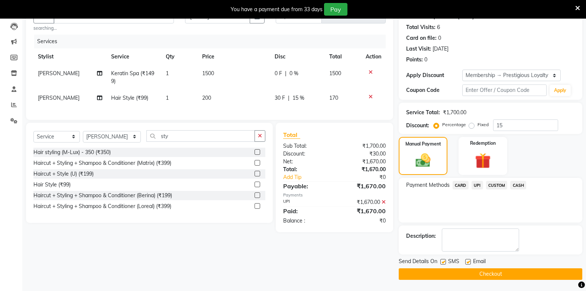
click at [482, 274] on button "Checkout" at bounding box center [491, 274] width 184 height 12
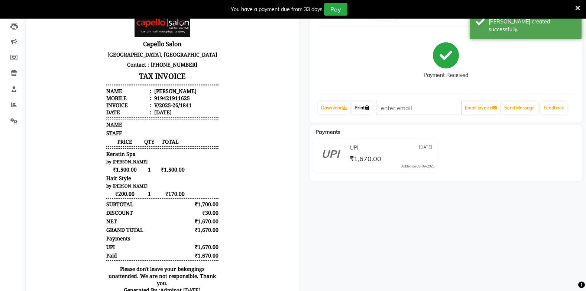
click at [360, 107] on link "Print" at bounding box center [362, 107] width 21 height 13
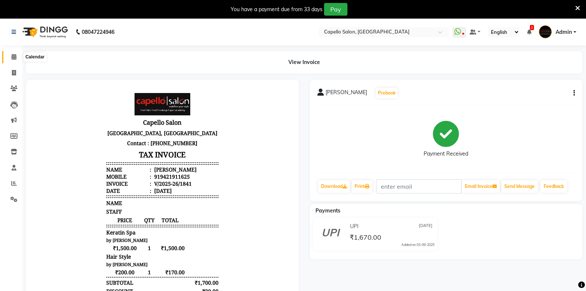
click at [16, 53] on span at bounding box center [13, 57] width 13 height 9
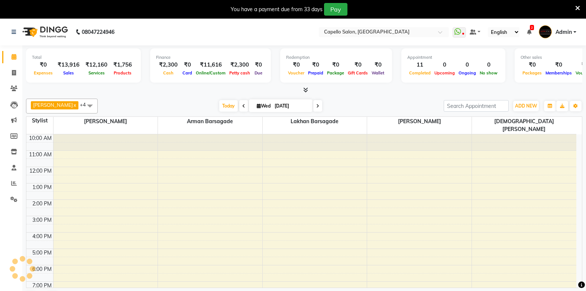
scroll to position [4, 0]
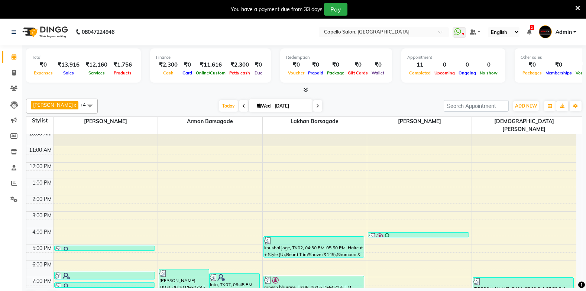
click at [527, 99] on div "BHARTI SAHARE x Sahil Mendhulkar x Lakhan barsagade x Arman Barsagade x Vaishna…" at bounding box center [304, 106] width 556 height 15
click at [527, 102] on button "ADD NEW Toggle Dropdown" at bounding box center [526, 106] width 26 height 10
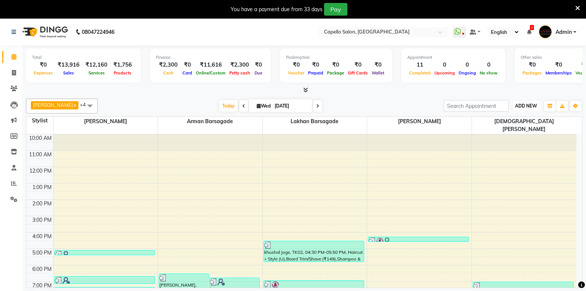
click at [528, 106] on span "ADD NEW" at bounding box center [526, 106] width 22 height 6
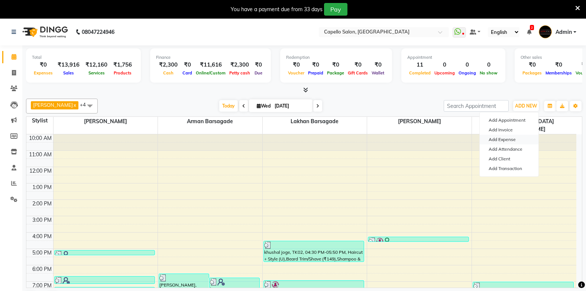
click at [519, 139] on link "Add Expense" at bounding box center [509, 140] width 59 height 10
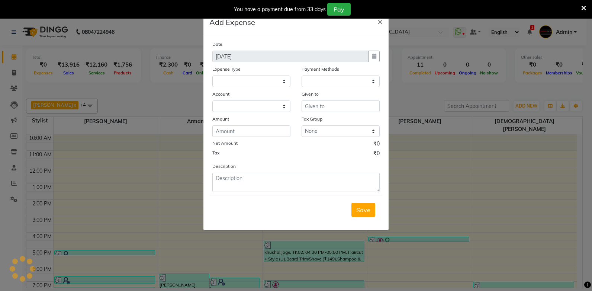
select select
select select "1"
select select "2428"
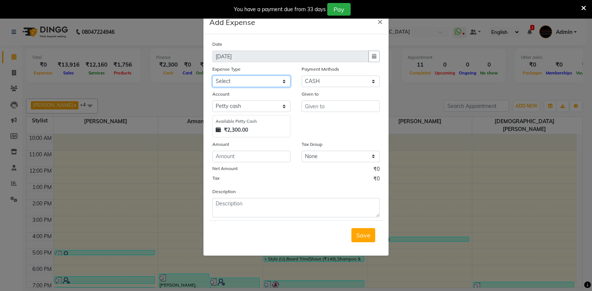
click at [252, 76] on select "Select Advance Salary Annual Lift Maintenance Charges BUILDING MAINTANANCE EXP …" at bounding box center [251, 81] width 78 height 12
select select "1479"
click at [212, 75] on select "Select Advance Salary Annual Lift Maintenance Charges BUILDING MAINTANANCE EXP …" at bounding box center [251, 81] width 78 height 12
click at [321, 107] on input "text" at bounding box center [340, 106] width 78 height 12
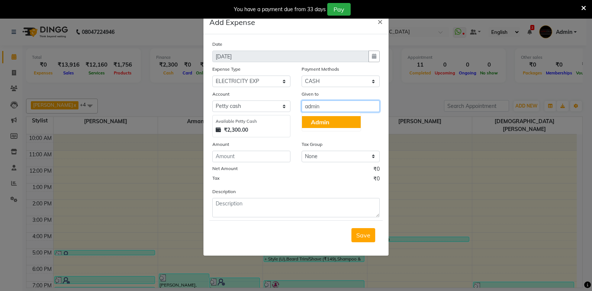
type input "admin"
click at [223, 152] on input "number" at bounding box center [251, 157] width 78 height 12
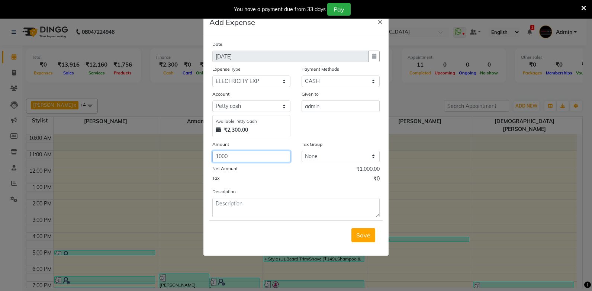
type input "1000"
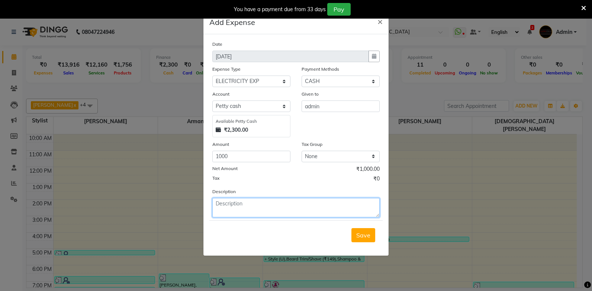
click at [238, 206] on textarea at bounding box center [295, 207] width 167 height 19
type textarea "electricity - 1000"
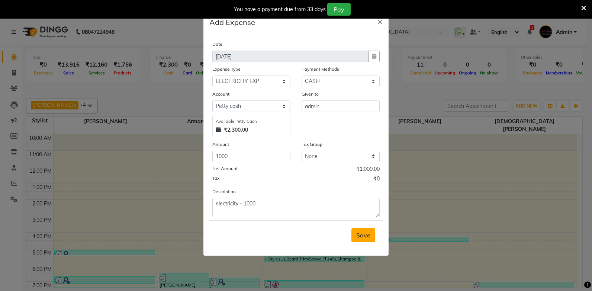
click at [366, 236] on span "Save" at bounding box center [363, 234] width 14 height 7
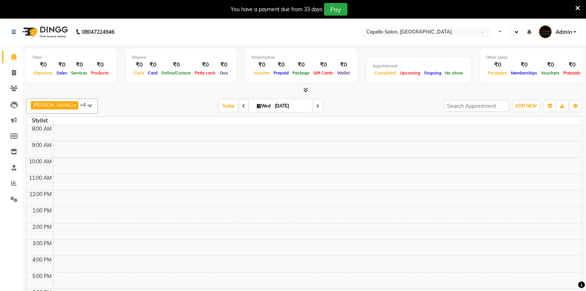
select select "en"
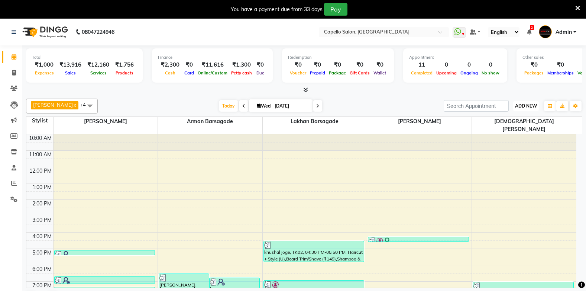
click at [516, 108] on span "ADD NEW" at bounding box center [526, 106] width 22 height 6
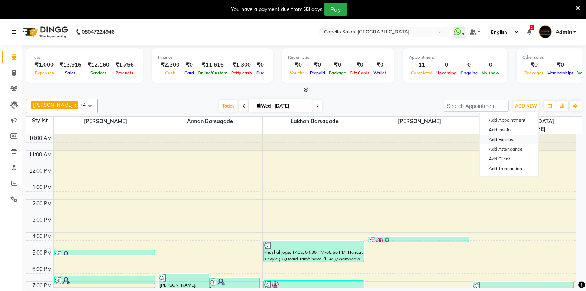
click at [494, 139] on link "Add Expense" at bounding box center [509, 140] width 59 height 10
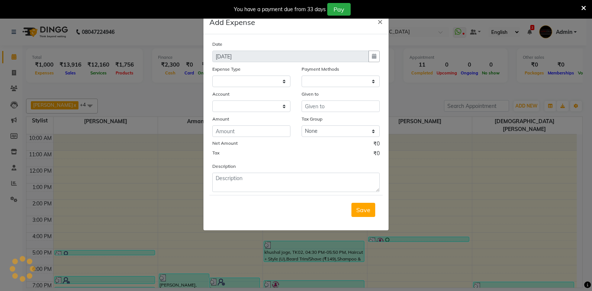
click at [231, 74] on div "Expense Type" at bounding box center [251, 70] width 78 height 10
select select
select select "1"
select select "2428"
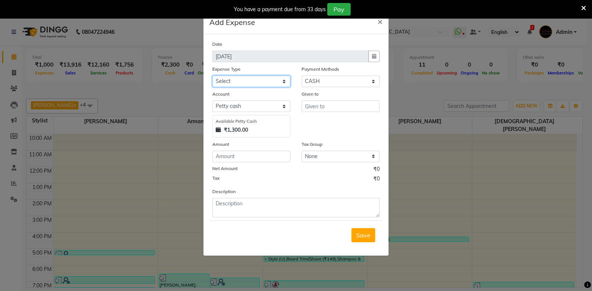
click at [232, 82] on select "Select Advance Salary Annual Lift Maintenance Charges BUILDING MAINTANANCE EXP …" at bounding box center [251, 81] width 78 height 12
select select "1462"
click at [212, 75] on select "Select Advance Salary Annual Lift Maintenance Charges BUILDING MAINTANANCE EXP …" at bounding box center [251, 81] width 78 height 12
click at [312, 107] on input "text" at bounding box center [340, 106] width 78 height 12
type input "imran sir"
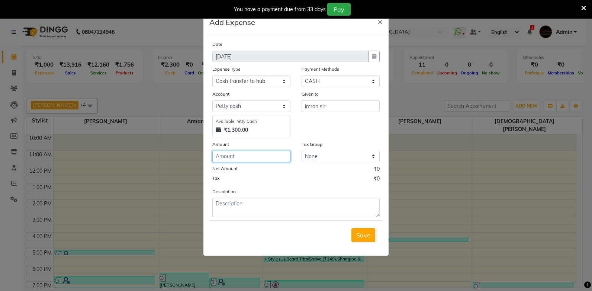
click at [245, 158] on input "number" at bounding box center [251, 157] width 78 height 12
type input "1300"
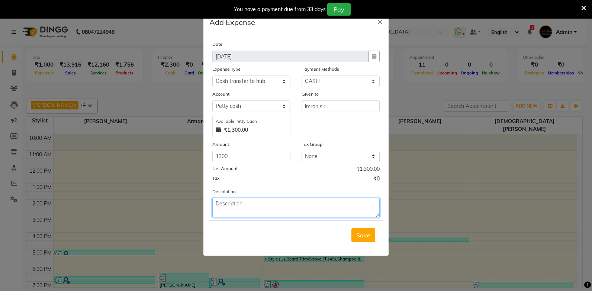
click at [223, 203] on textarea at bounding box center [295, 207] width 167 height 19
type textarea "cash handover to imran sir rs - 1300"
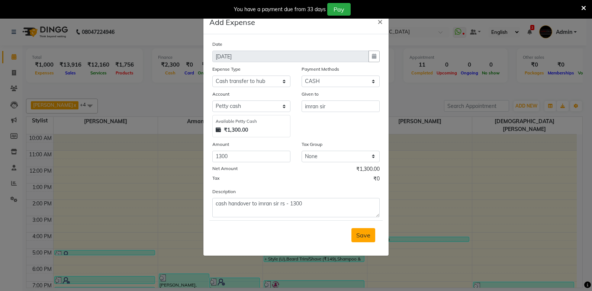
click at [360, 236] on span "Save" at bounding box center [363, 234] width 14 height 7
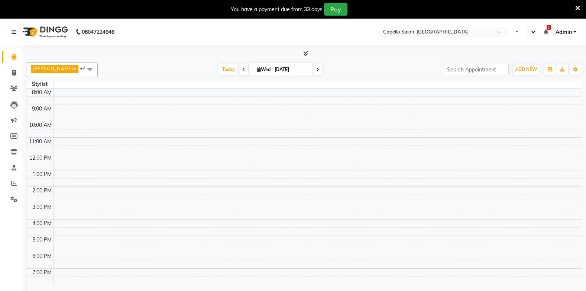
select select "en"
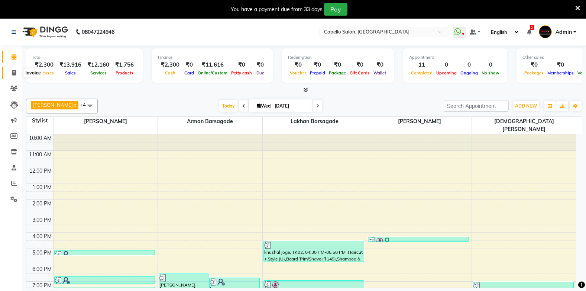
click at [14, 74] on icon at bounding box center [14, 73] width 4 height 6
select select "service"
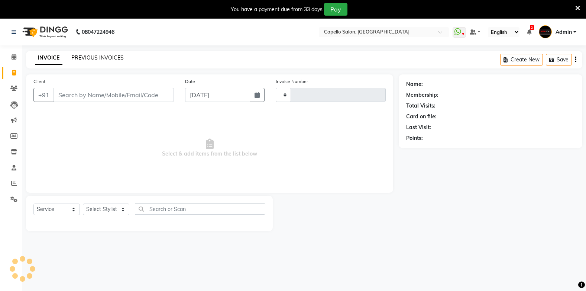
click at [88, 59] on link "PREVIOUS INVOICES" at bounding box center [97, 57] width 52 height 7
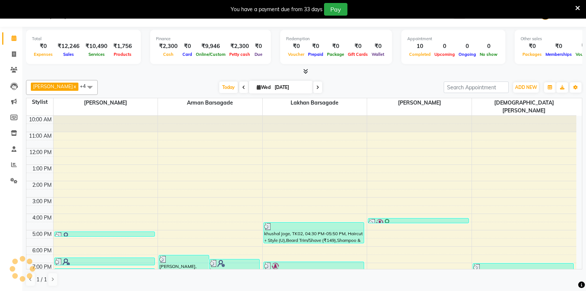
scroll to position [19, 0]
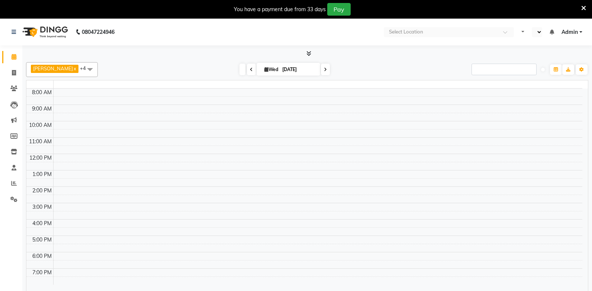
select select "en"
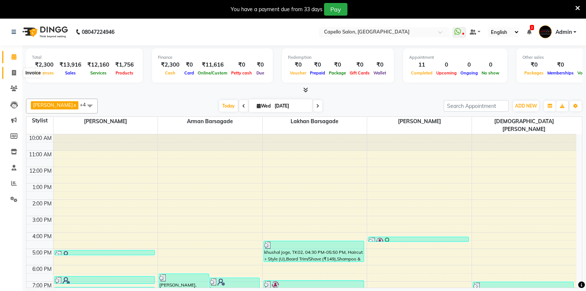
click at [13, 71] on icon at bounding box center [14, 73] width 4 height 6
select select "service"
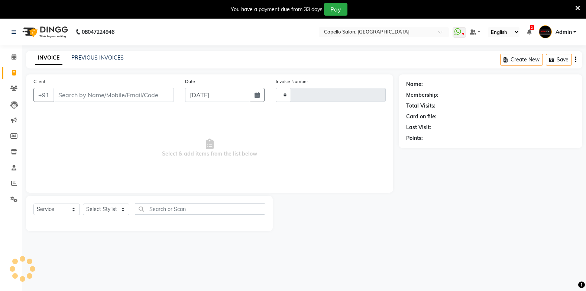
type input "1842"
select select "810"
click at [111, 57] on link "PREVIOUS INVOICES" at bounding box center [97, 57] width 52 height 7
